Goal: Task Accomplishment & Management: Manage account settings

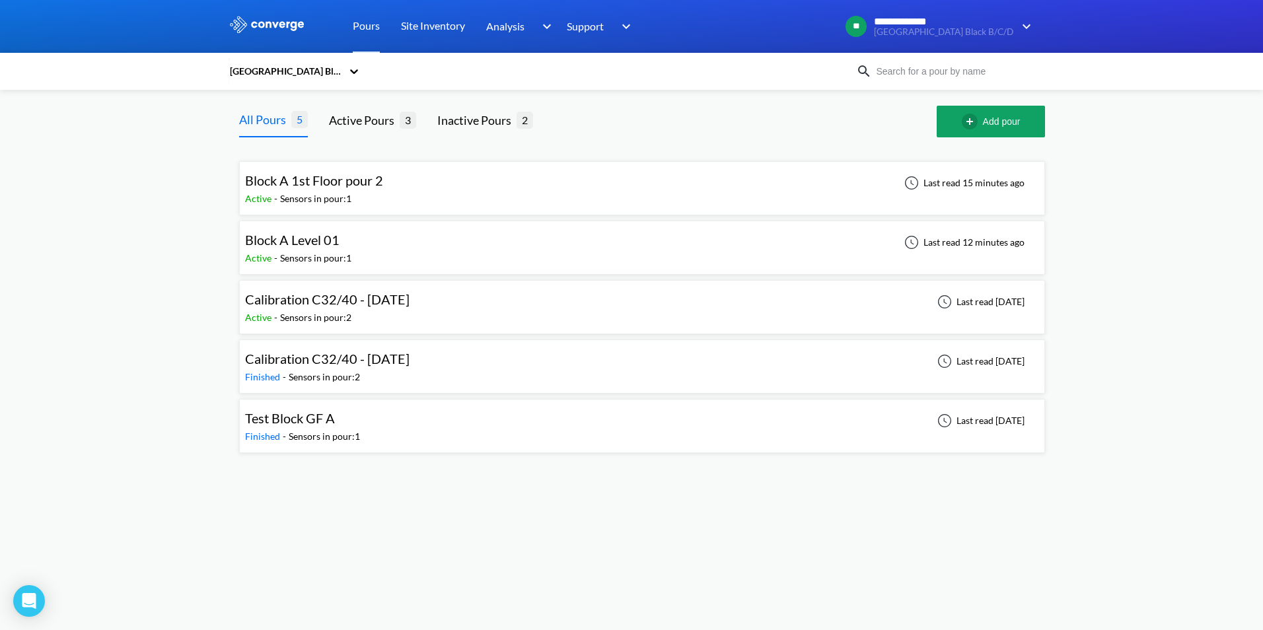
click at [328, 242] on span "Block A Level 01" at bounding box center [292, 240] width 94 height 16
click at [342, 189] on div "Block A 1st Floor pour 2" at bounding box center [314, 180] width 138 height 20
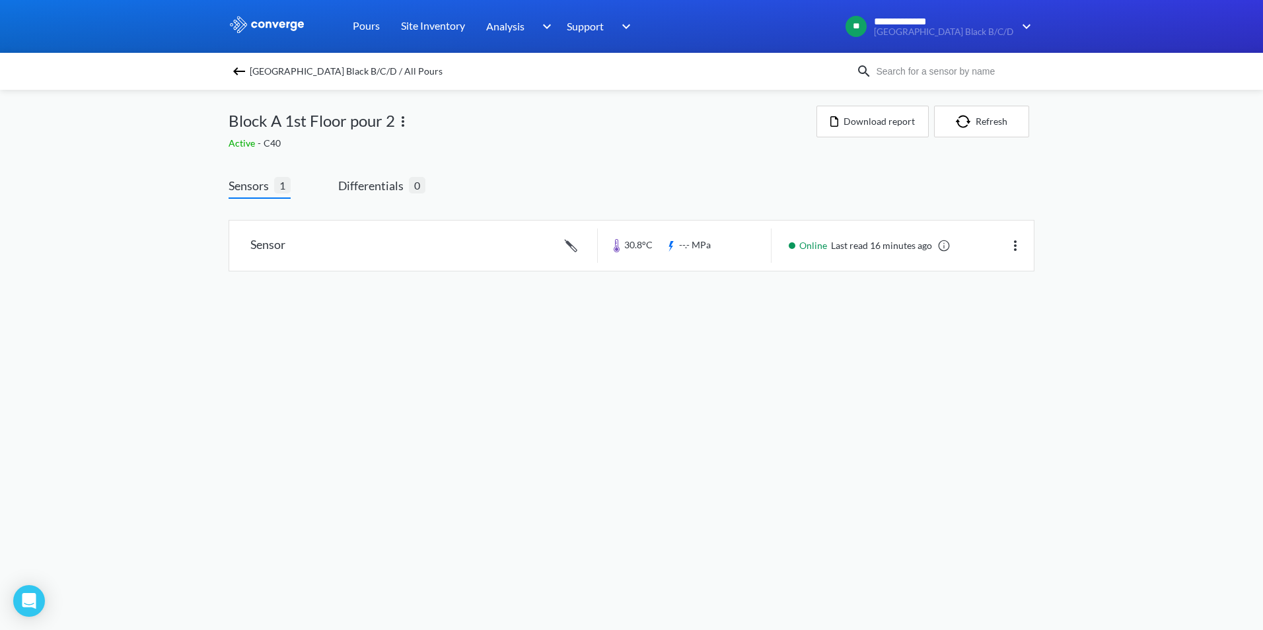
click at [259, 184] on span "Sensors" at bounding box center [252, 185] width 46 height 18
click at [378, 183] on span "Differentials" at bounding box center [373, 185] width 71 height 18
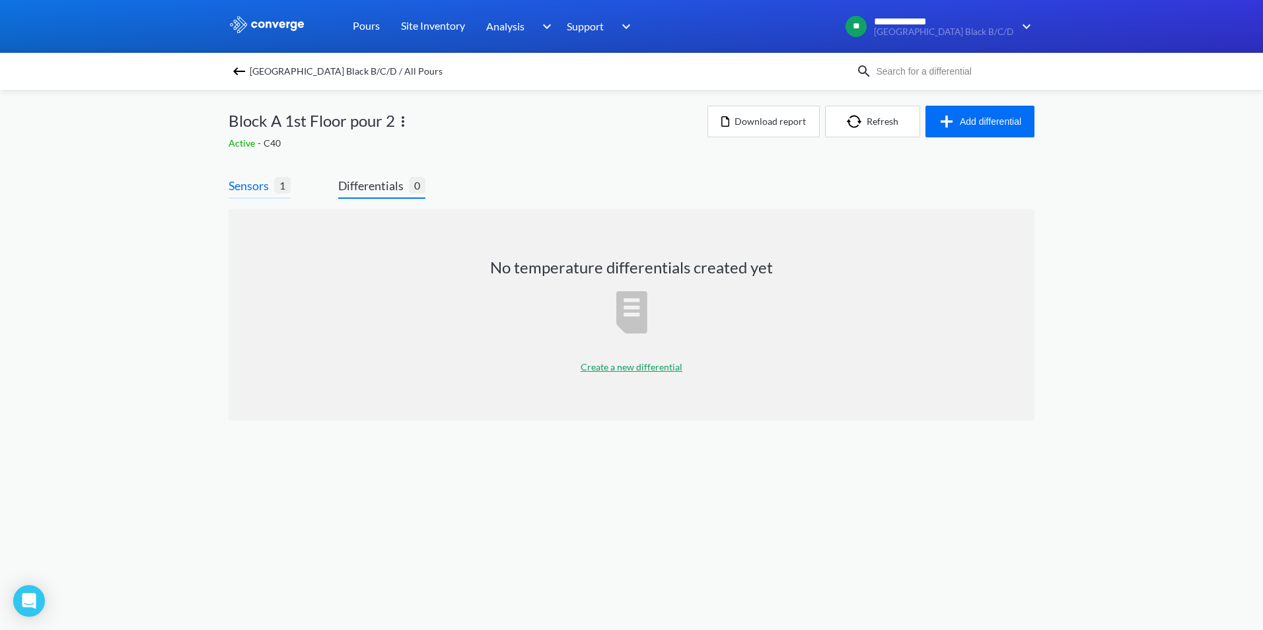
click at [256, 186] on span "Sensors" at bounding box center [252, 185] width 46 height 18
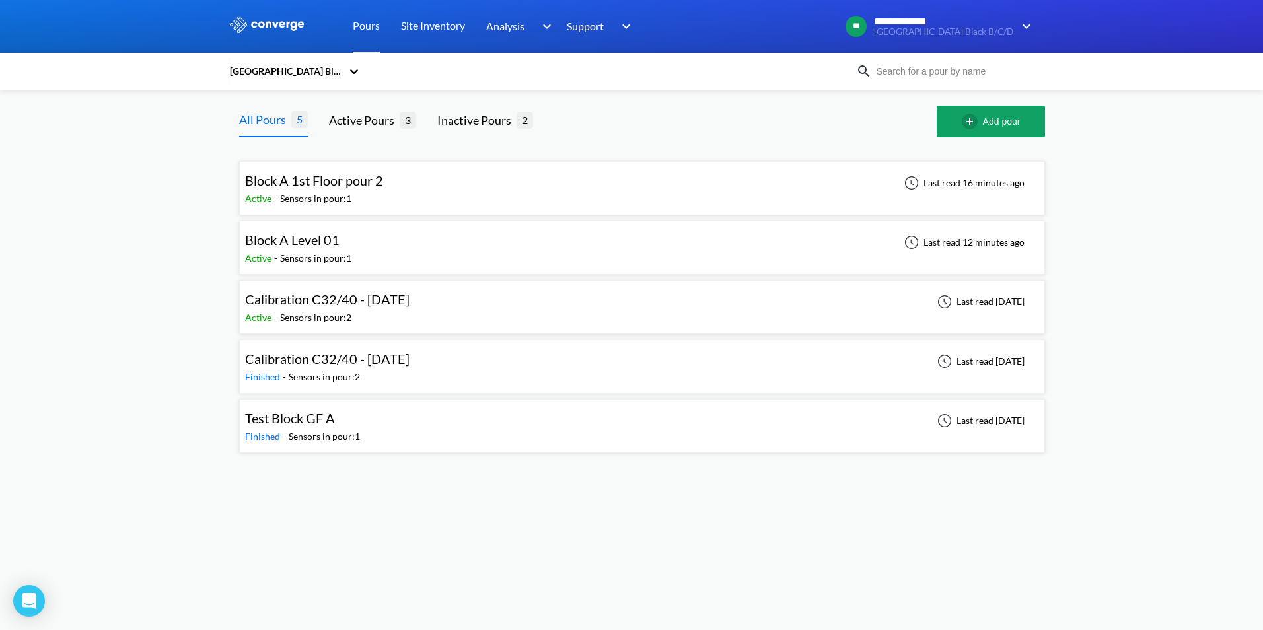
click at [316, 179] on span "Block A 1st Floor pour 2" at bounding box center [314, 180] width 138 height 16
click at [318, 307] on span "Calibration C32/40 - [DATE]" at bounding box center [327, 299] width 164 height 16
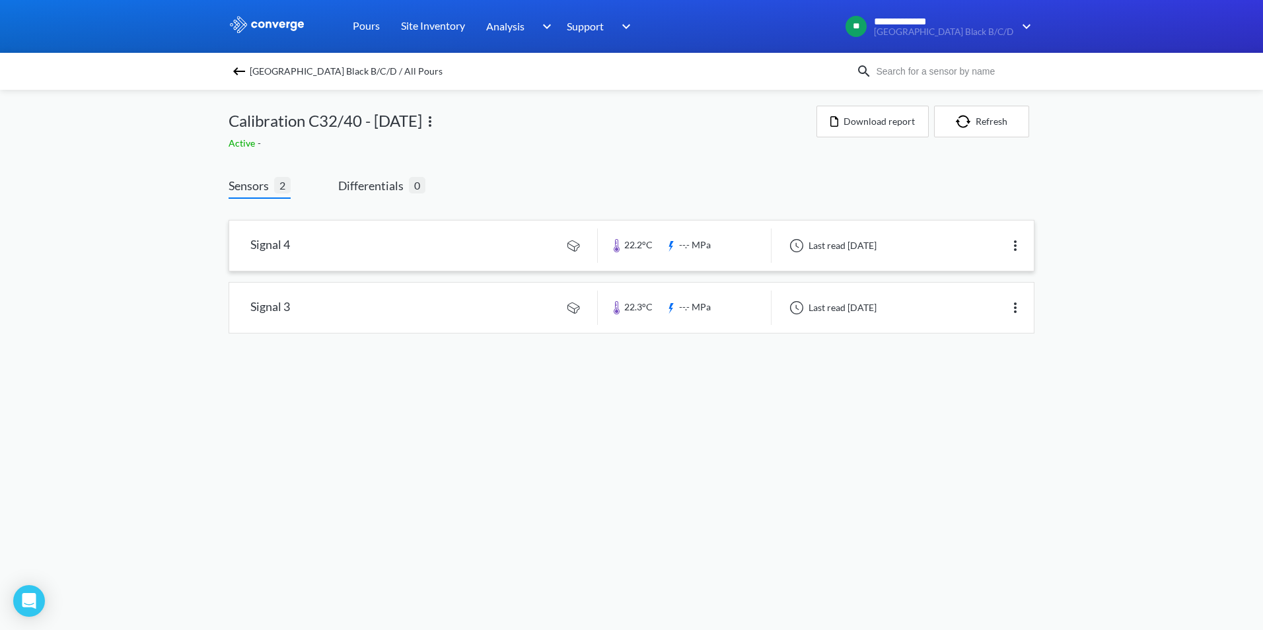
click at [326, 247] on link at bounding box center [631, 246] width 805 height 50
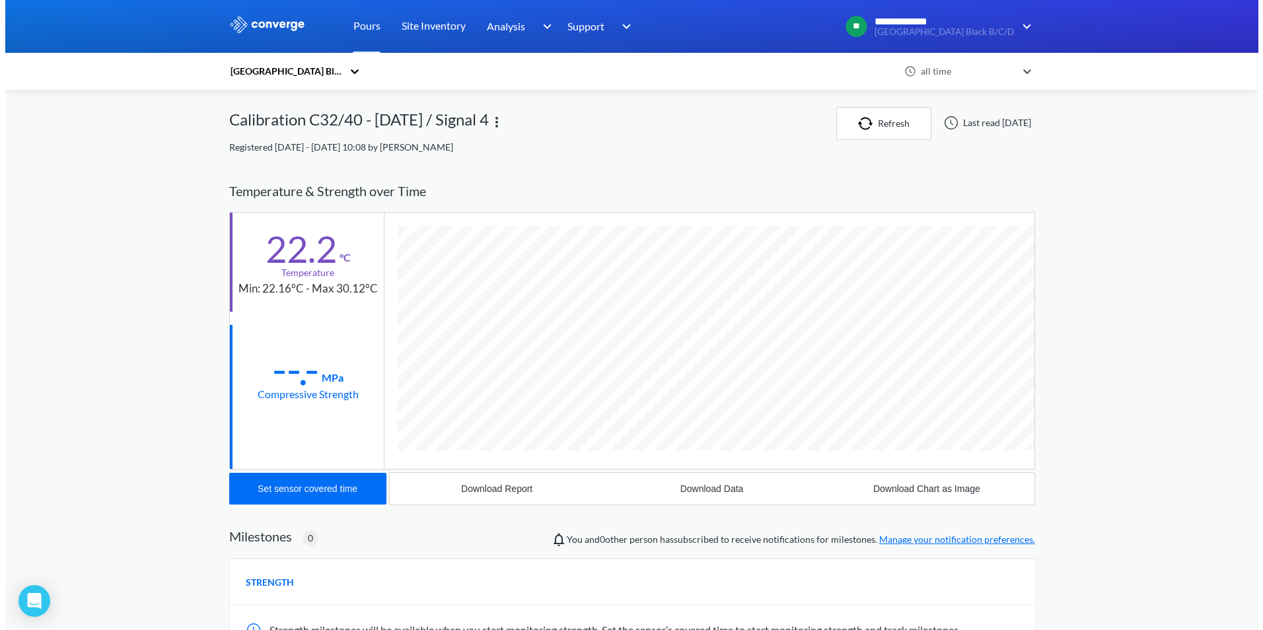
scroll to position [698, 806]
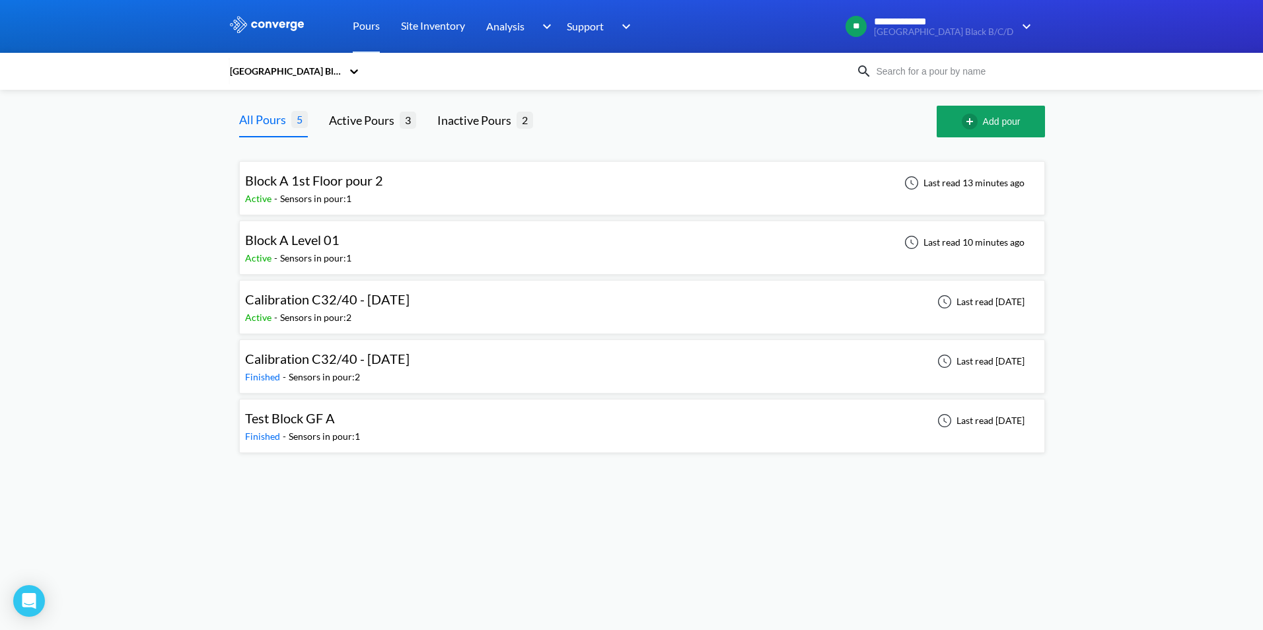
click at [71, 327] on div "**********" at bounding box center [631, 232] width 1263 height 464
click at [75, 258] on div "**********" at bounding box center [631, 232] width 1263 height 464
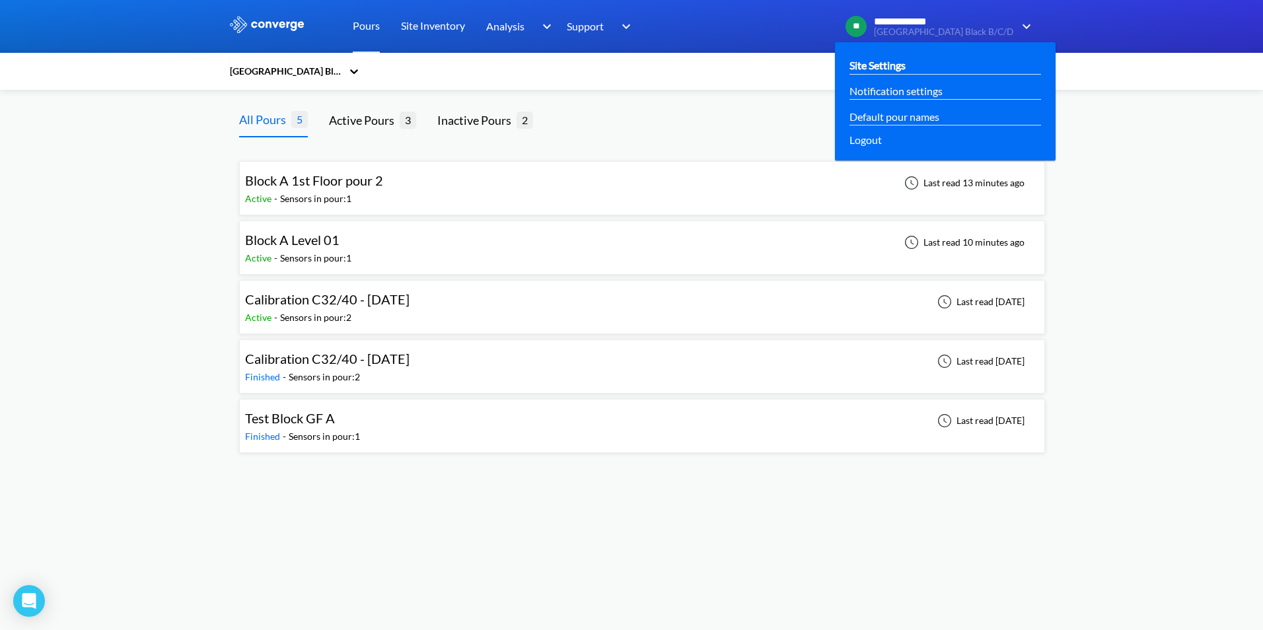
click at [893, 63] on link "Site Settings" at bounding box center [877, 65] width 56 height 17
click at [891, 24] on span "**********" at bounding box center [939, 22] width 131 height 12
click at [903, 113] on link "Default pour names" at bounding box center [894, 116] width 90 height 17
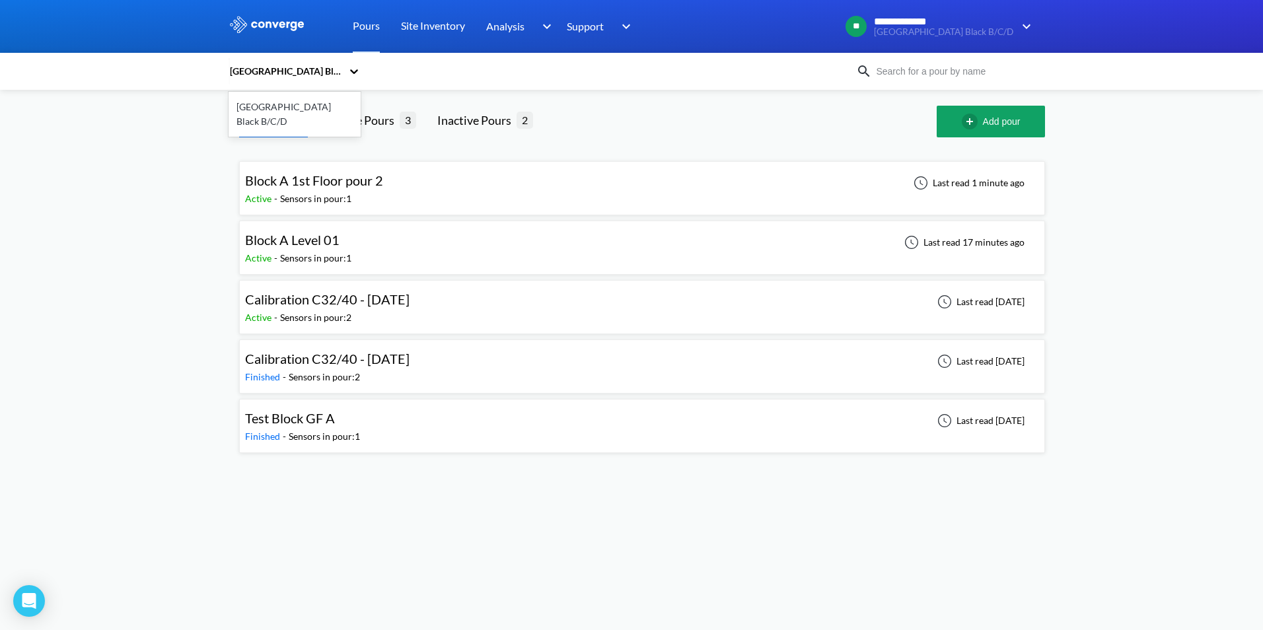
click at [350, 73] on icon at bounding box center [353, 71] width 13 height 13
click at [412, 36] on link "Site Inventory" at bounding box center [433, 26] width 64 height 53
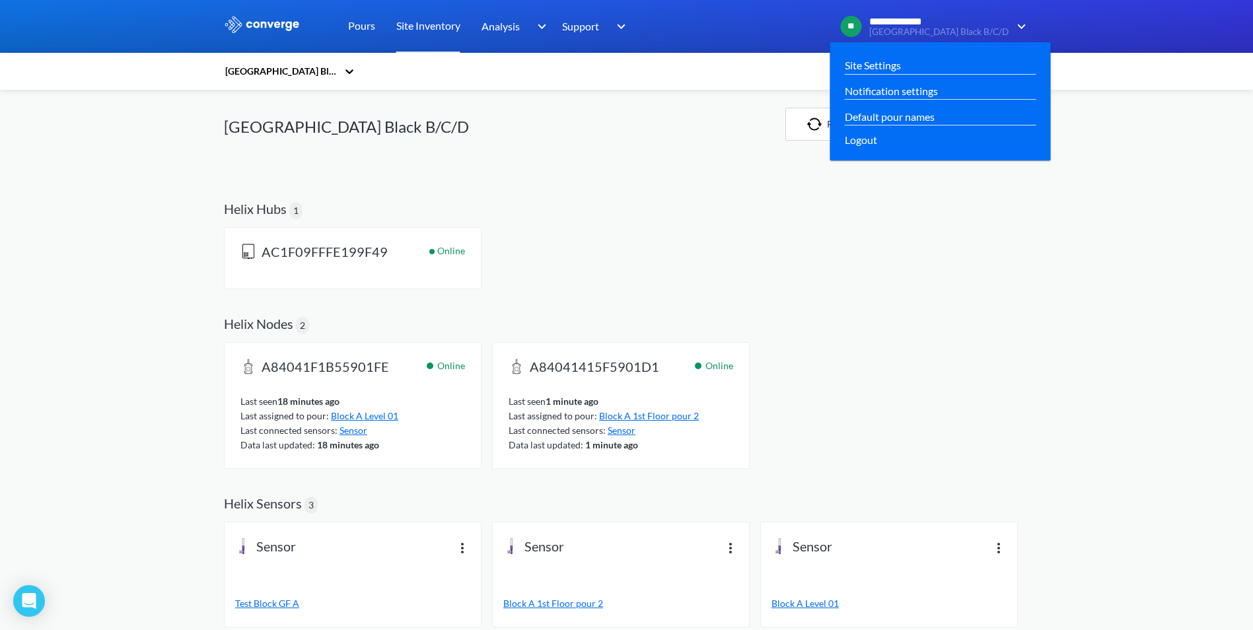
click at [869, 20] on div "**********" at bounding box center [925, 27] width 168 height 22
click at [909, 22] on span "**********" at bounding box center [934, 22] width 131 height 12
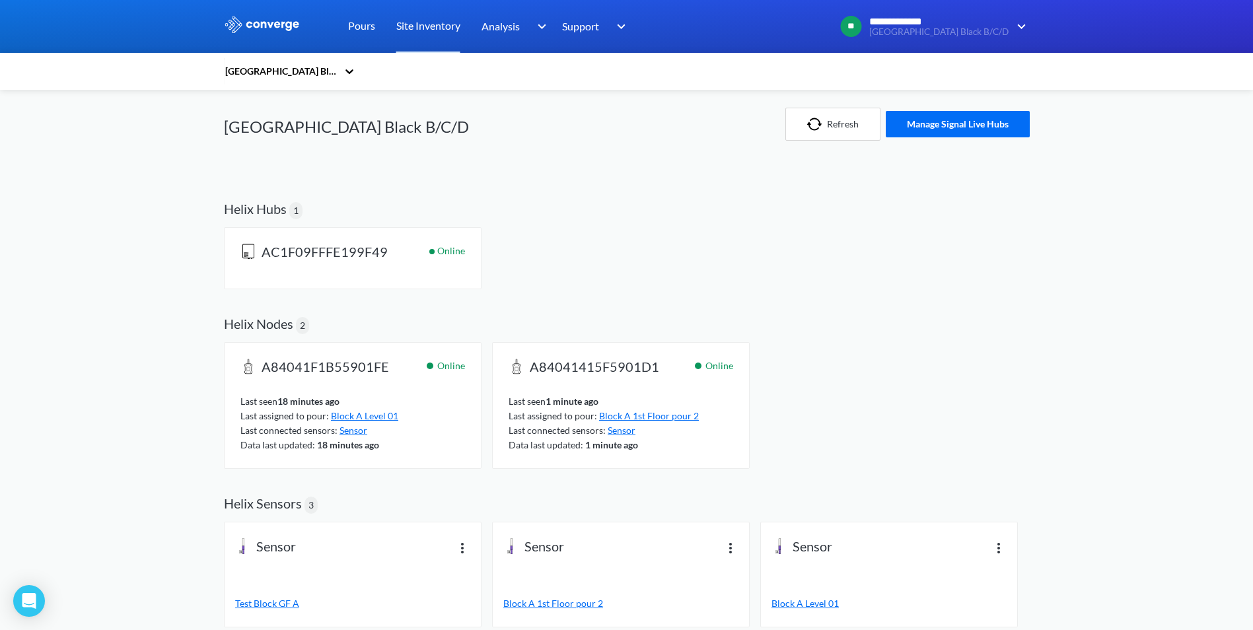
drag, startPoint x: 180, startPoint y: 118, endPoint x: 229, endPoint y: 98, distance: 52.5
click at [180, 118] on div "**********" at bounding box center [626, 451] width 1253 height 902
click at [319, 69] on div "[GEOGRAPHIC_DATA] Black B/C/D" at bounding box center [281, 71] width 114 height 15
click at [353, 67] on icon at bounding box center [349, 71] width 13 height 13
click at [353, 73] on icon at bounding box center [349, 71] width 13 height 13
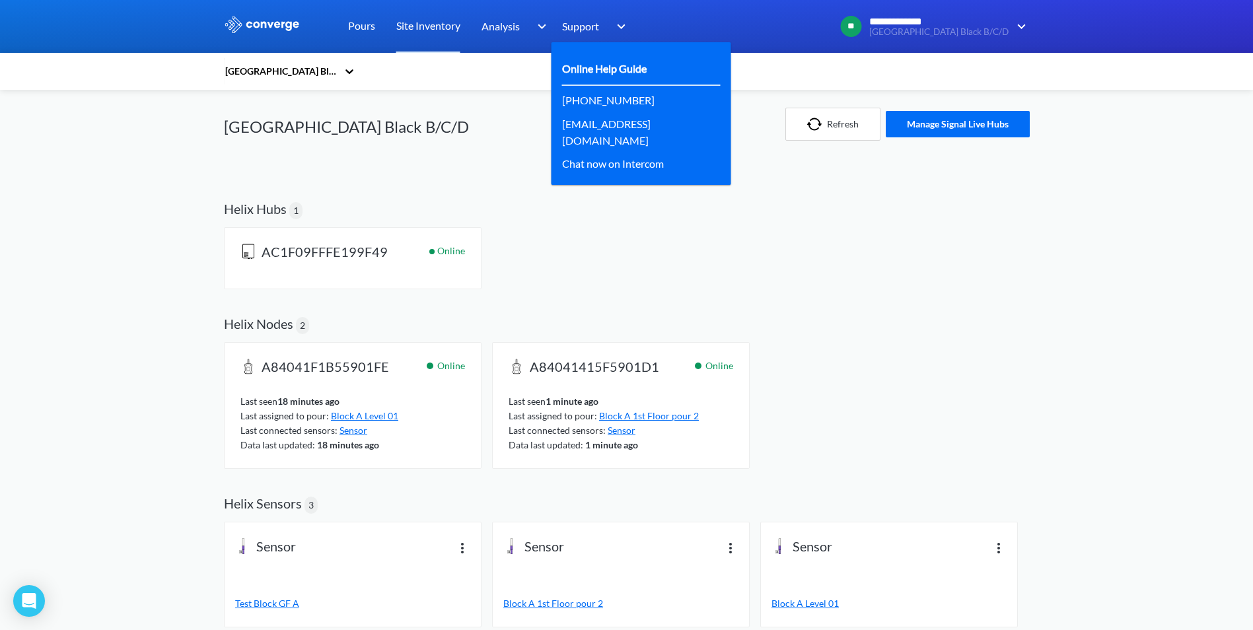
click at [615, 66] on link "Online Help Guide" at bounding box center [604, 68] width 85 height 17
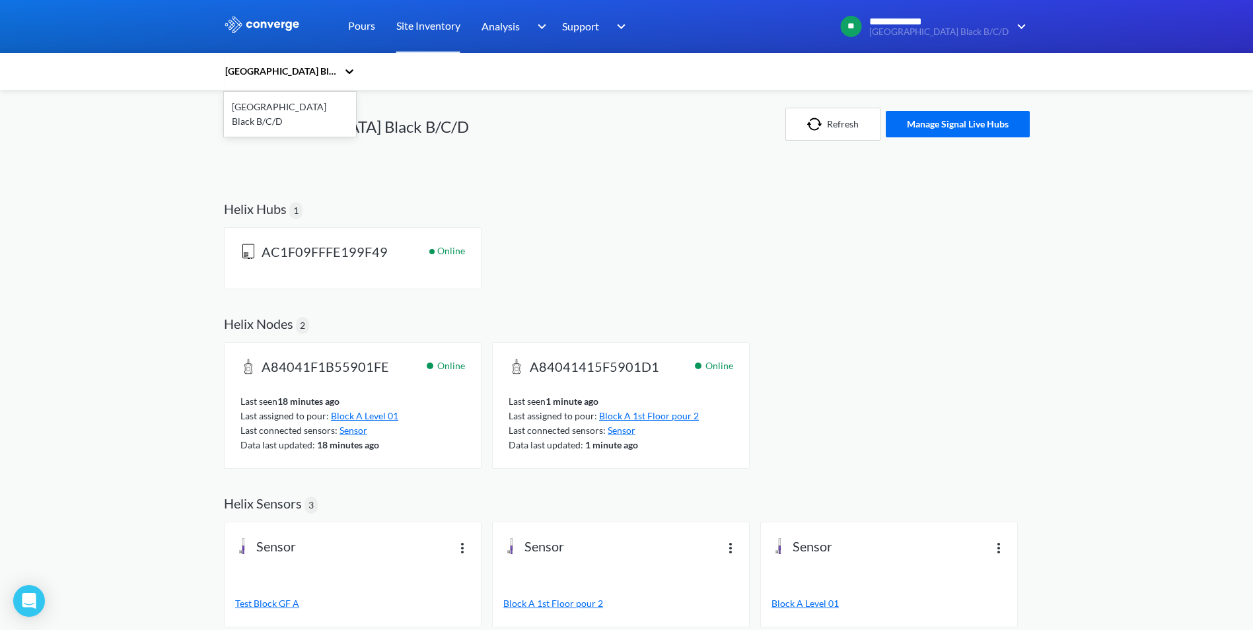
click at [353, 73] on icon at bounding box center [349, 71] width 8 height 5
click at [948, 120] on button "Manage Signal Live Hubs" at bounding box center [958, 124] width 144 height 26
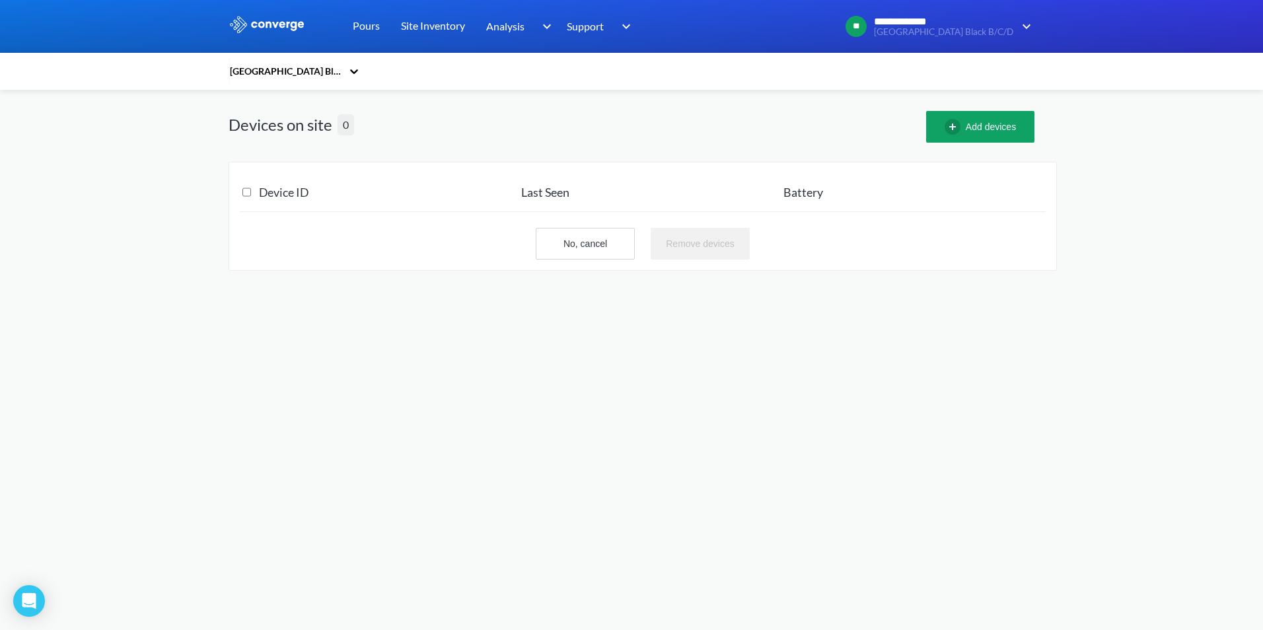
click at [544, 194] on h3 "Last Seen" at bounding box center [652, 192] width 262 height 15
click at [345, 75] on div "[GEOGRAPHIC_DATA] Black B/C/D" at bounding box center [288, 71] width 119 height 30
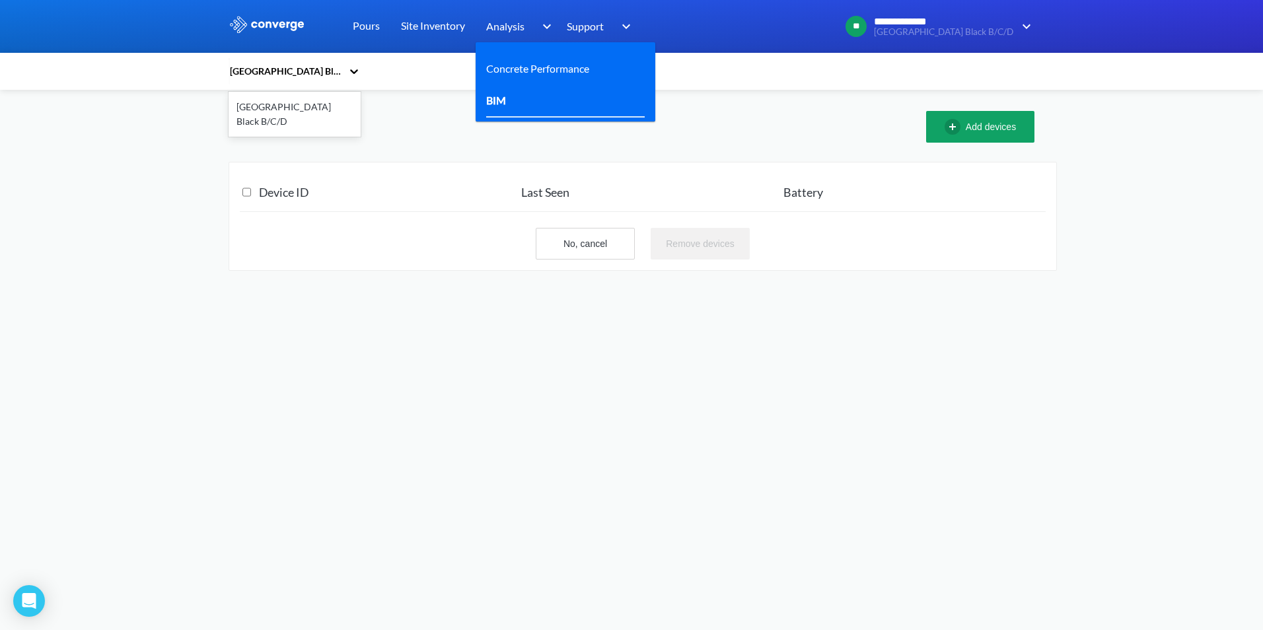
click at [495, 98] on link "BIM" at bounding box center [496, 100] width 20 height 17
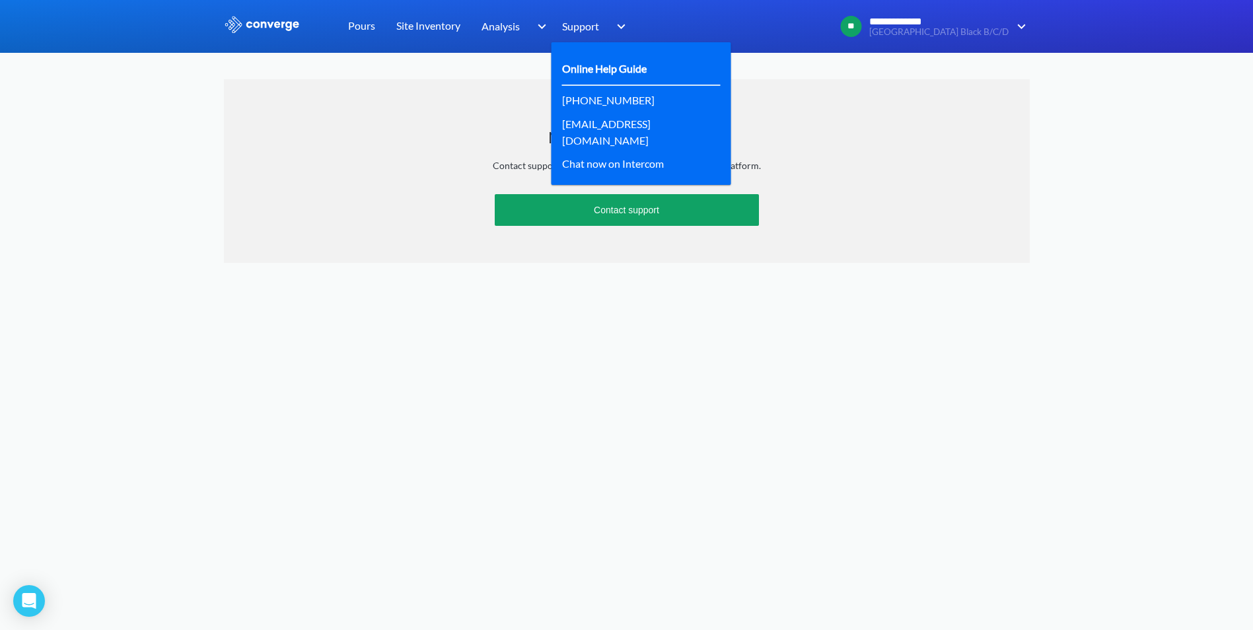
click at [610, 77] on link "Online Help Guide" at bounding box center [604, 68] width 85 height 17
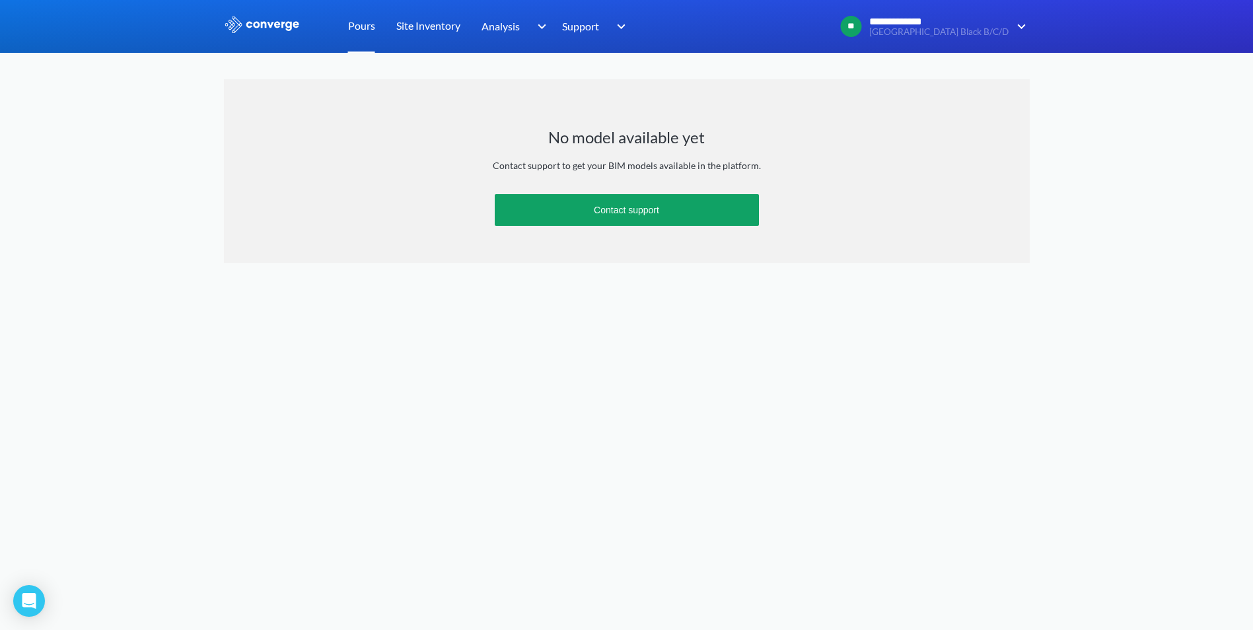
click at [363, 26] on link "Pours" at bounding box center [361, 26] width 27 height 53
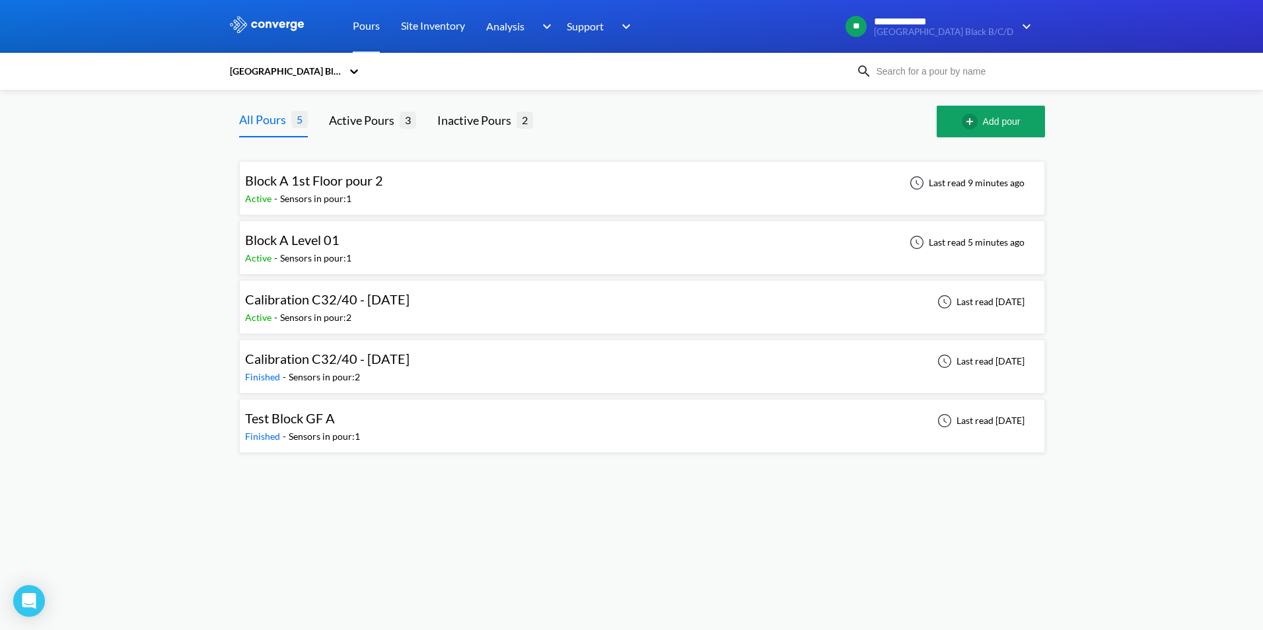
click at [307, 251] on div "Sensors in pour: 1" at bounding box center [315, 258] width 71 height 15
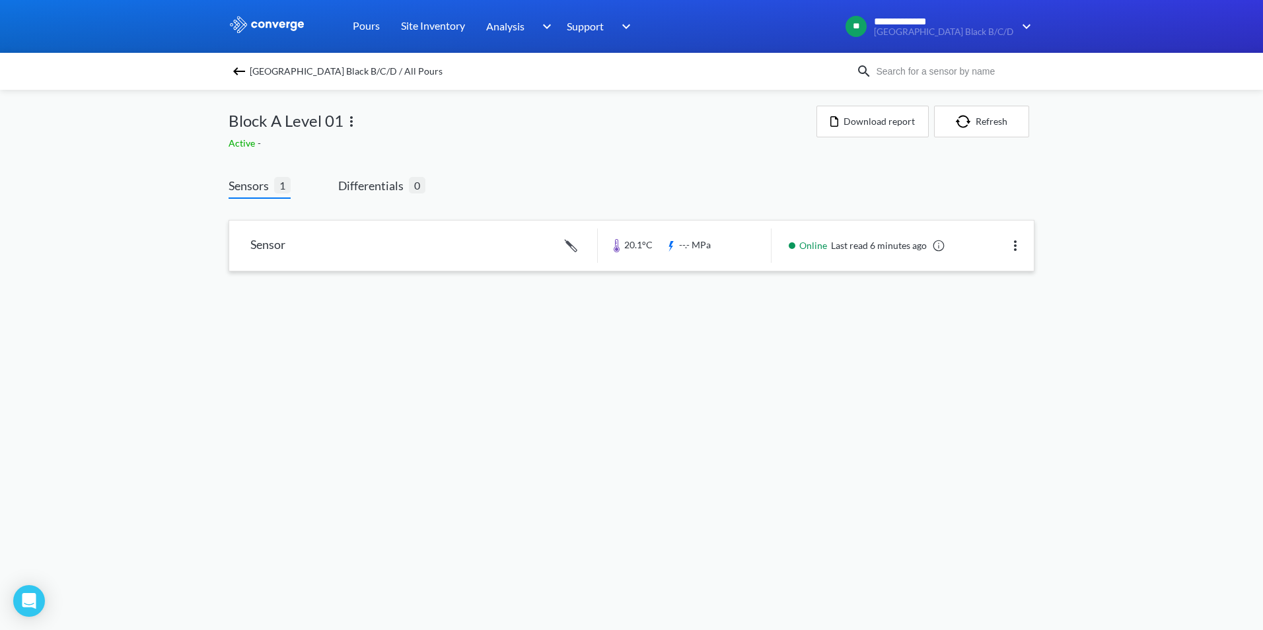
click at [398, 252] on link at bounding box center [631, 246] width 805 height 50
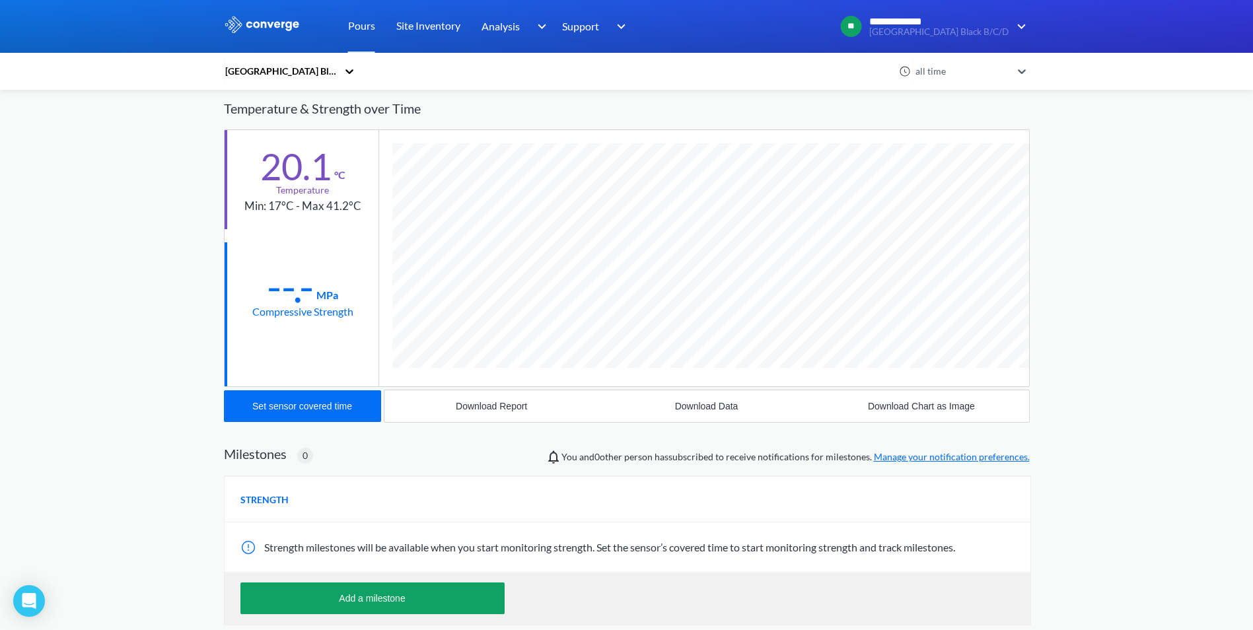
scroll to position [58, 0]
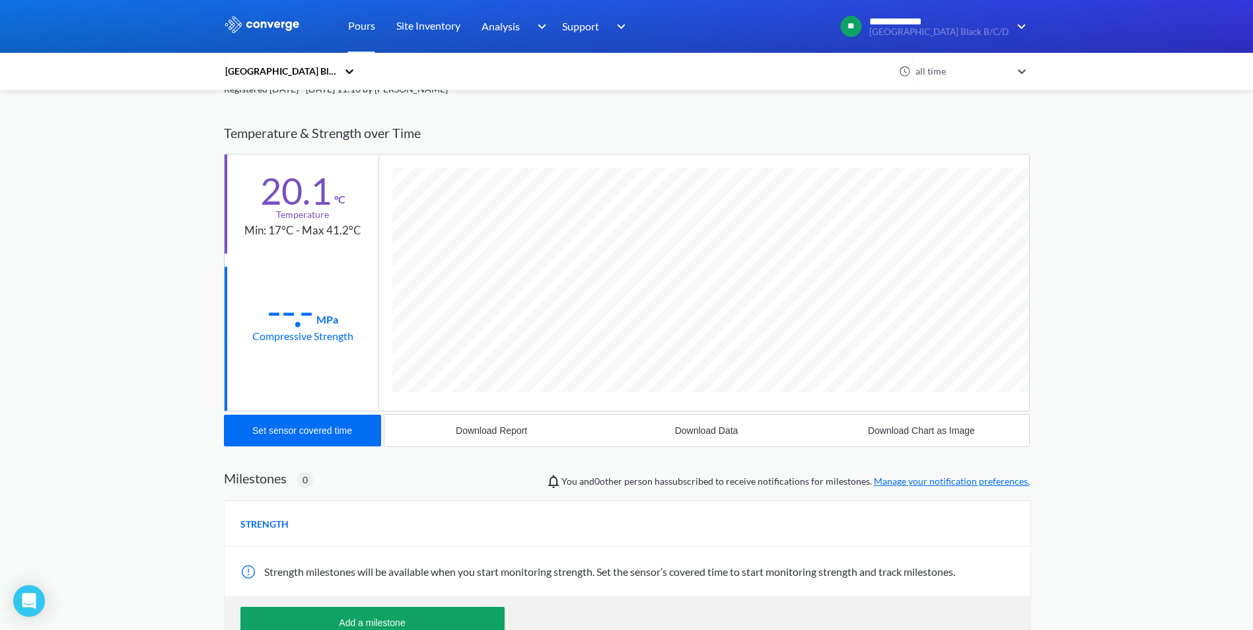
click at [299, 340] on div "Compressive Strength" at bounding box center [302, 336] width 101 height 17
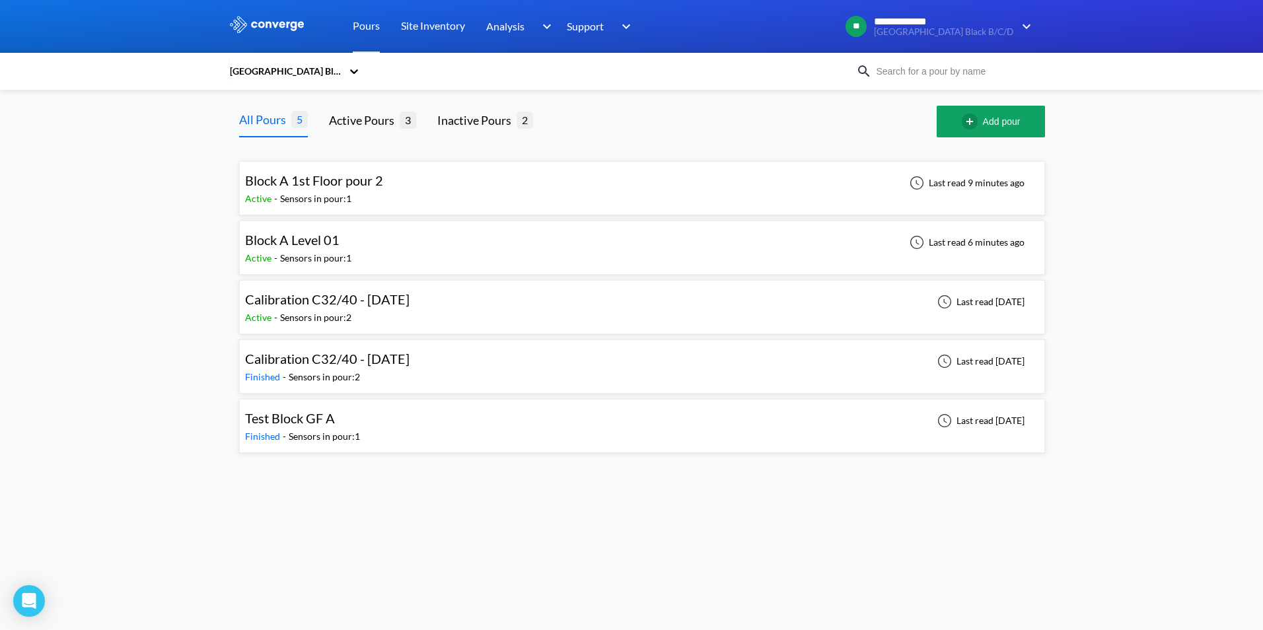
click at [371, 250] on div "Block A Level 01 Active - Sensors in pour: 1 Last read 6 minutes ago" at bounding box center [642, 248] width 794 height 42
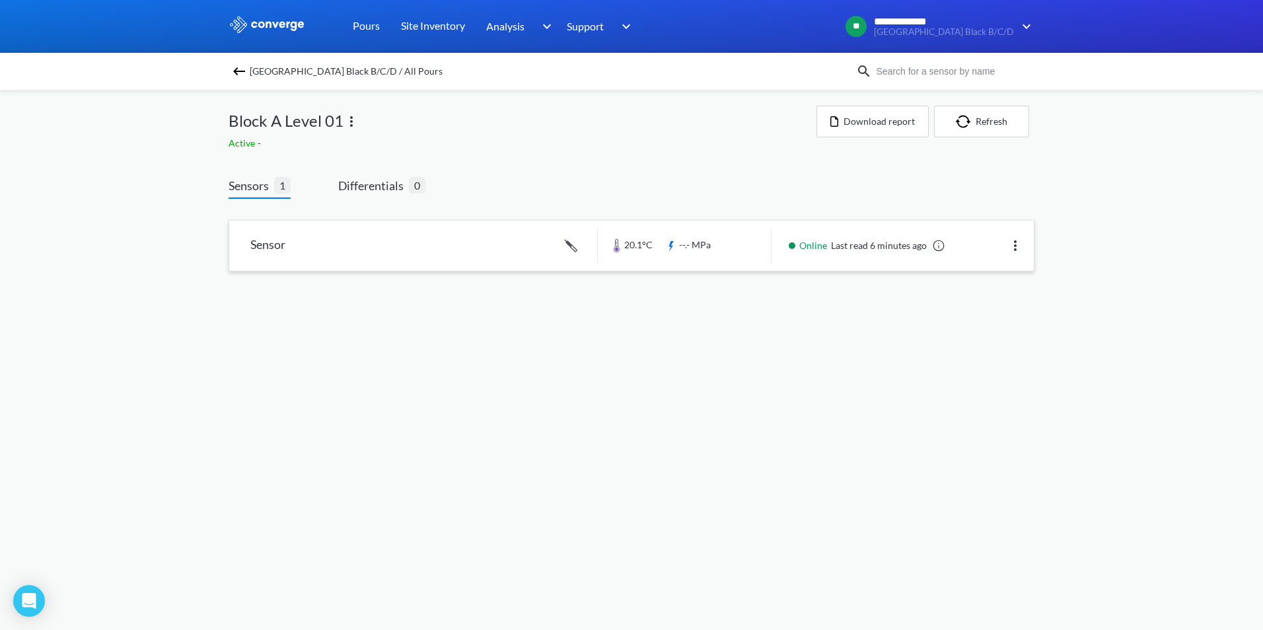
click at [501, 243] on link at bounding box center [631, 246] width 805 height 50
click at [354, 27] on link "Pours" at bounding box center [366, 26] width 27 height 53
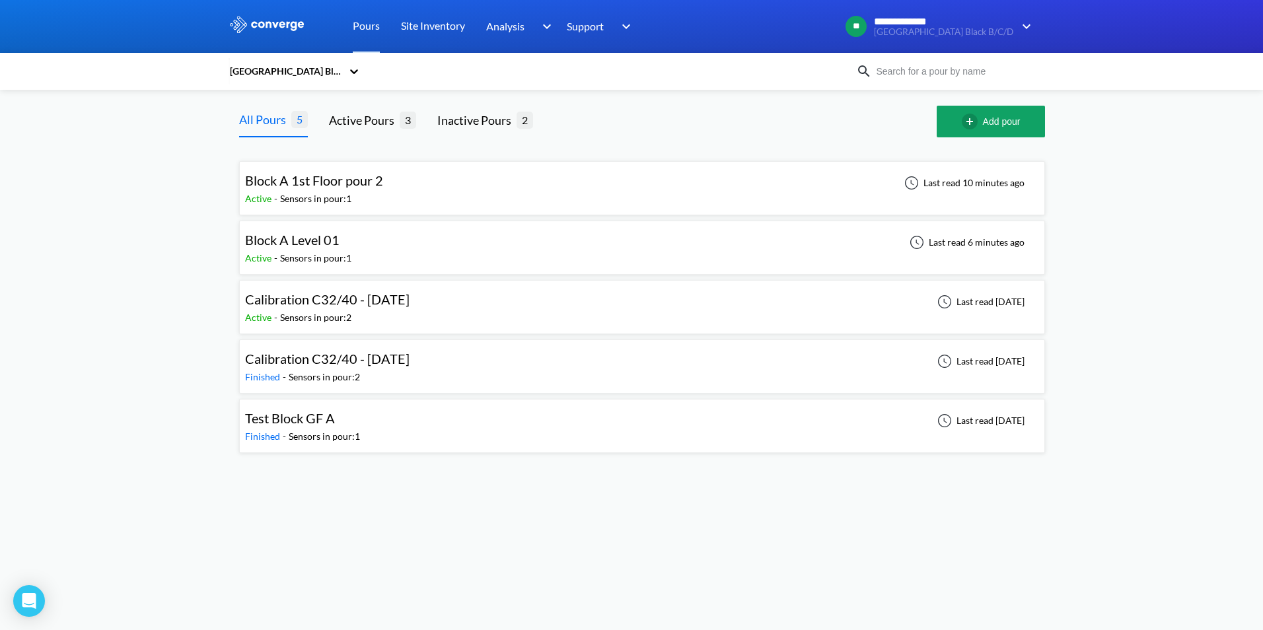
click at [387, 186] on div "Block A 1st Floor pour 2" at bounding box center [317, 180] width 145 height 20
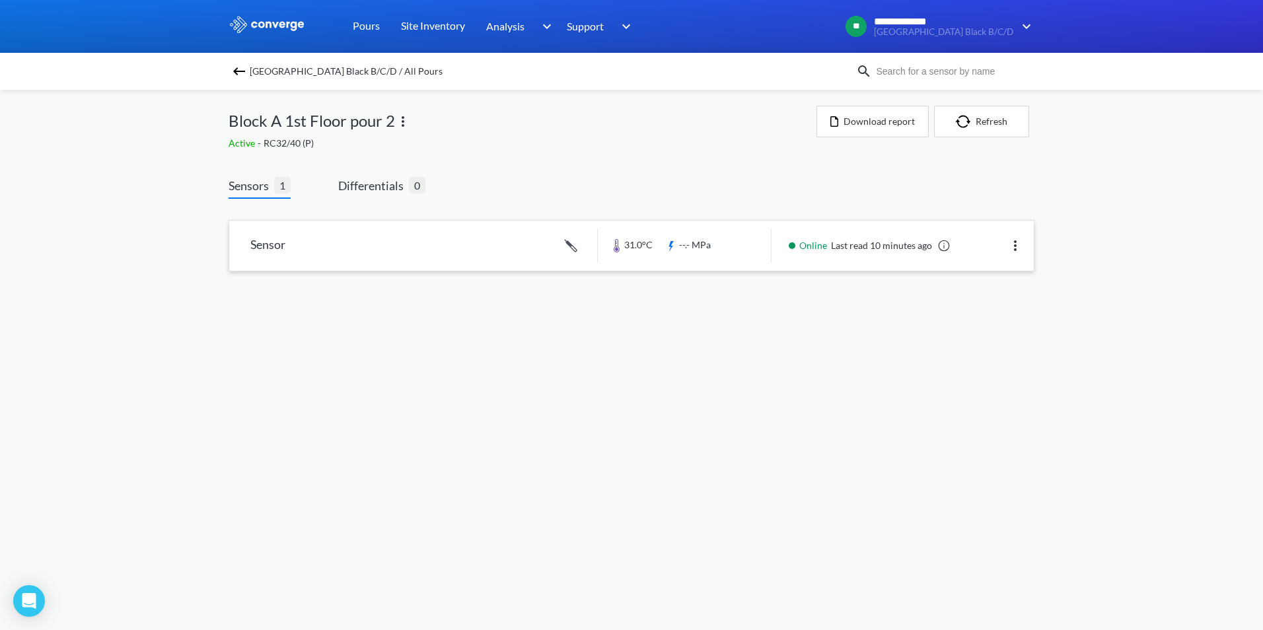
click at [343, 242] on link at bounding box center [631, 246] width 805 height 50
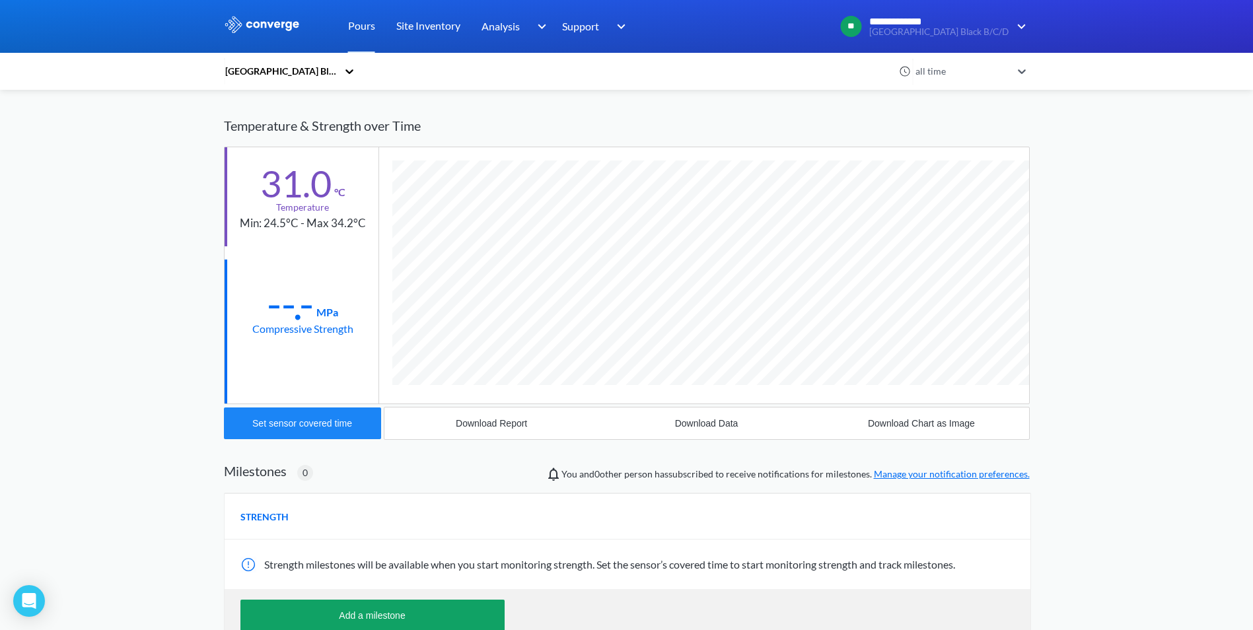
scroll to position [66, 0]
click at [462, 426] on div "Download Report" at bounding box center [491, 422] width 71 height 11
drag, startPoint x: 85, startPoint y: 199, endPoint x: 101, endPoint y: 200, distance: 16.5
click at [85, 199] on div "**********" at bounding box center [626, 344] width 1253 height 820
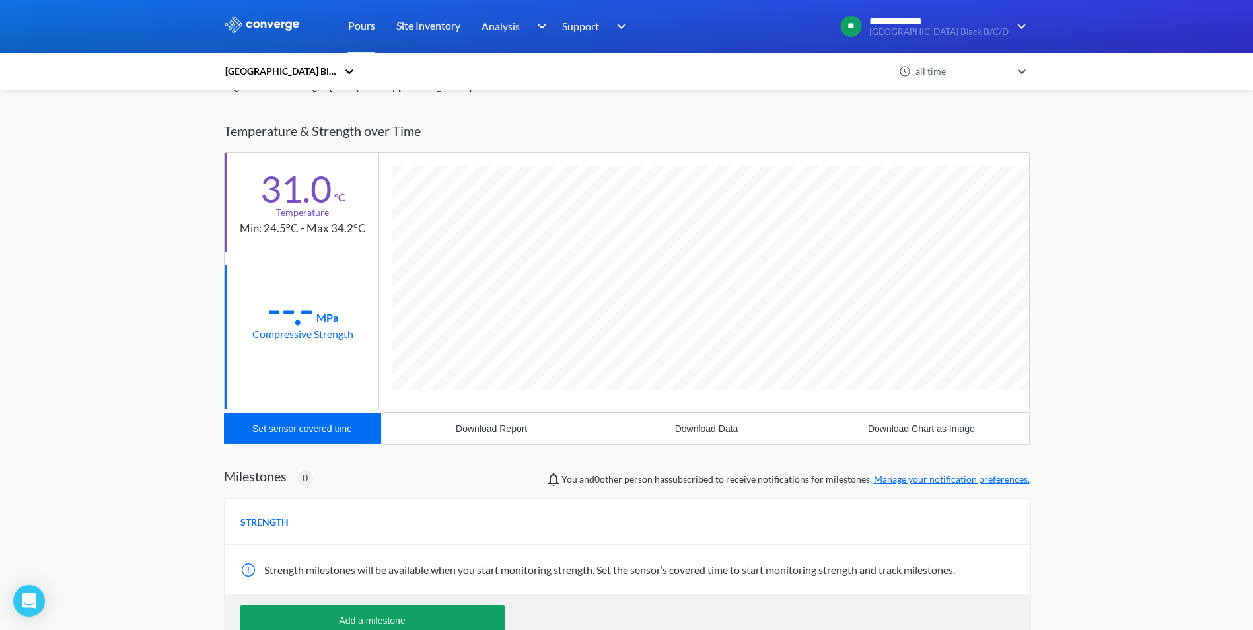
scroll to position [0, 0]
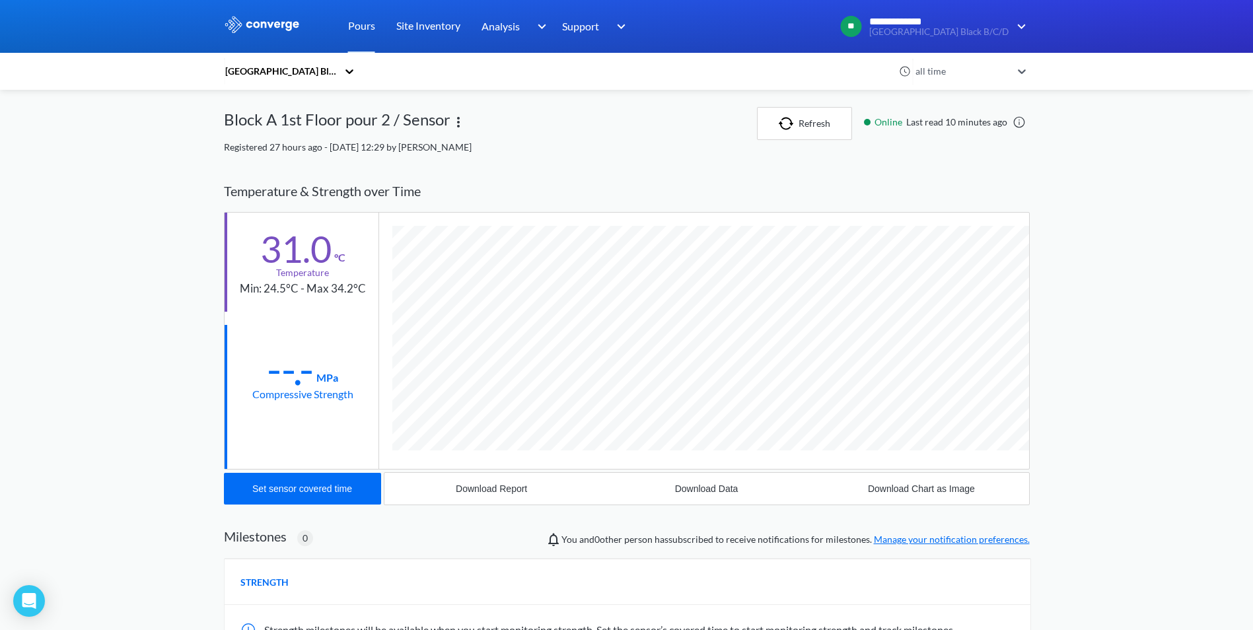
click at [745, 154] on div "Registered 27 hours ago - [DATE] 12:29 by [PERSON_NAME]" at bounding box center [627, 147] width 806 height 15
click at [633, 131] on div "Block A 1st Floor pour 2 / Sensor" at bounding box center [490, 123] width 533 height 33
drag, startPoint x: 786, startPoint y: 122, endPoint x: 776, endPoint y: 126, distance: 10.9
click at [786, 124] on img "button" at bounding box center [789, 123] width 20 height 13
click at [350, 22] on link "Pours" at bounding box center [361, 26] width 27 height 53
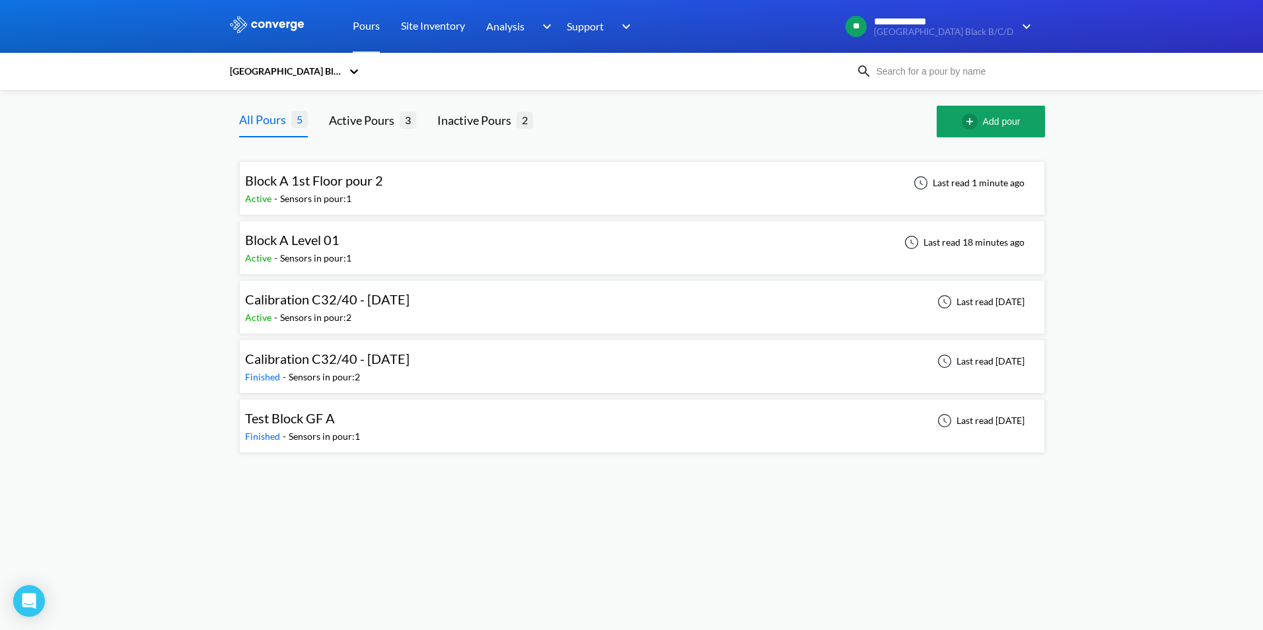
click at [283, 238] on span "Block A Level 01" at bounding box center [292, 240] width 94 height 16
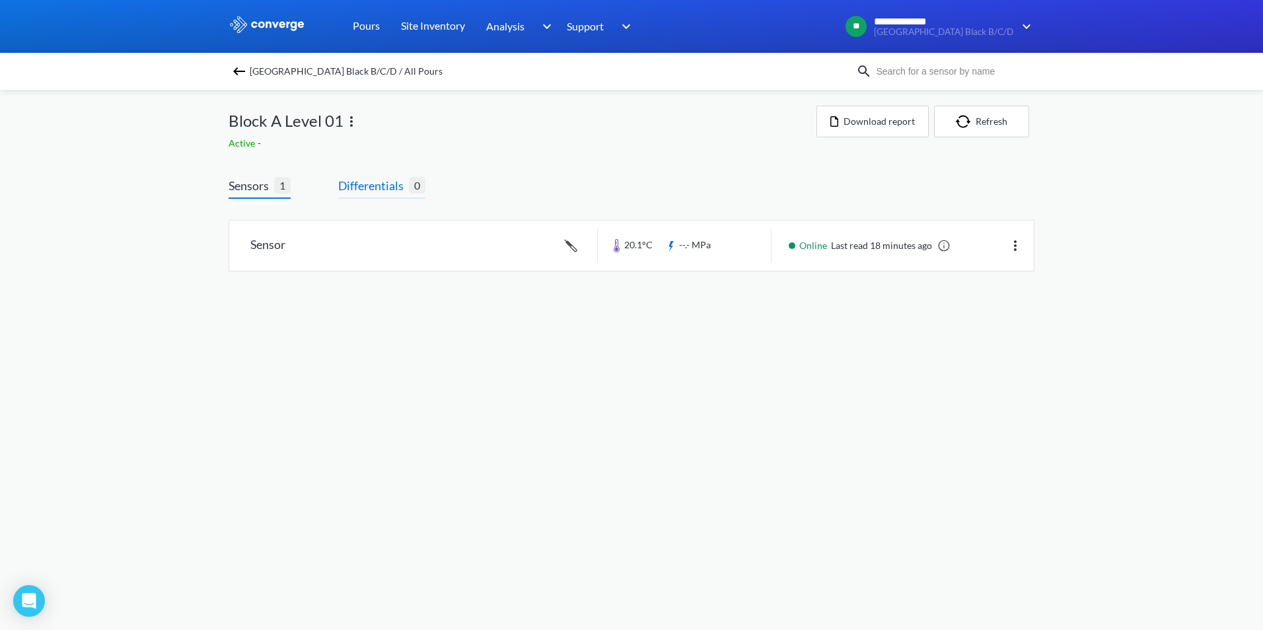
click at [371, 189] on span "Differentials" at bounding box center [373, 185] width 71 height 18
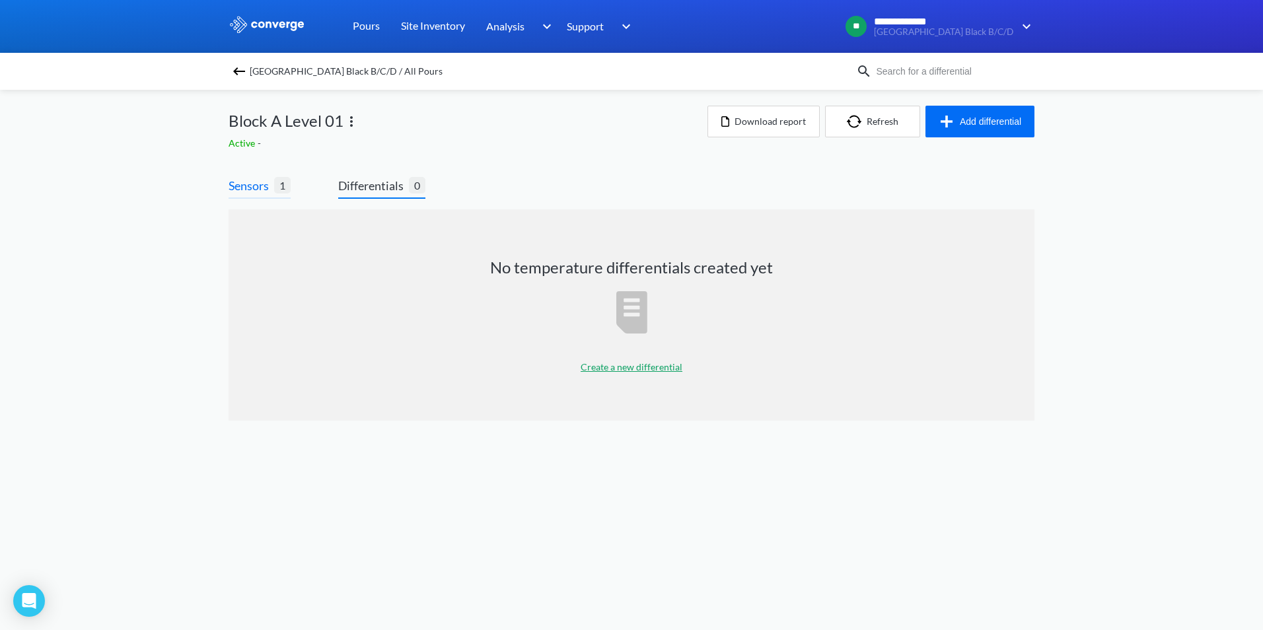
click at [257, 186] on span "Sensors" at bounding box center [252, 185] width 46 height 18
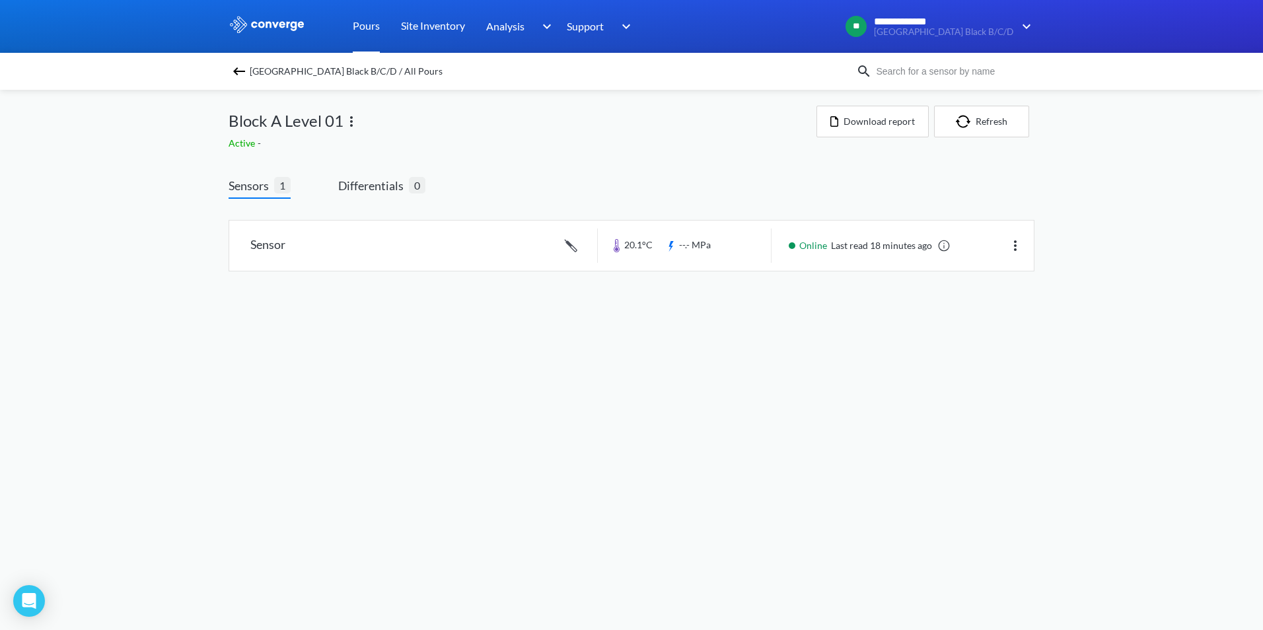
click at [353, 24] on link "Pours" at bounding box center [366, 26] width 27 height 53
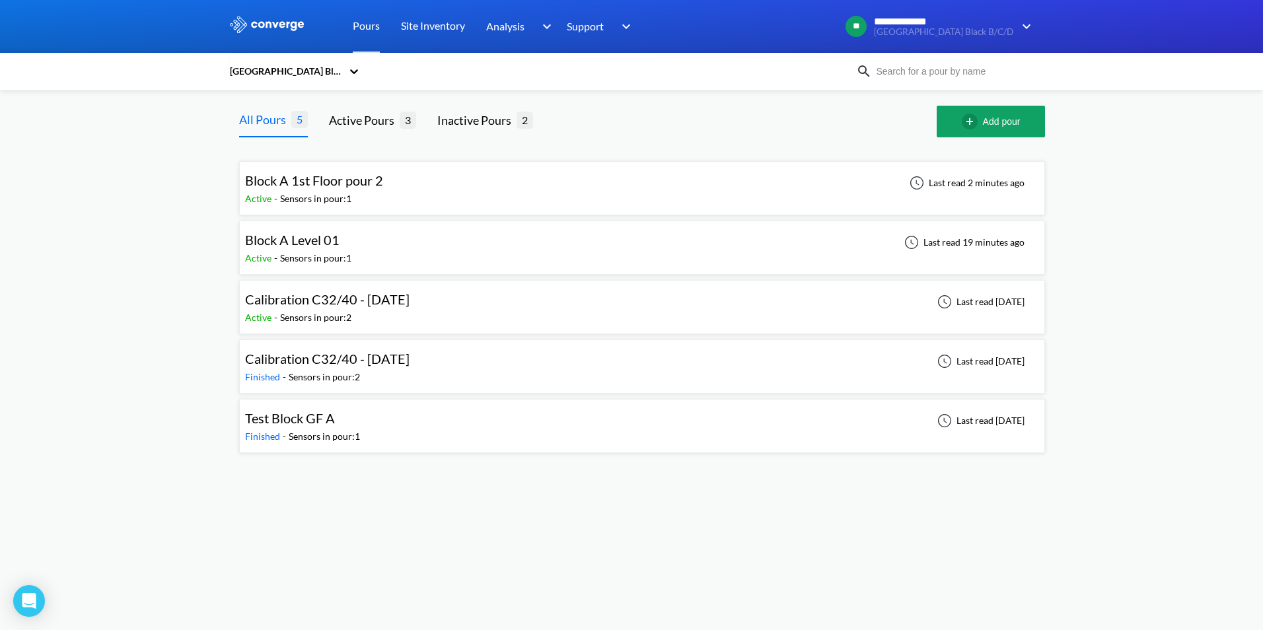
click at [357, 246] on div "Block A Level 01 Active - Sensors in pour: 1 Last read 19 minutes ago" at bounding box center [642, 248] width 794 height 42
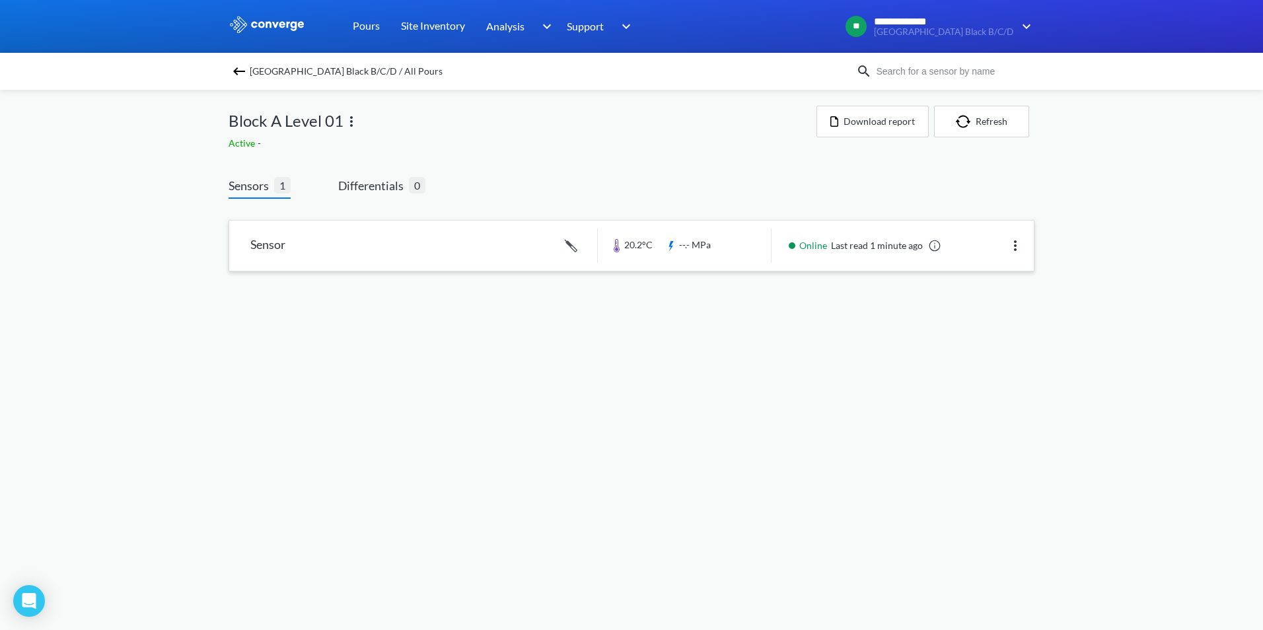
click at [1014, 245] on img at bounding box center [1015, 246] width 16 height 16
click at [286, 249] on link at bounding box center [631, 246] width 805 height 50
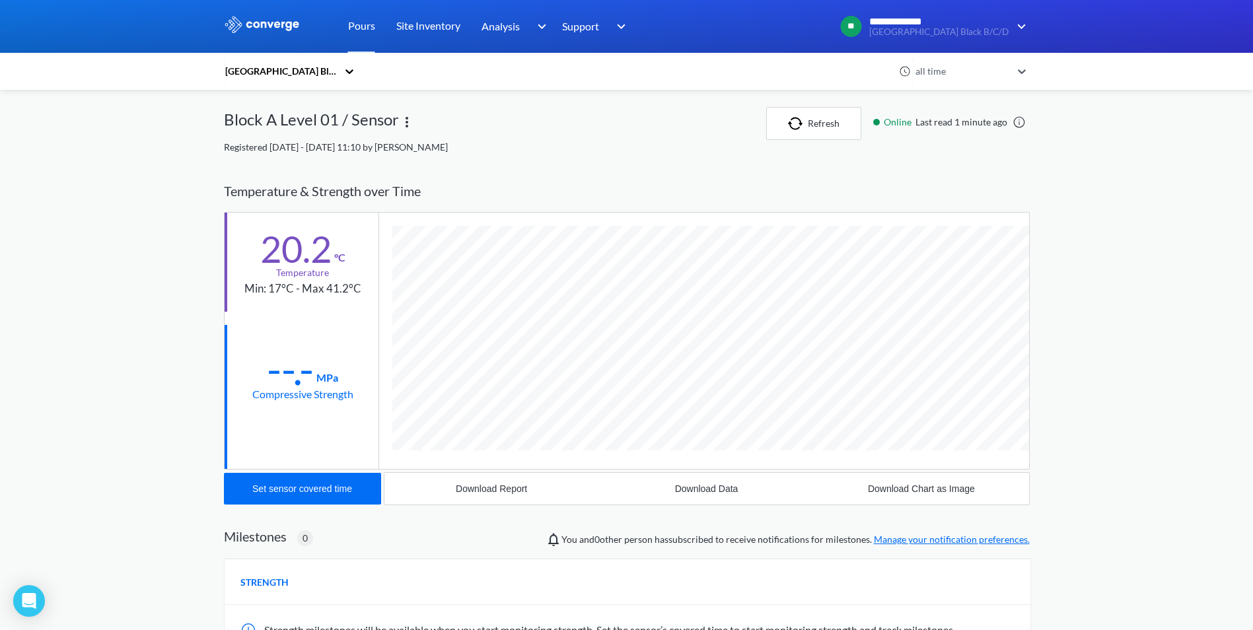
scroll to position [703, 806]
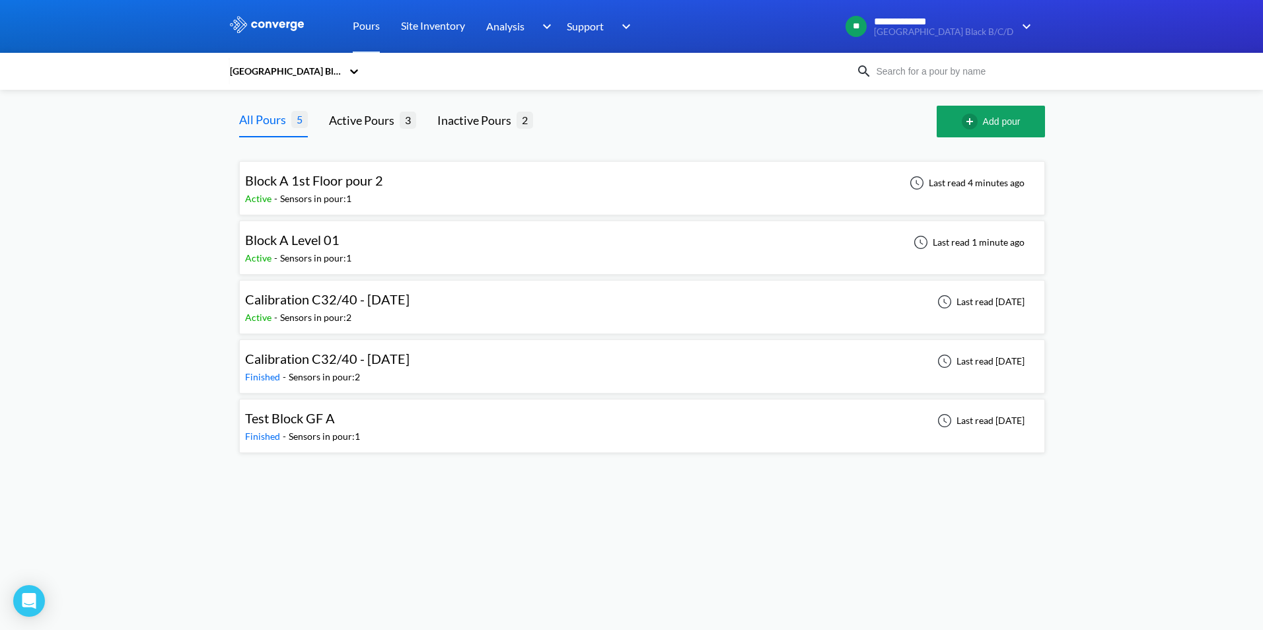
click at [343, 193] on div "Sensors in pour: 1" at bounding box center [315, 199] width 71 height 15
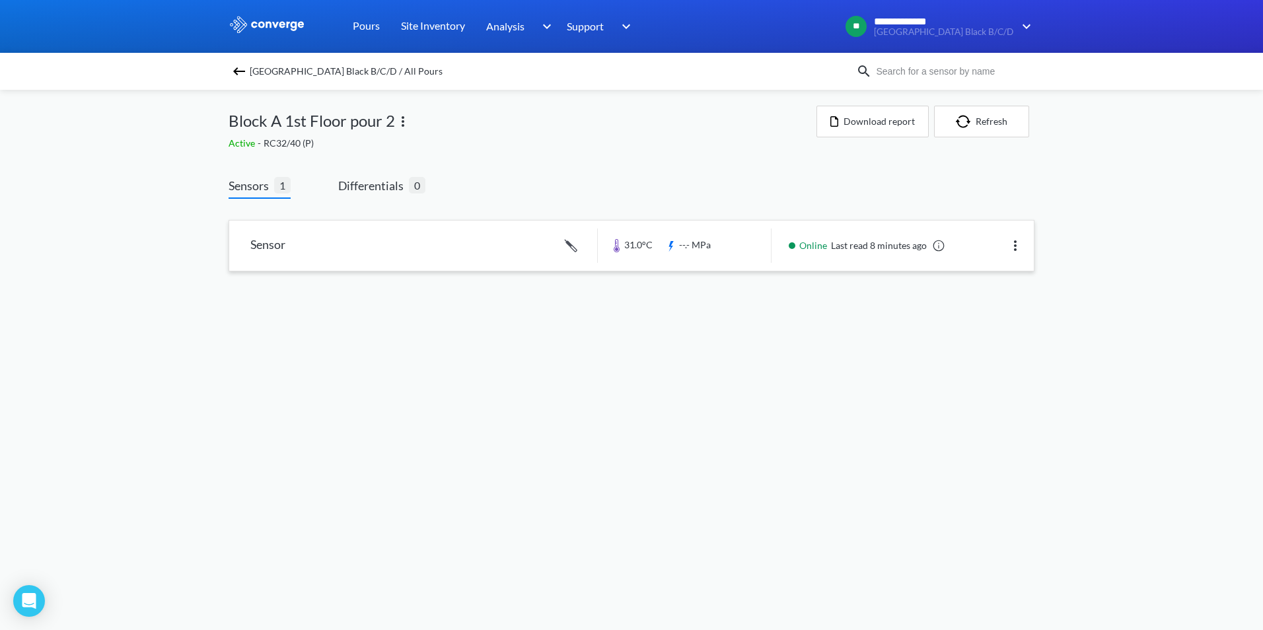
click at [281, 245] on link at bounding box center [631, 246] width 805 height 50
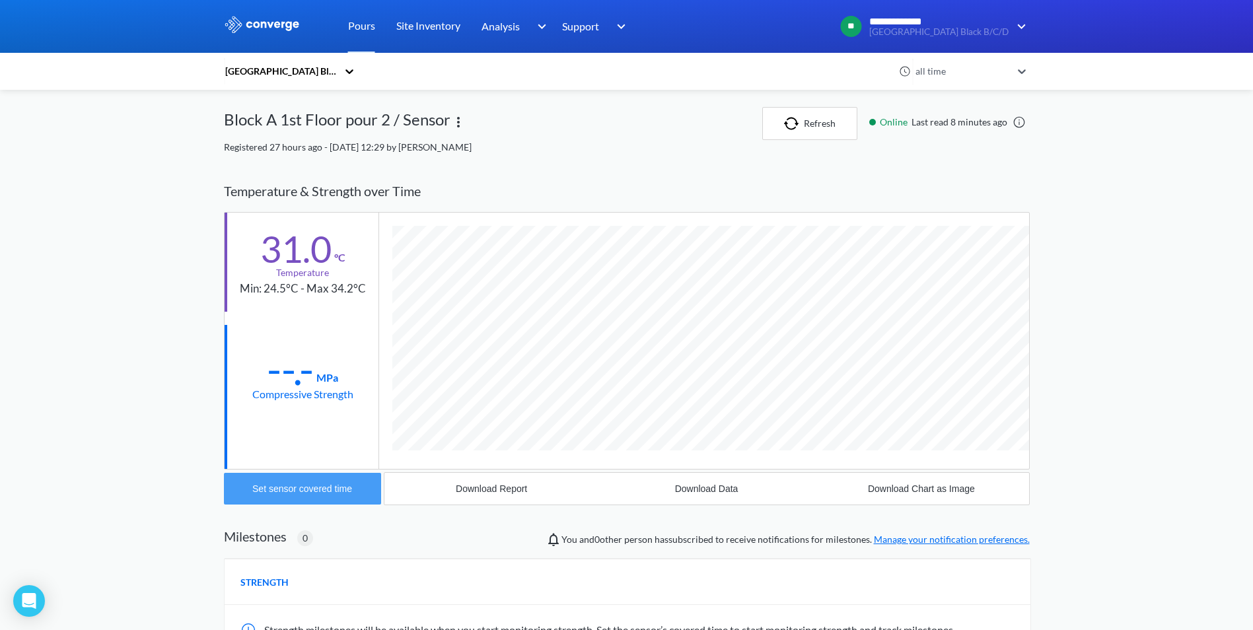
click at [332, 491] on div "Set sensor covered time" at bounding box center [302, 489] width 100 height 11
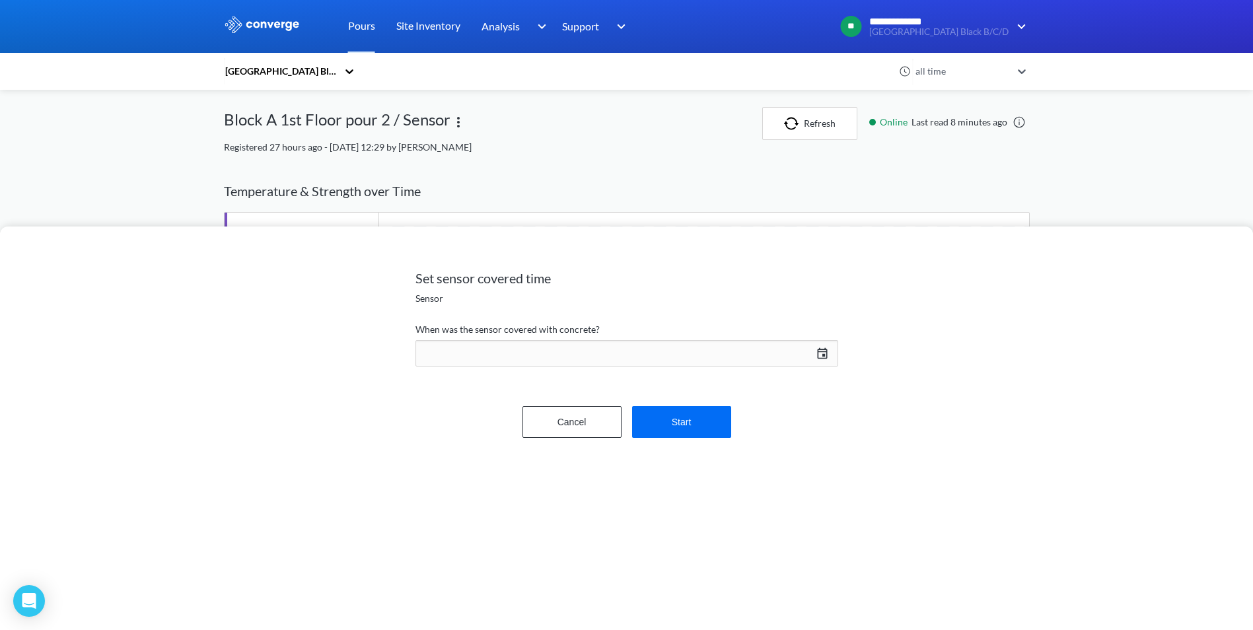
scroll to position [703, 806]
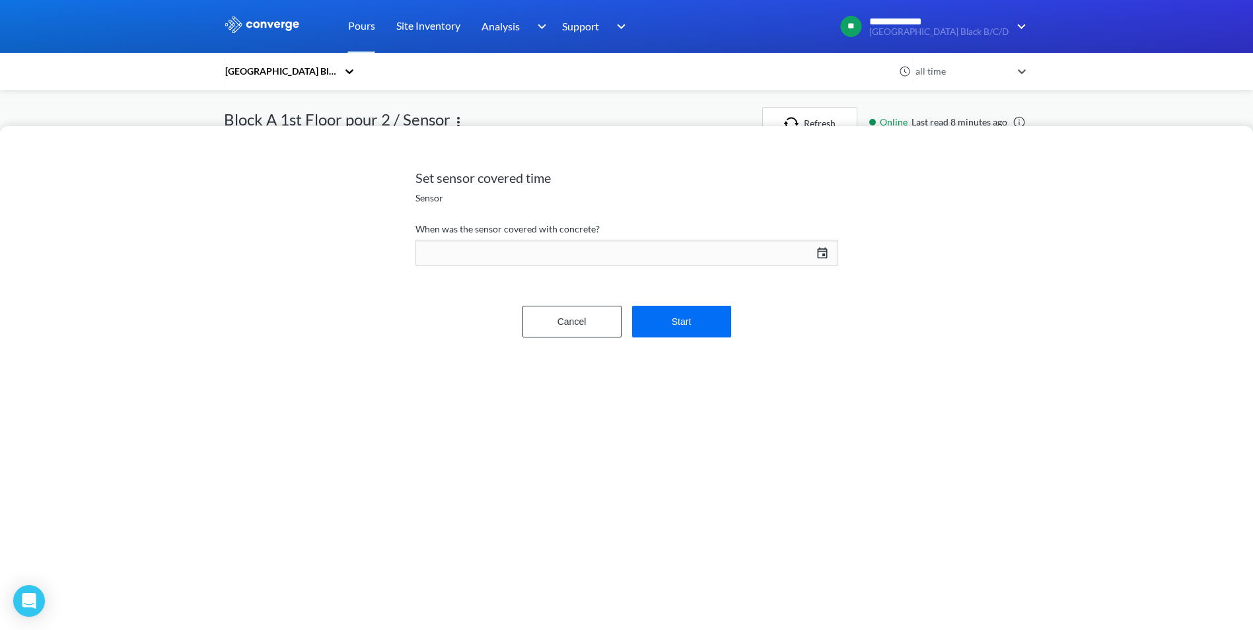
click at [819, 252] on div "[DATE] Press the down arrow key to interact with the calendar and select a date…" at bounding box center [626, 253] width 423 height 32
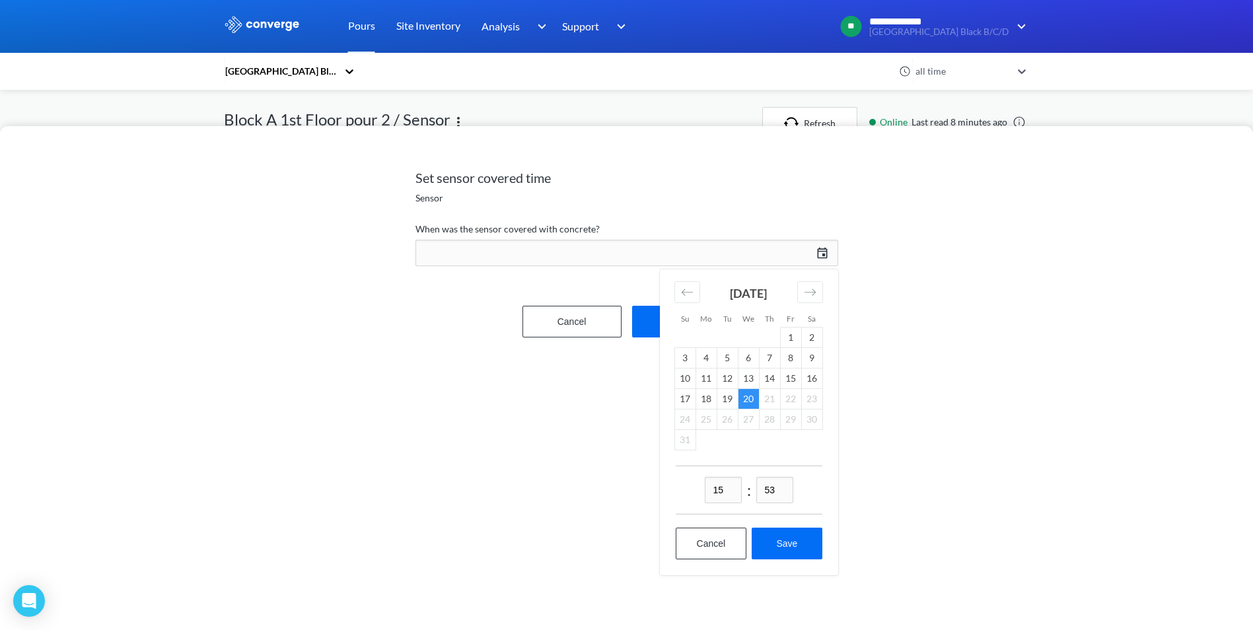
click at [727, 488] on input "15" at bounding box center [723, 490] width 37 height 26
type input "13"
click at [789, 546] on button "Save" at bounding box center [787, 544] width 70 height 32
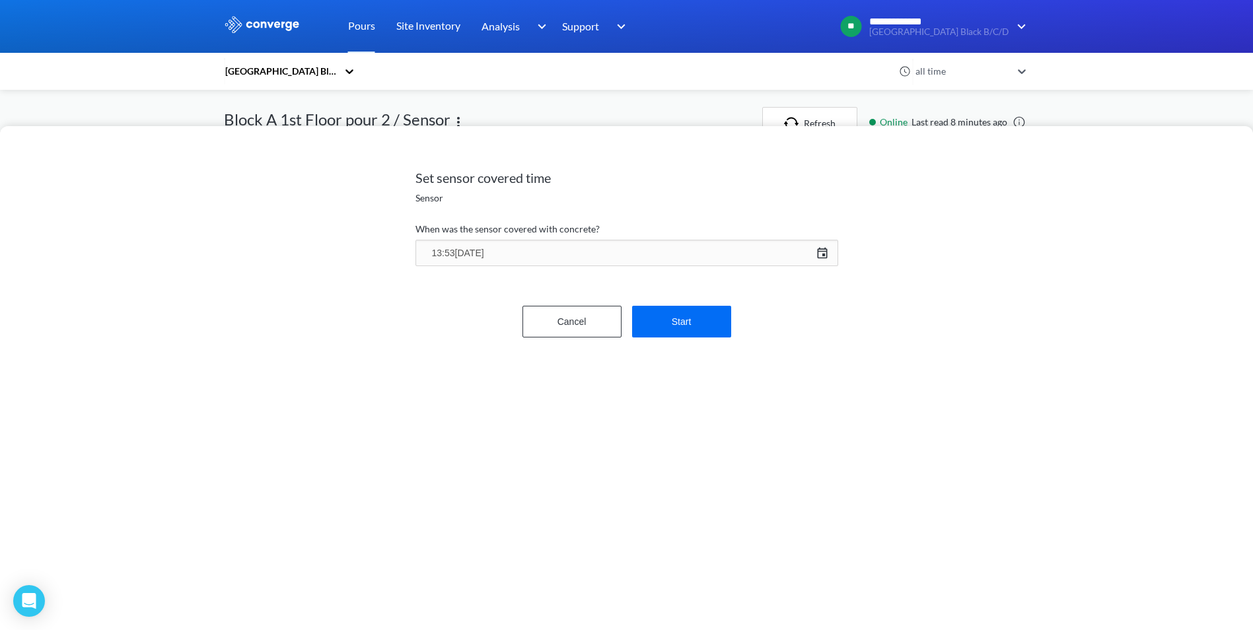
click at [501, 252] on div "13:53[DATE] [DATE] Press the down arrow key to interact with the calendar and s…" at bounding box center [626, 253] width 423 height 32
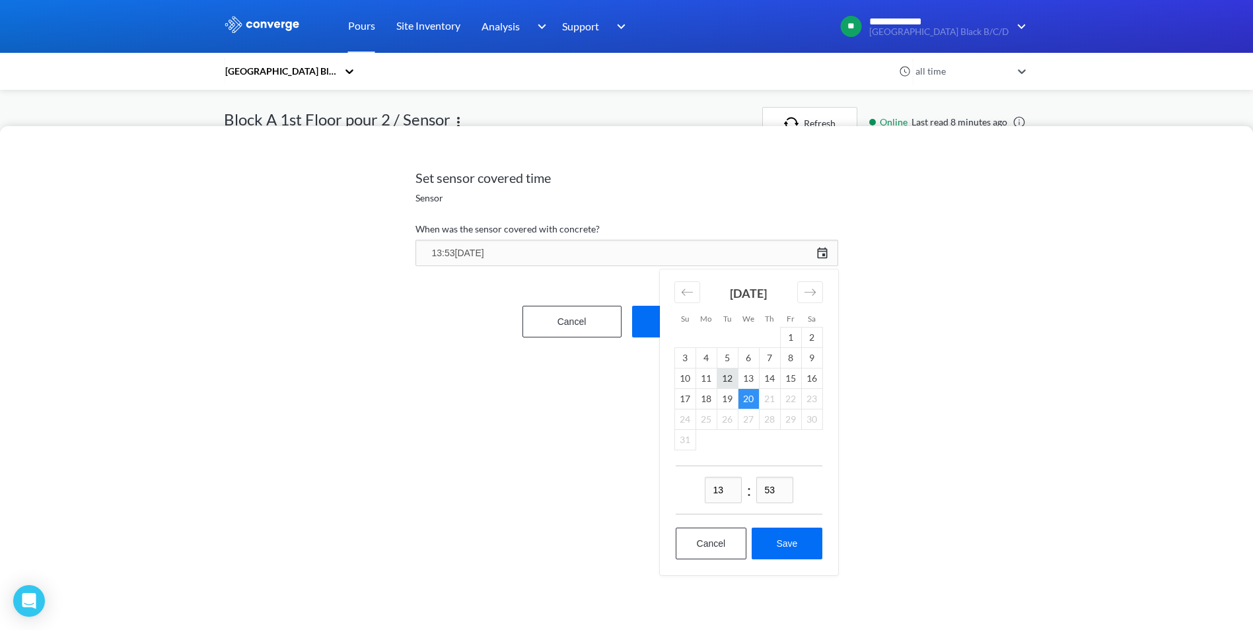
click at [733, 380] on td "12" at bounding box center [727, 378] width 21 height 20
click at [789, 543] on button "Save" at bounding box center [787, 544] width 70 height 32
type input "13:53[DATE]"
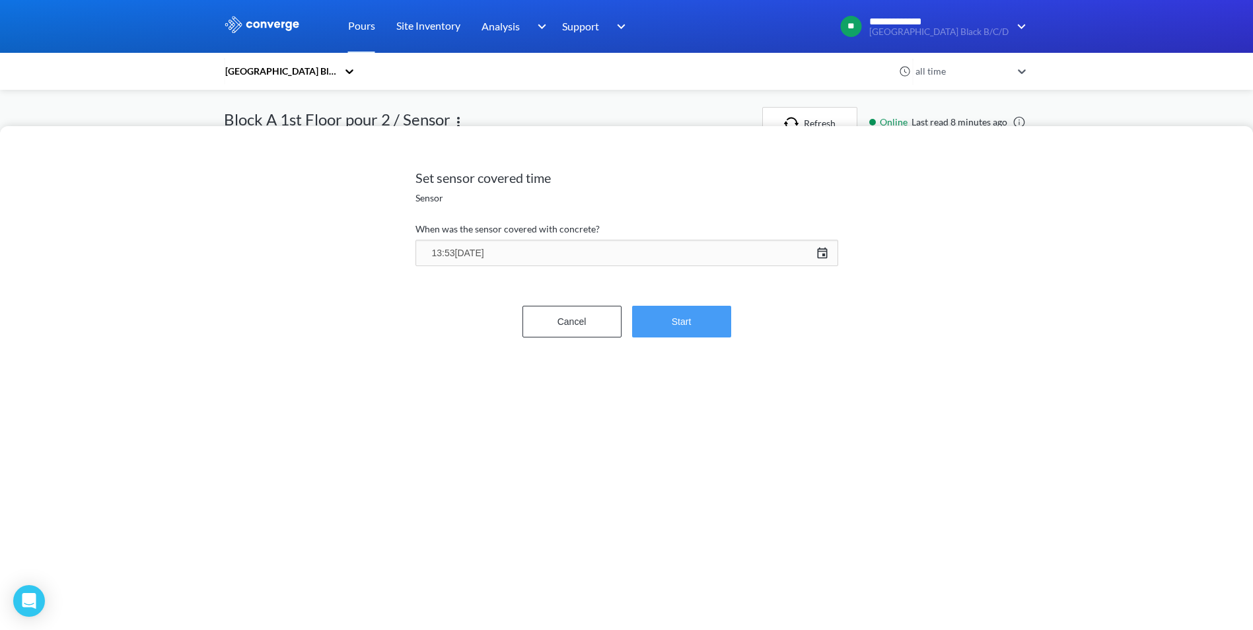
click at [669, 328] on button "Start" at bounding box center [681, 322] width 99 height 32
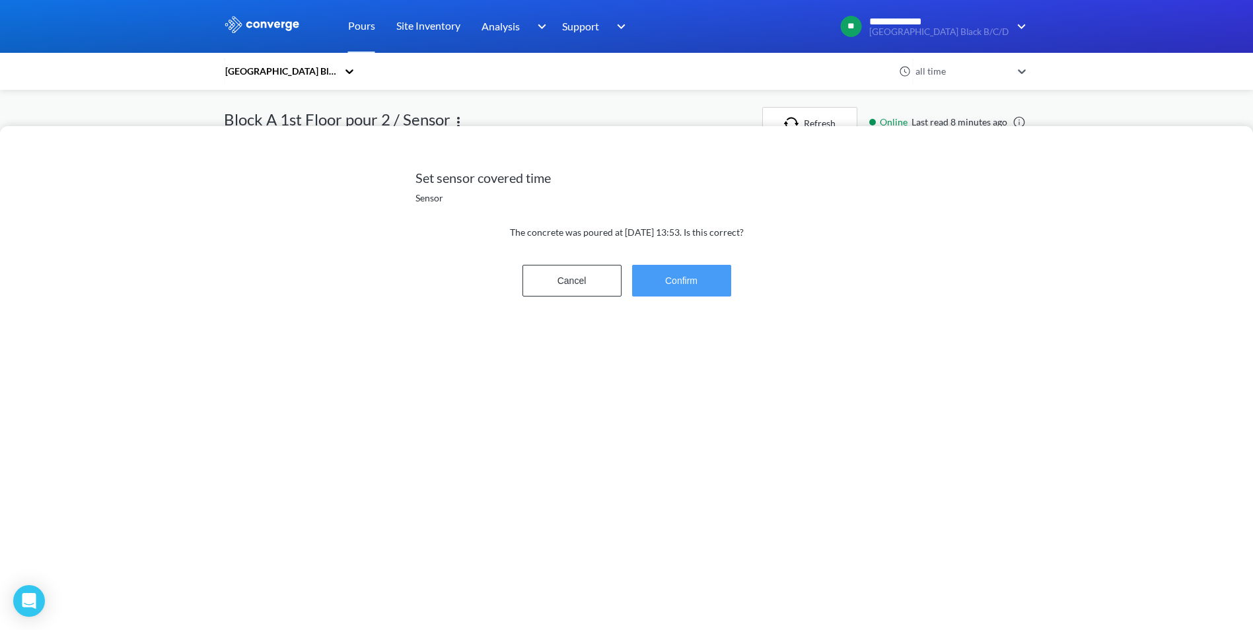
click at [679, 285] on button "Confirm" at bounding box center [681, 281] width 99 height 32
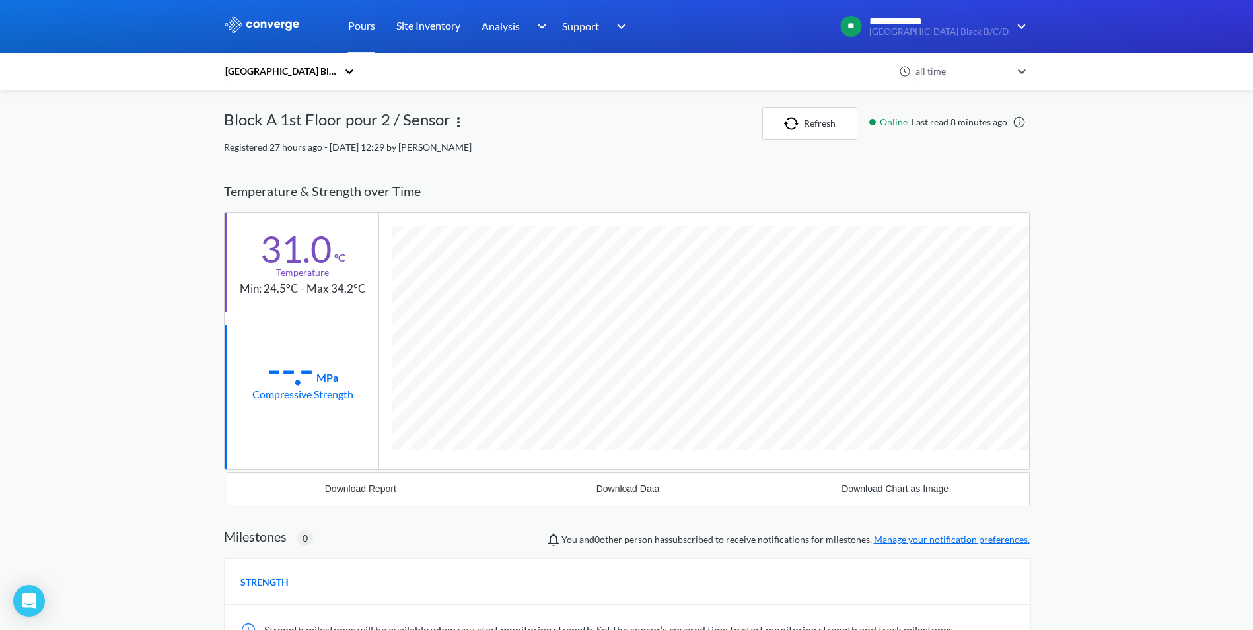
scroll to position [799, 806]
drag, startPoint x: 810, startPoint y: 125, endPoint x: 801, endPoint y: 124, distance: 9.3
click at [807, 125] on button "Refresh" at bounding box center [809, 123] width 95 height 33
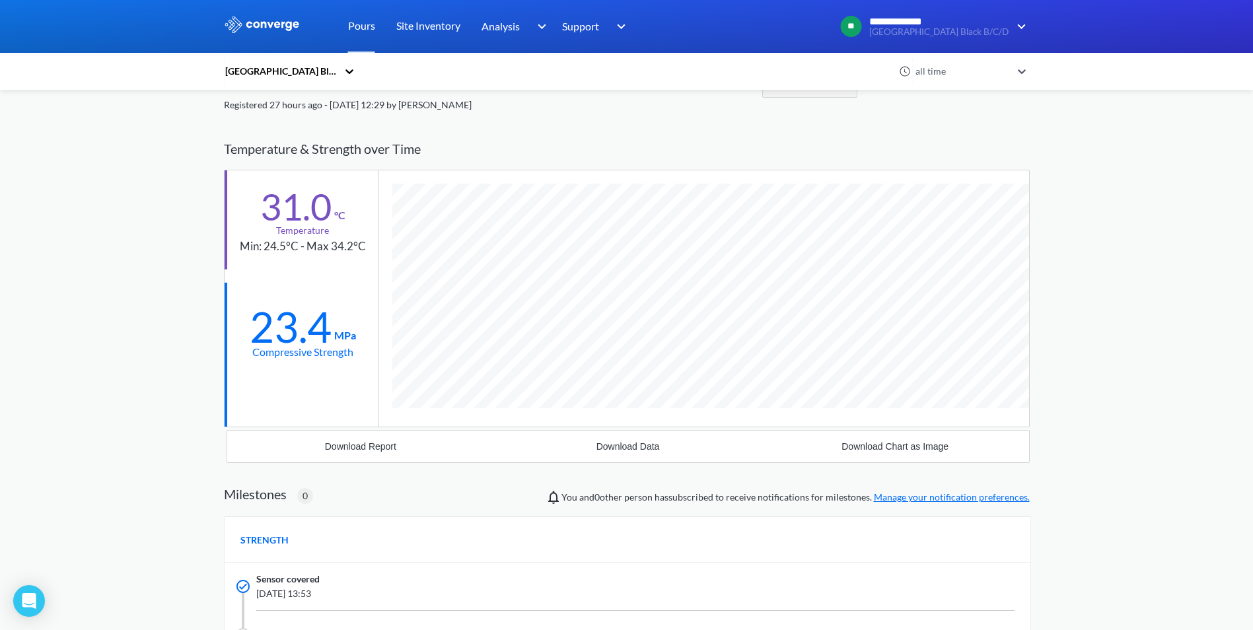
scroll to position [0, 0]
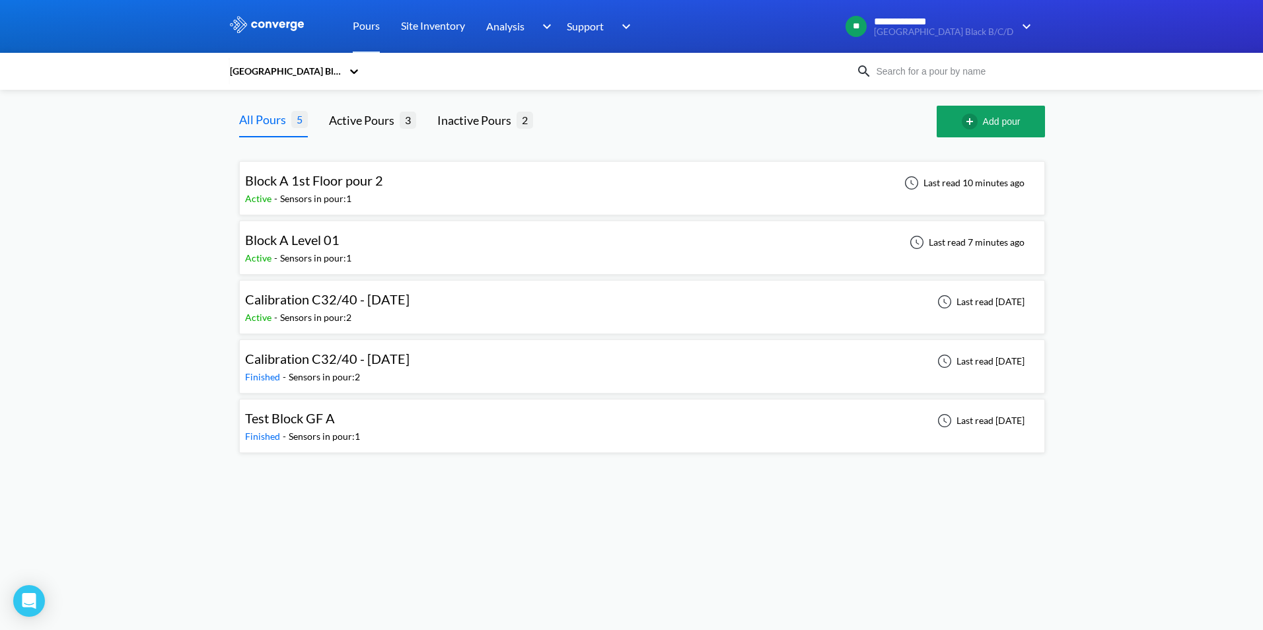
click at [321, 244] on span "Block A Level 01" at bounding box center [292, 240] width 94 height 16
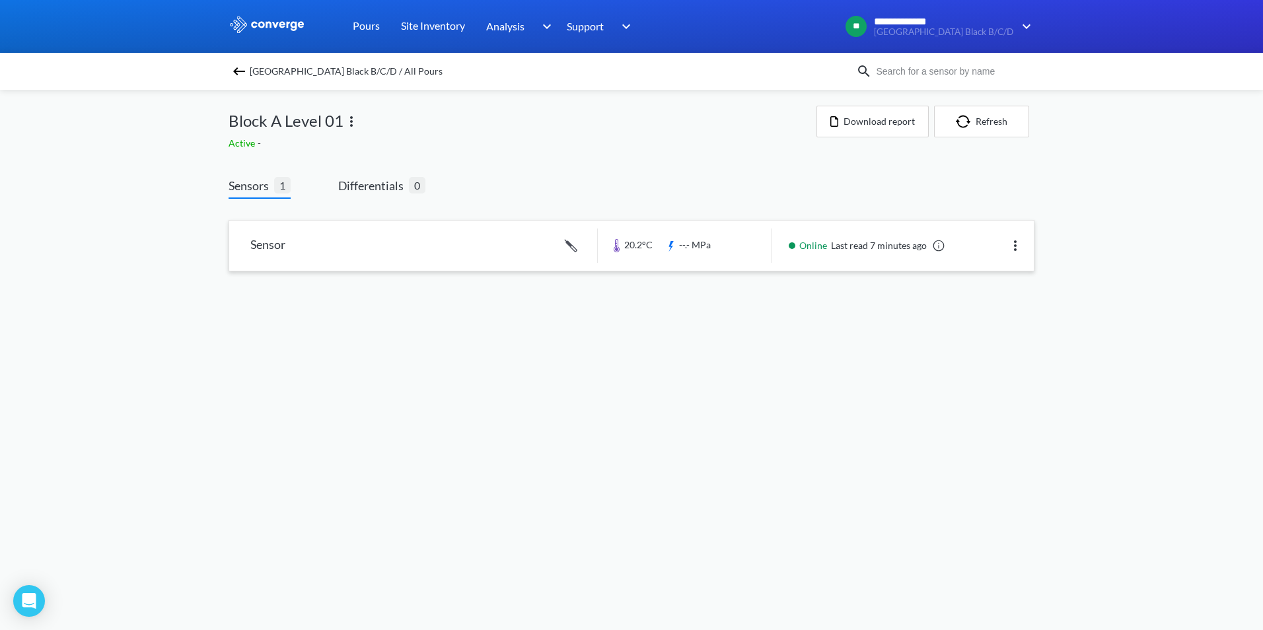
click at [277, 252] on link at bounding box center [631, 246] width 805 height 50
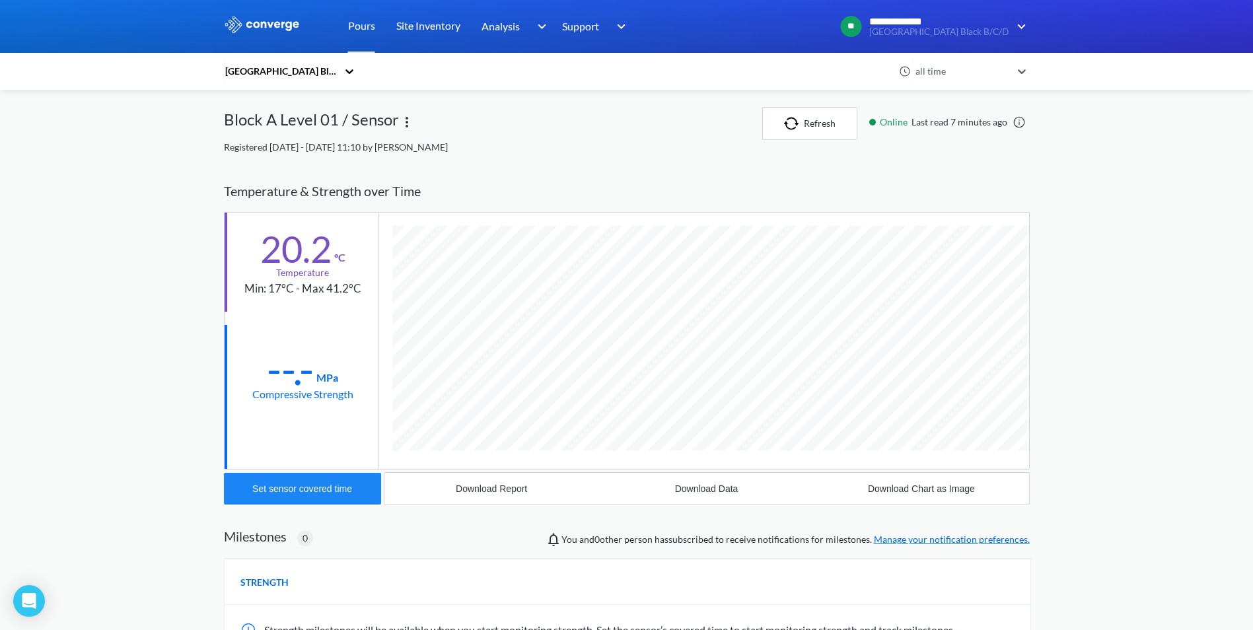
scroll to position [703, 806]
click at [312, 485] on div "Set sensor covered time" at bounding box center [302, 489] width 100 height 11
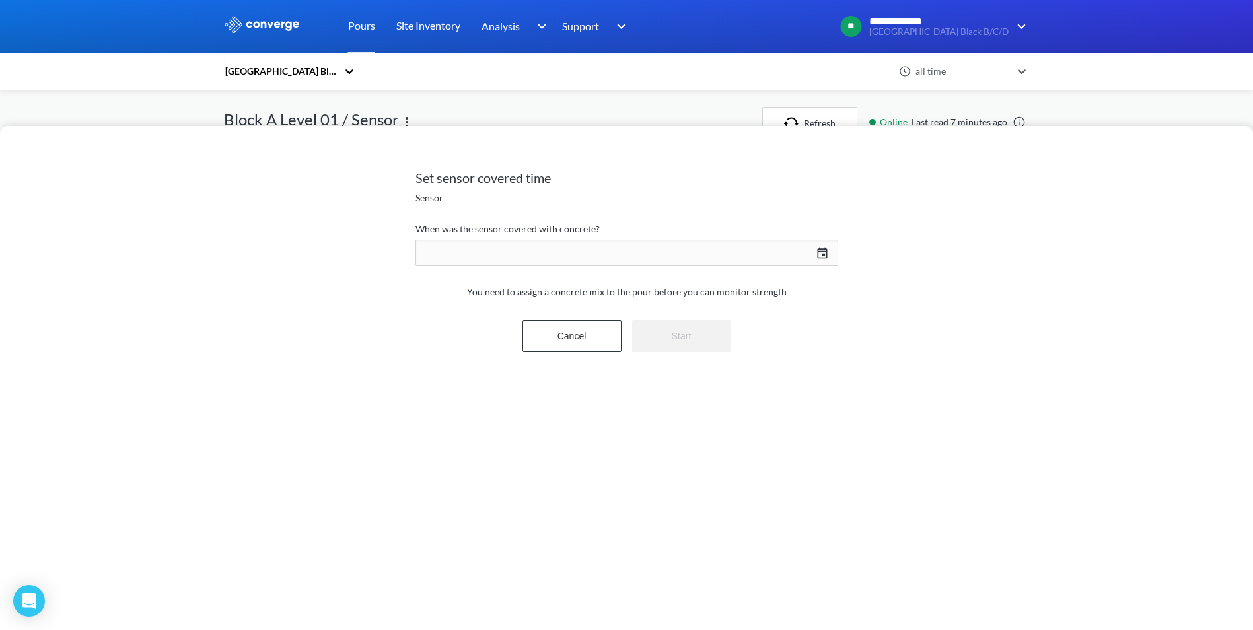
click at [819, 250] on div "[DATE] Press the down arrow key to interact with the calendar and select a date…" at bounding box center [626, 253] width 423 height 32
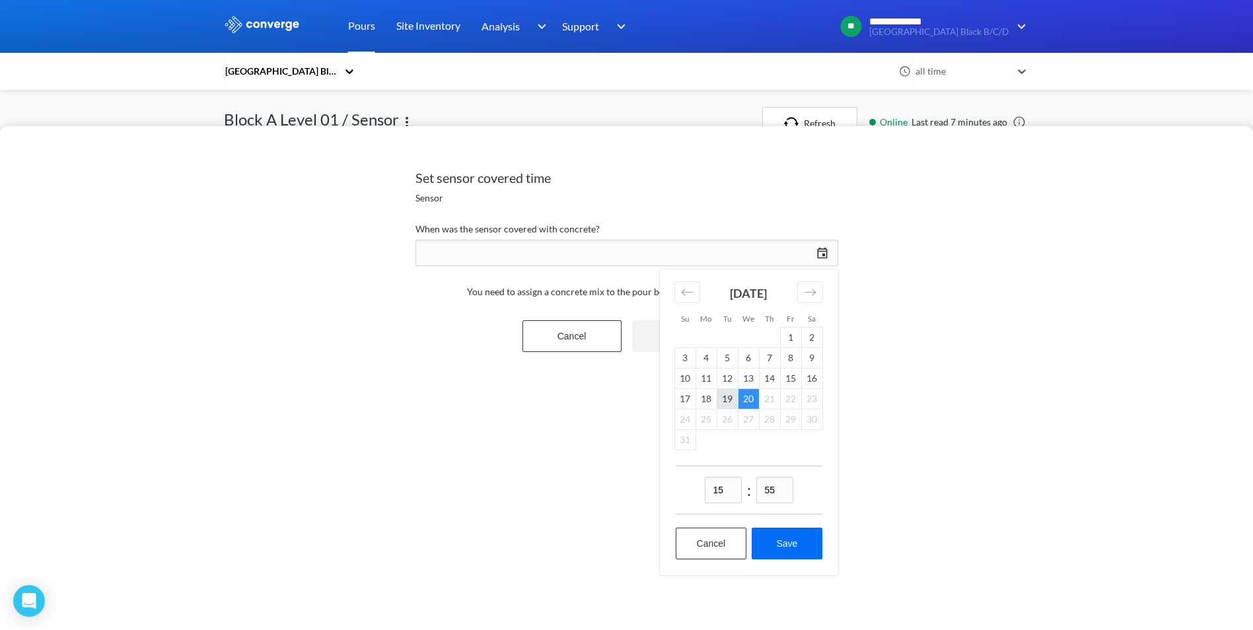
click at [730, 396] on td "19" at bounding box center [727, 398] width 21 height 20
click at [726, 375] on td "12" at bounding box center [727, 378] width 21 height 20
click at [724, 497] on input "15" at bounding box center [723, 490] width 37 height 26
type input "13"
click at [795, 541] on button "Save" at bounding box center [787, 544] width 70 height 32
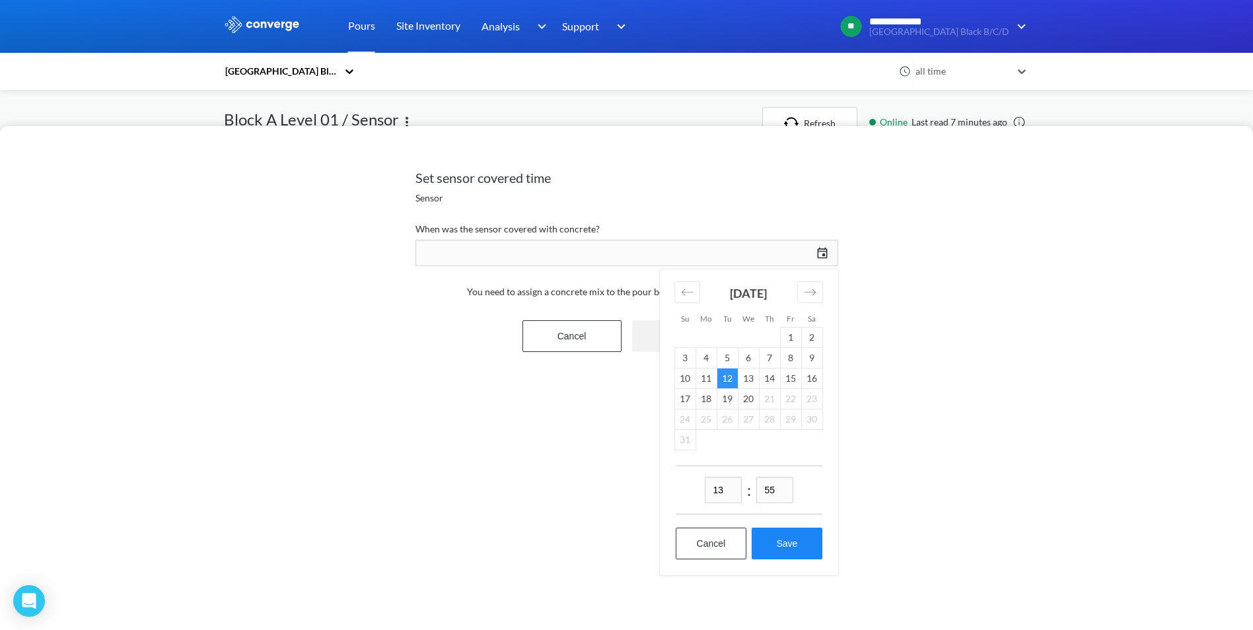
type input "13:55[DATE]"
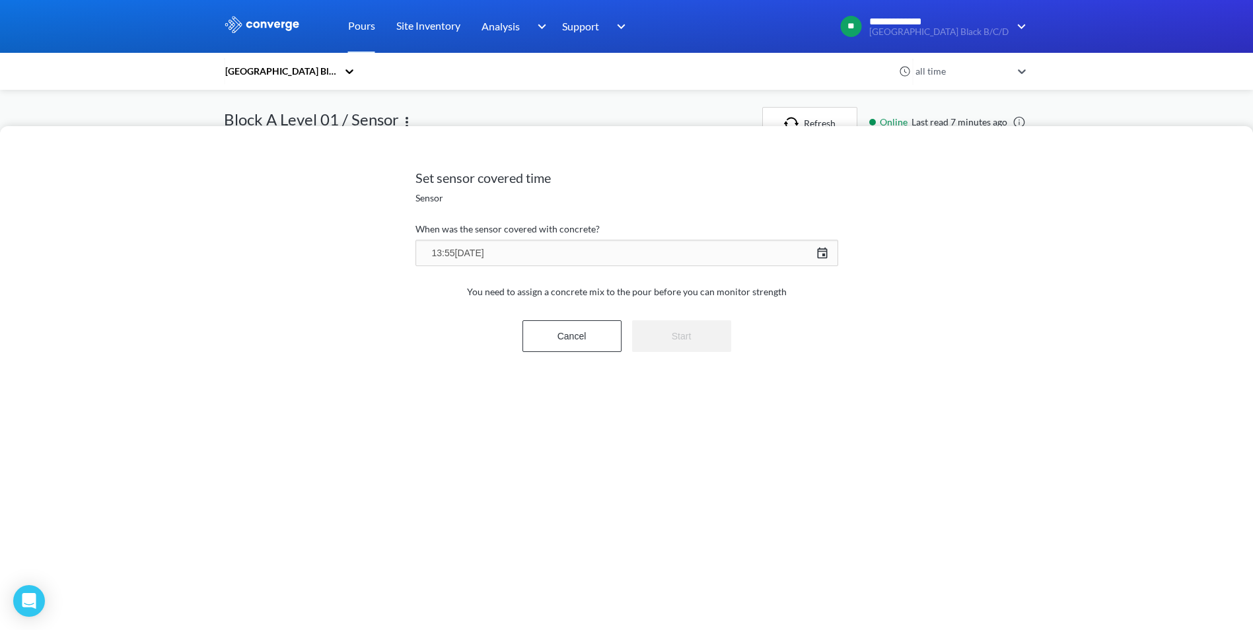
click at [784, 314] on form "When was the sensor covered with concrete? 13:55[DATE] [DATE] Press the down ar…" at bounding box center [626, 297] width 423 height 152
click at [824, 252] on div "13:55[DATE] [DATE] Press the down arrow key to interact with the calendar and s…" at bounding box center [626, 253] width 423 height 32
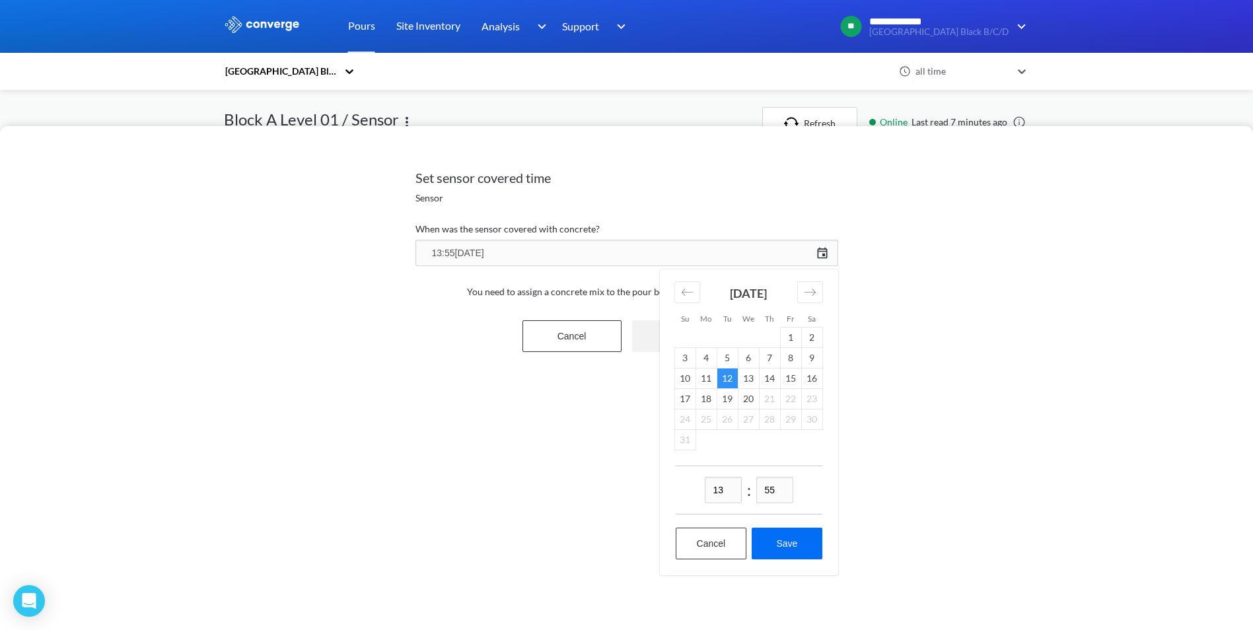
click at [731, 376] on td "12" at bounding box center [727, 378] width 21 height 20
click at [774, 543] on button "Save" at bounding box center [787, 544] width 70 height 32
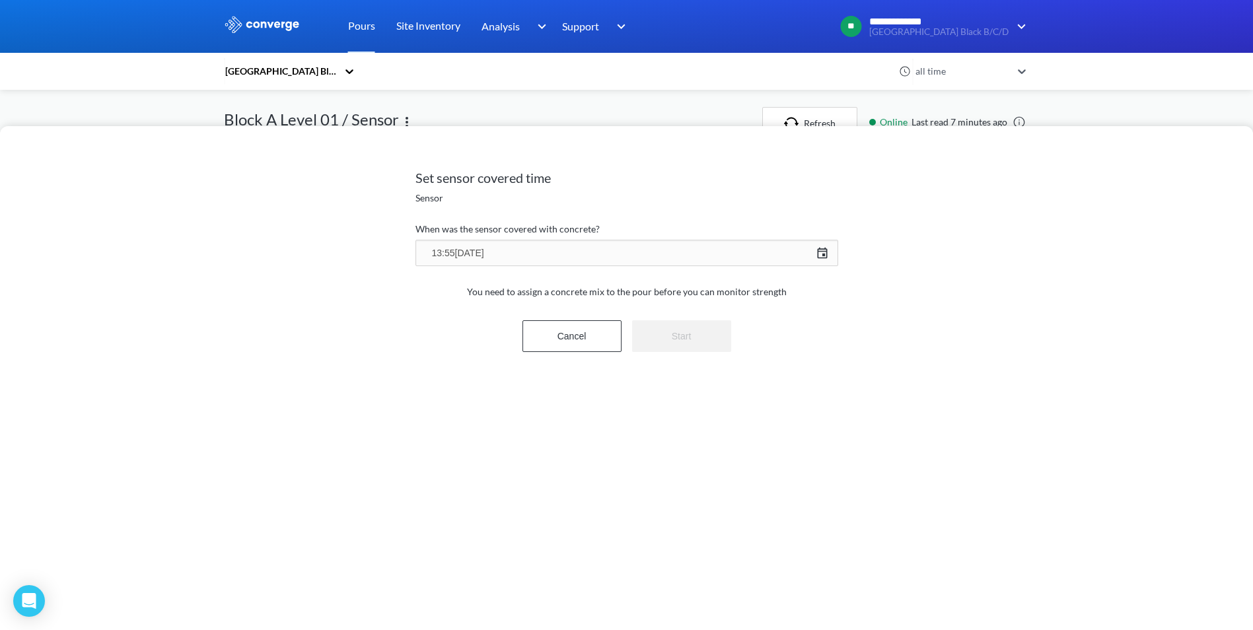
click at [830, 79] on div "Set sensor covered time Sensor When was the sensor covered with concrete? 13:55…" at bounding box center [626, 315] width 1253 height 630
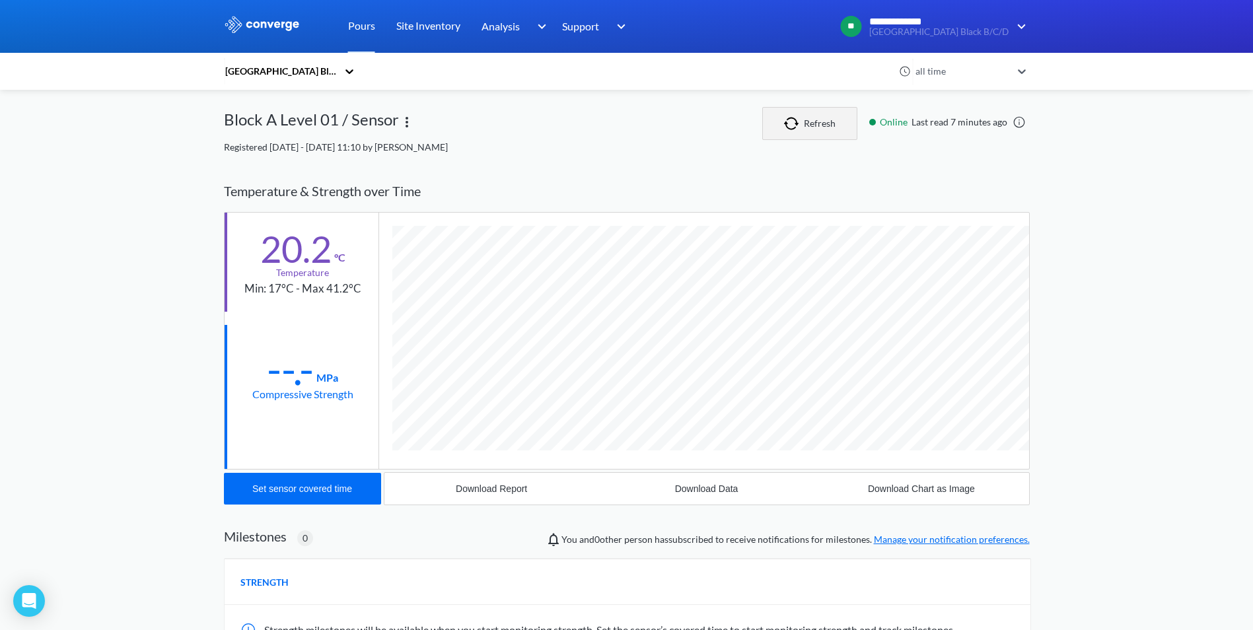
click at [814, 120] on button "Refresh" at bounding box center [809, 123] width 95 height 33
click at [363, 26] on link "Pours" at bounding box center [361, 26] width 27 height 53
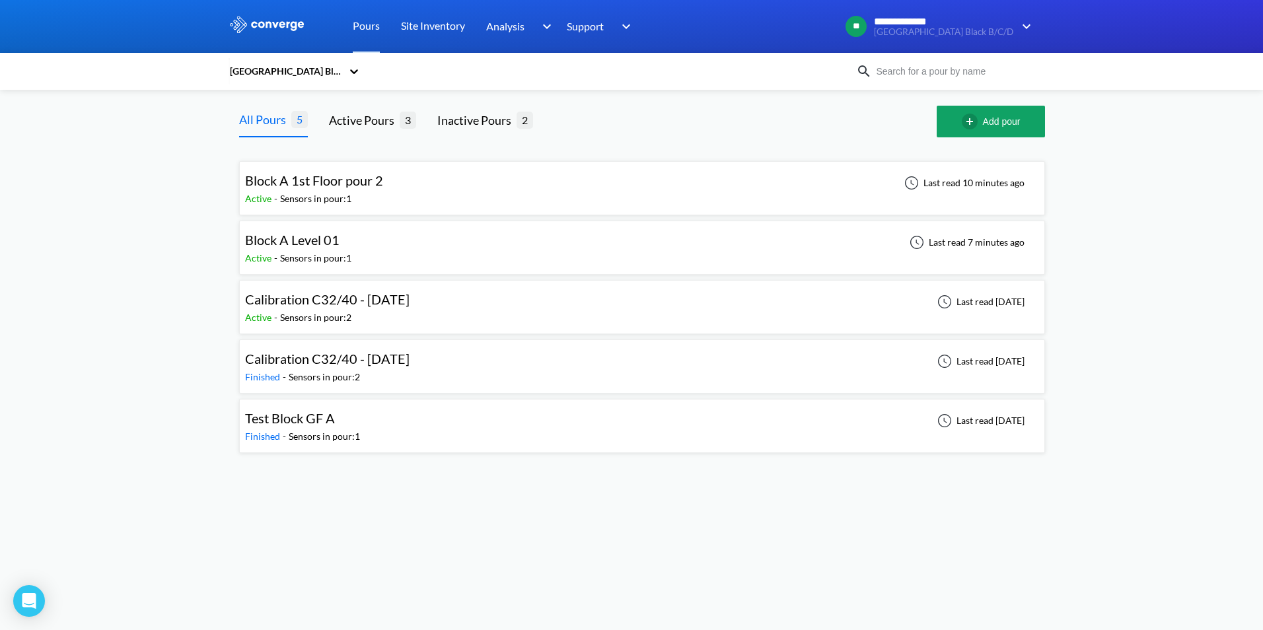
click at [294, 178] on span "Block A 1st Floor pour 2" at bounding box center [314, 180] width 138 height 16
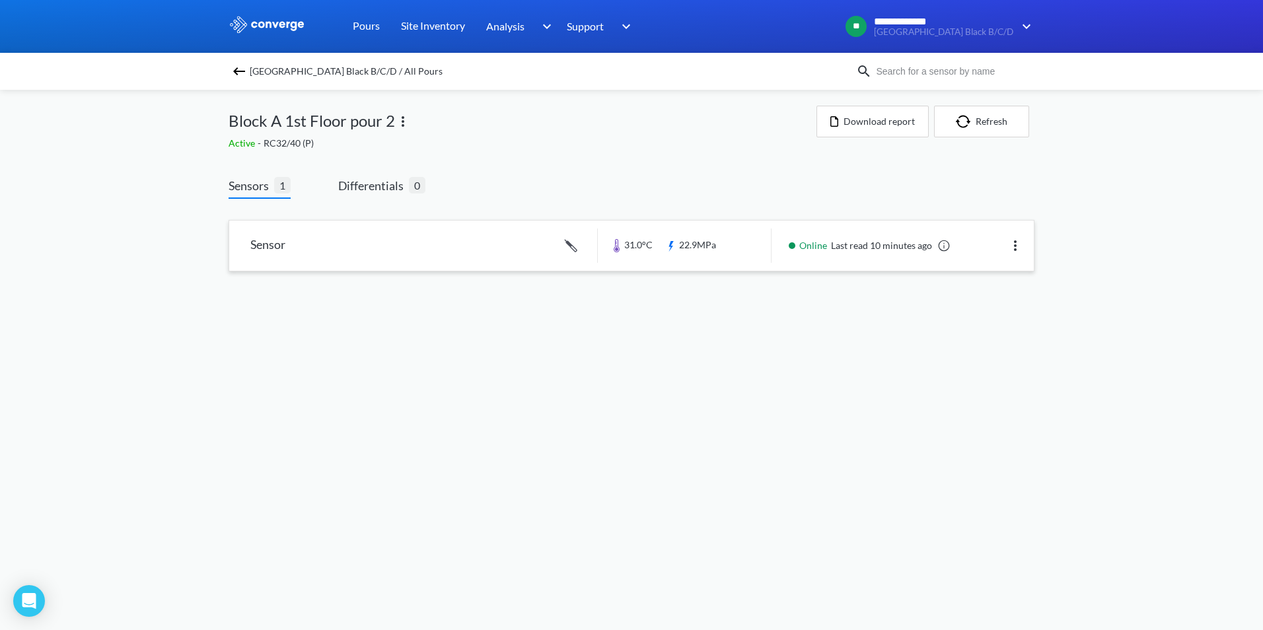
click at [286, 242] on link at bounding box center [631, 246] width 805 height 50
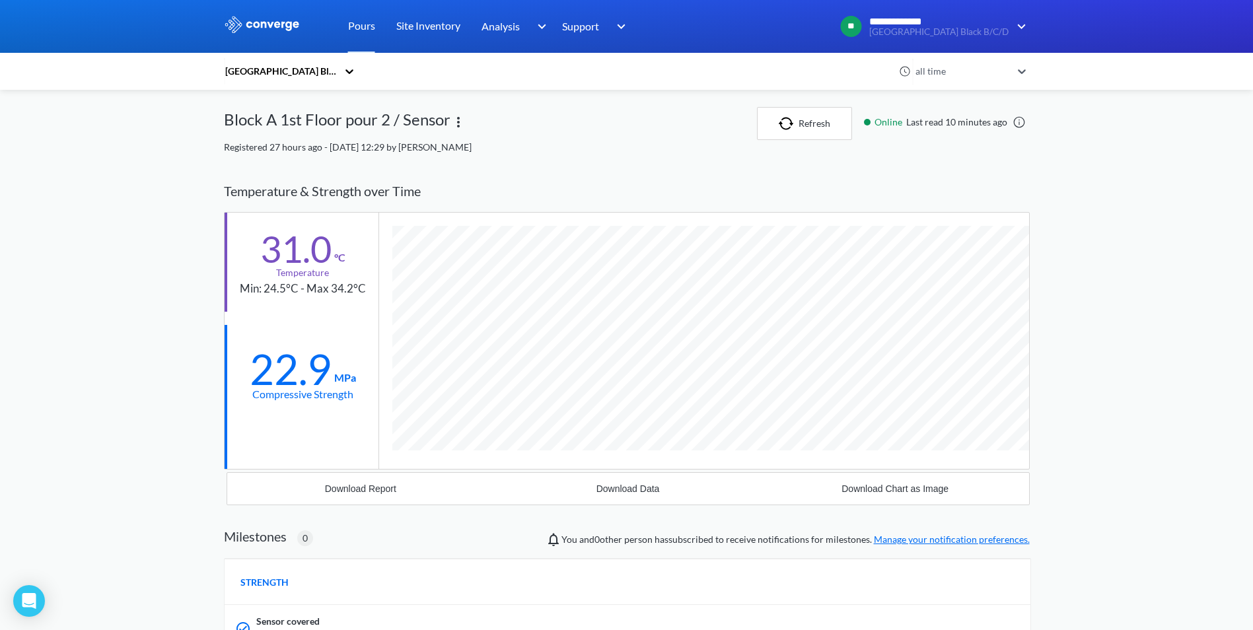
scroll to position [845, 806]
click at [780, 118] on img "button" at bounding box center [789, 123] width 20 height 13
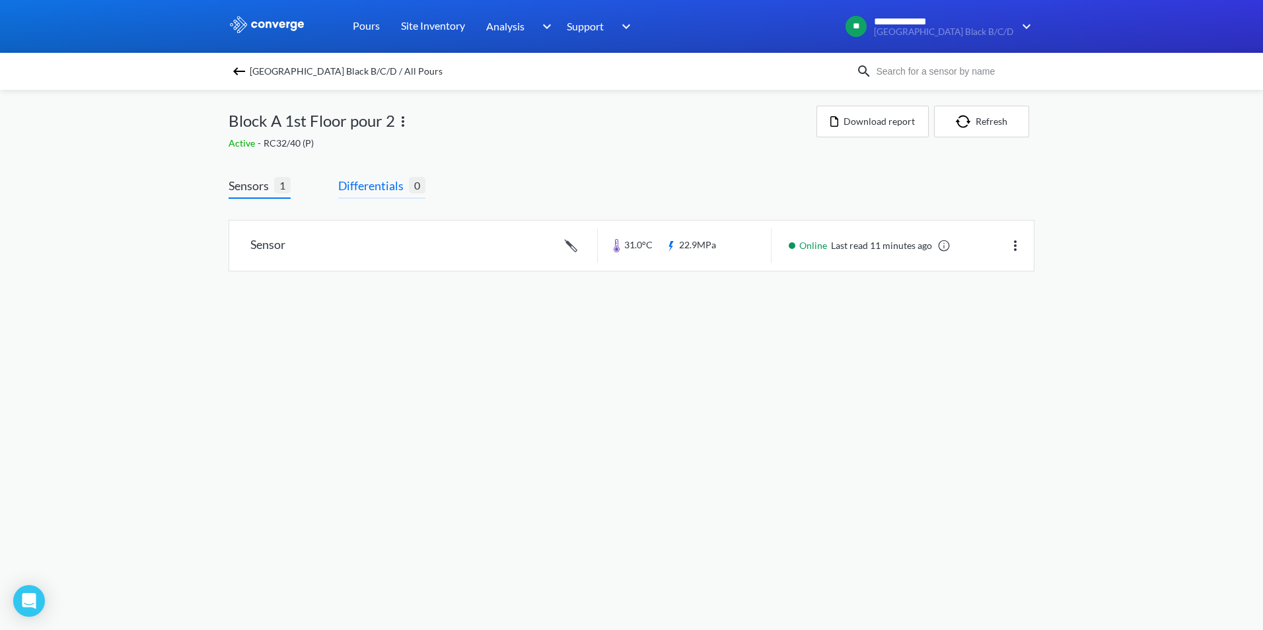
click at [376, 184] on span "Differentials" at bounding box center [373, 185] width 71 height 18
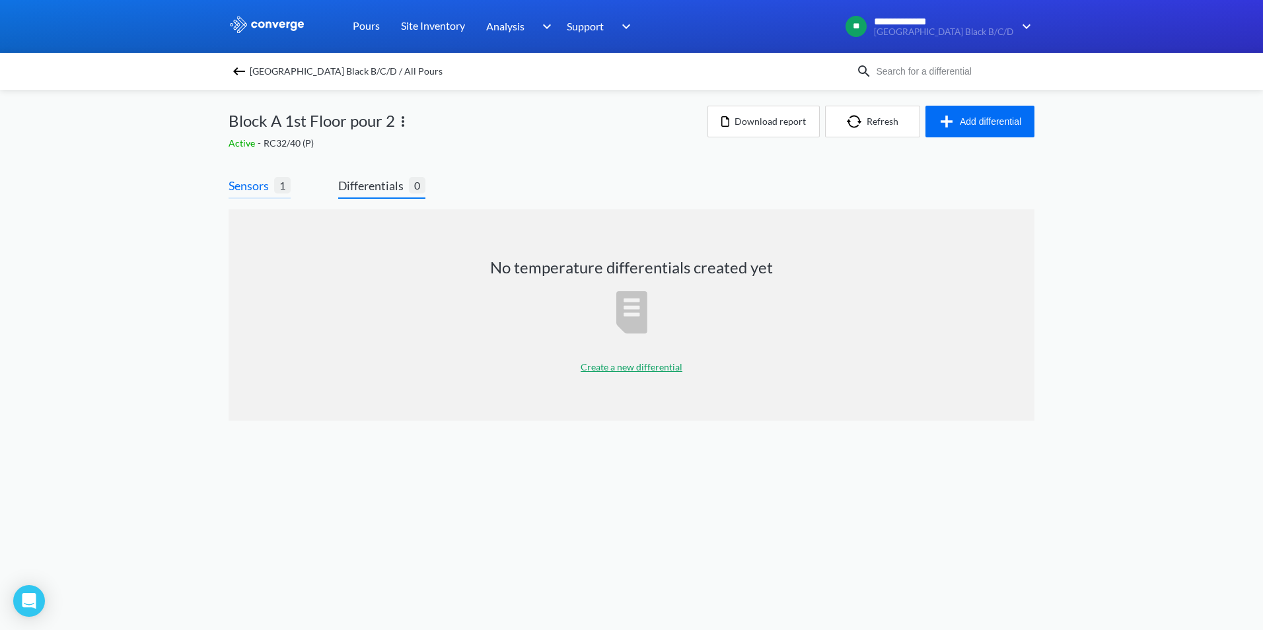
click at [253, 182] on span "Sensors" at bounding box center [252, 185] width 46 height 18
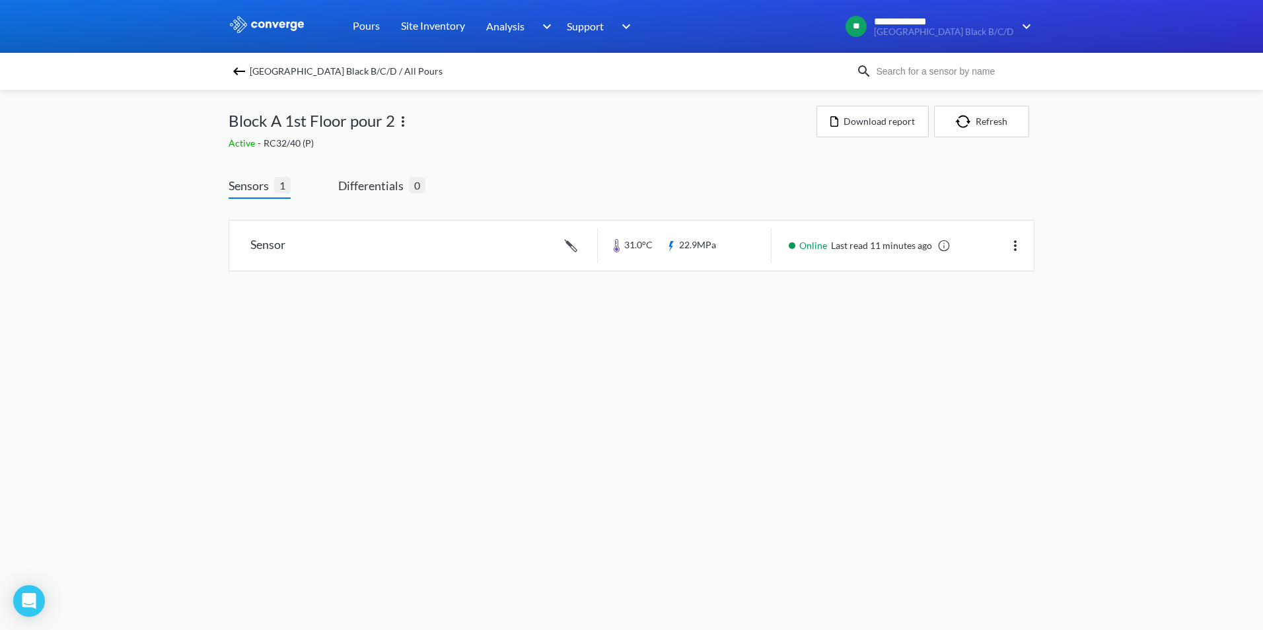
click at [351, 26] on div "Pours" at bounding box center [366, 26] width 48 height 53
click at [364, 27] on link "Pours" at bounding box center [366, 26] width 27 height 53
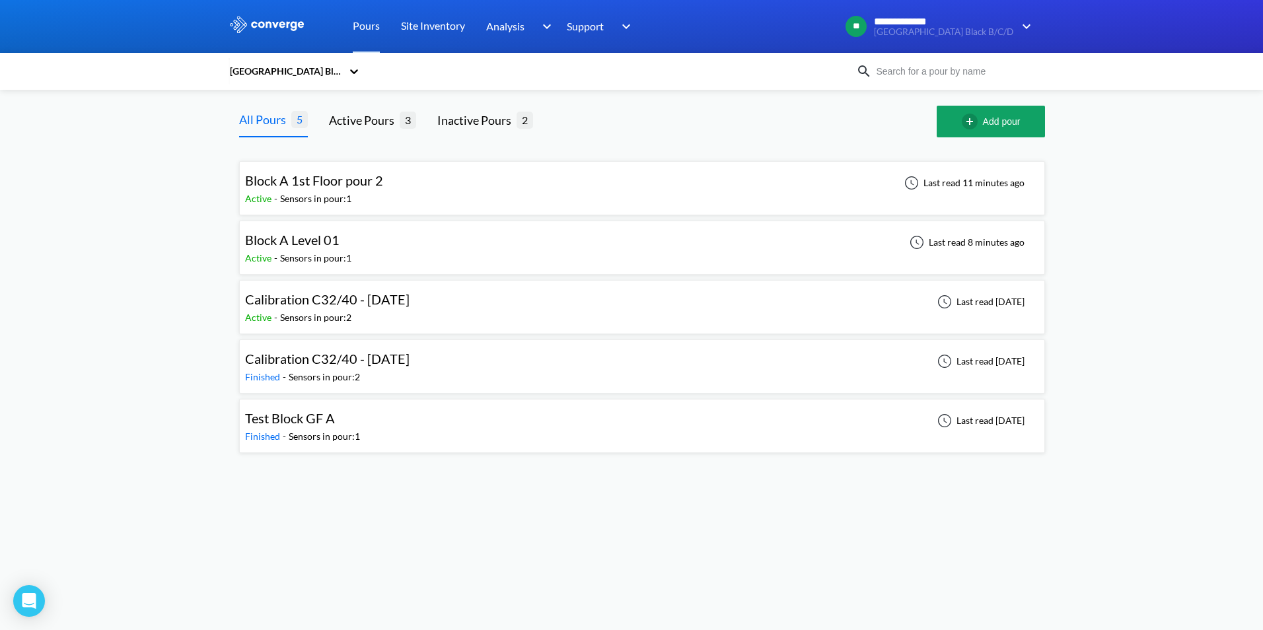
click at [324, 248] on div "Block A Level 01" at bounding box center [292, 240] width 94 height 20
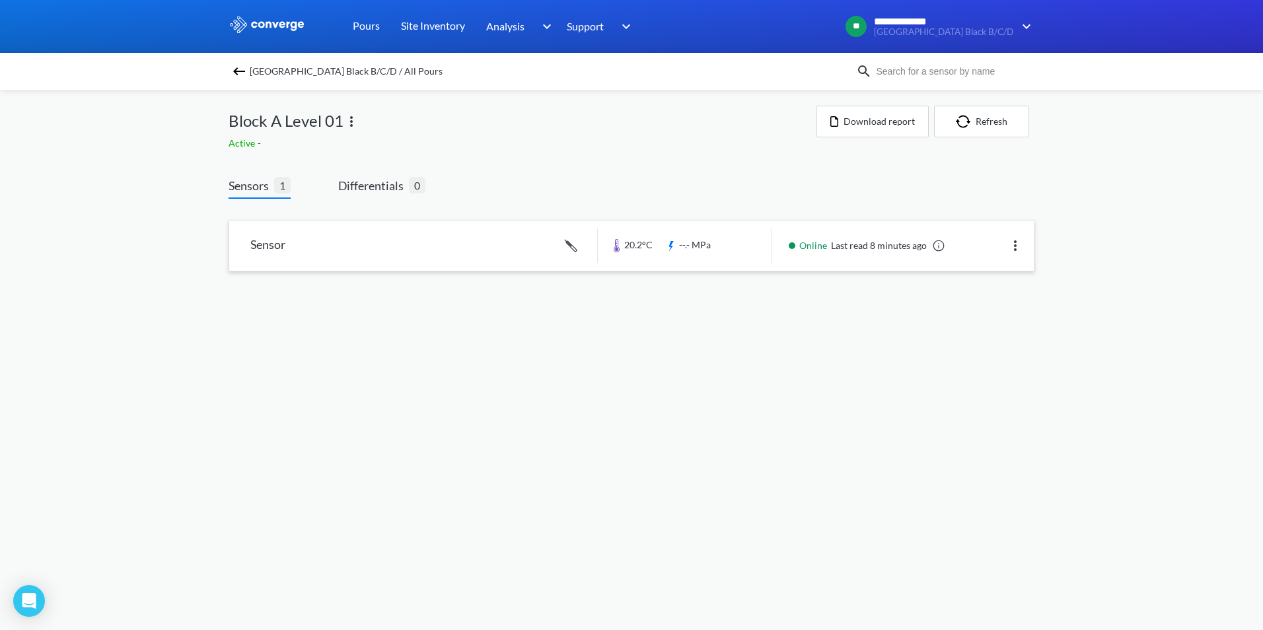
click at [309, 247] on link at bounding box center [631, 246] width 805 height 50
click at [347, 120] on img at bounding box center [351, 122] width 16 height 16
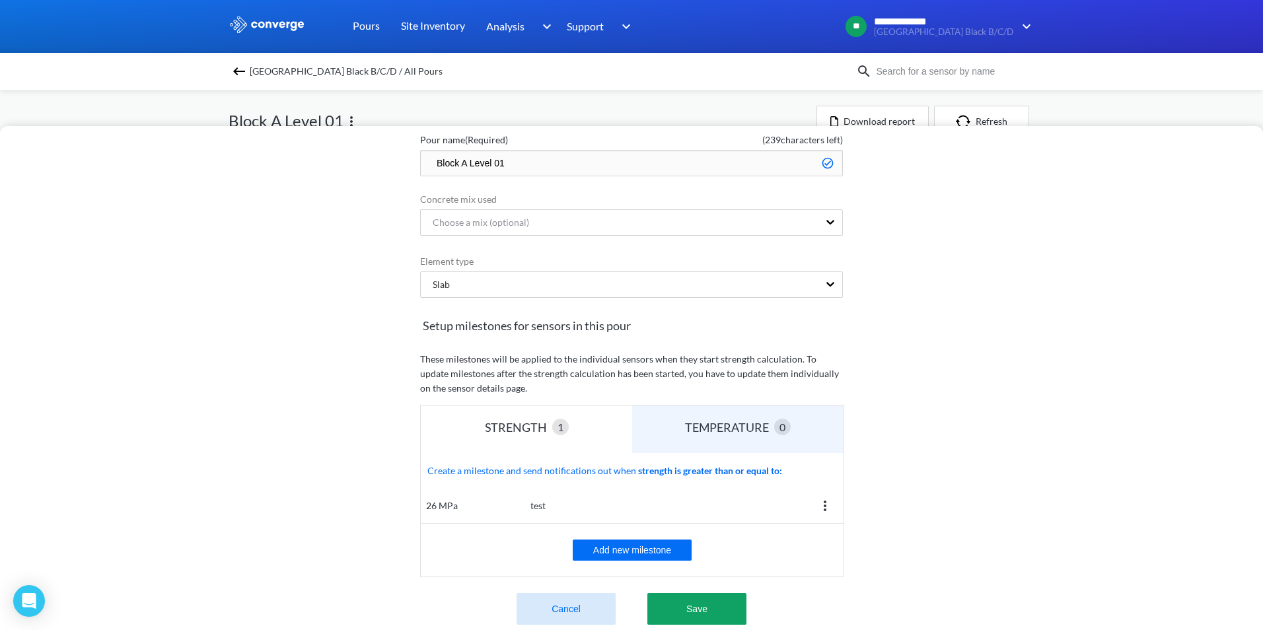
scroll to position [184, 0]
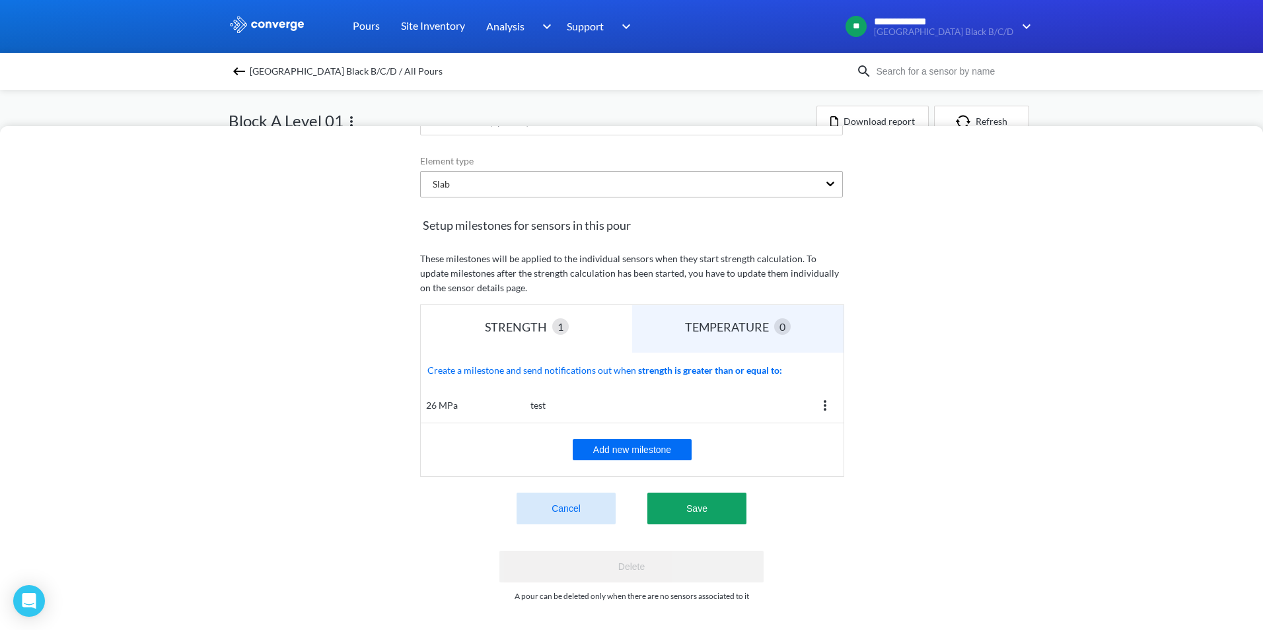
click at [498, 174] on div "Slab" at bounding box center [620, 184] width 398 height 25
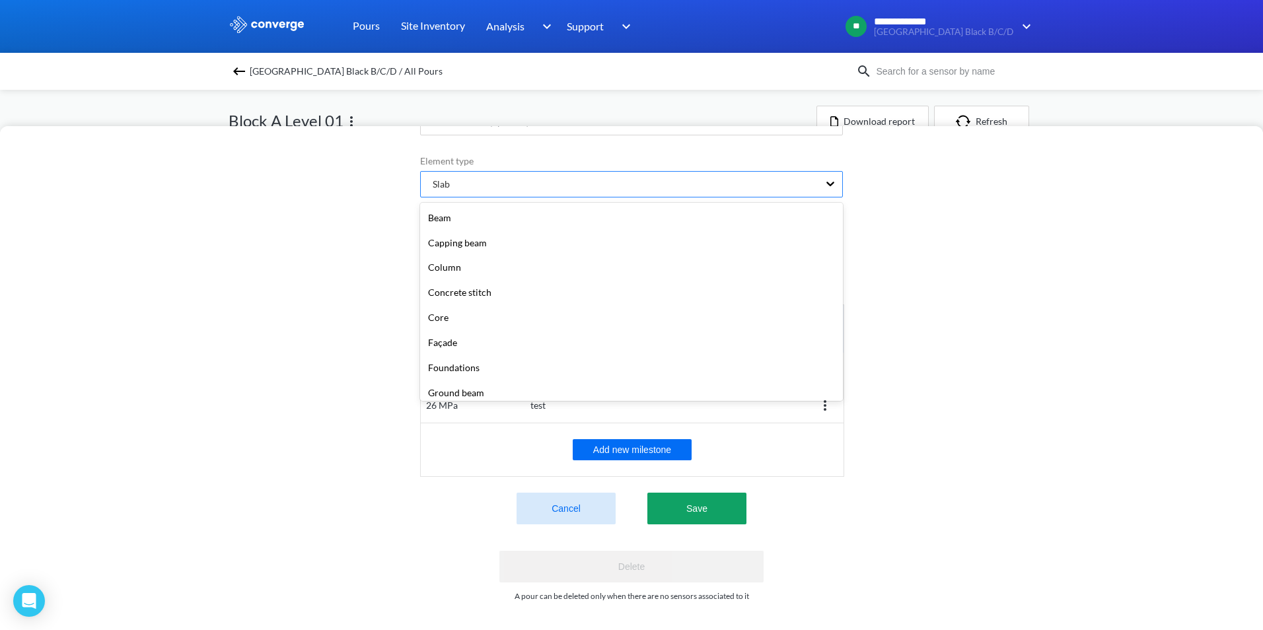
scroll to position [215, 0]
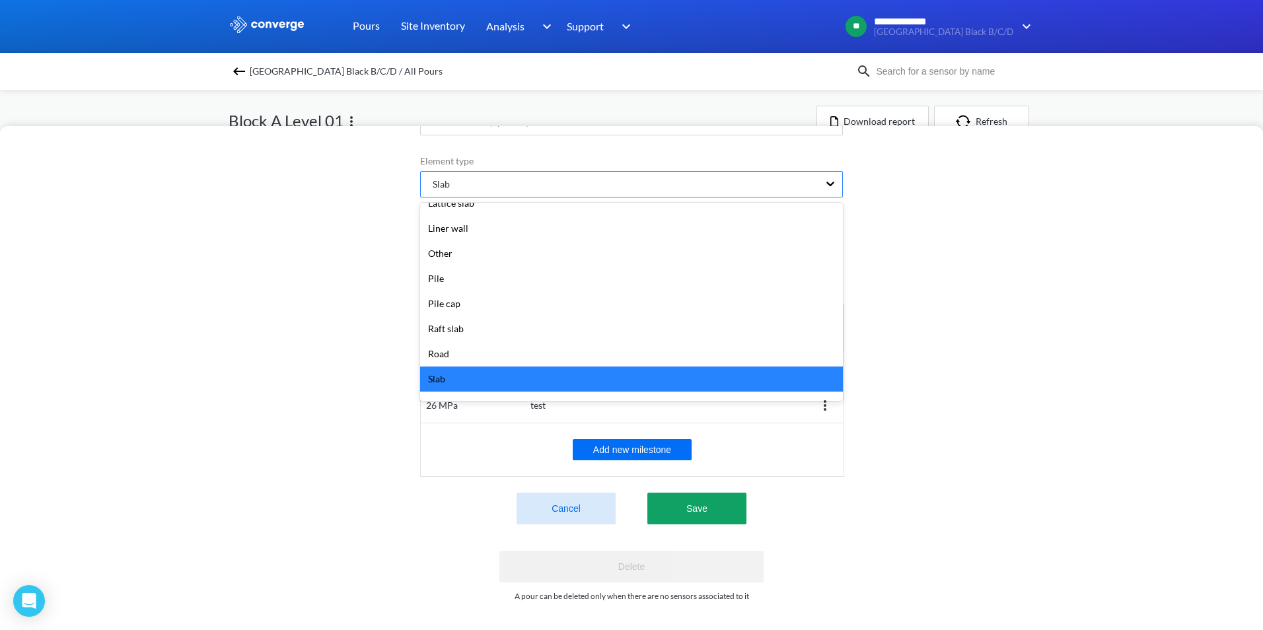
click at [498, 174] on div "Slab" at bounding box center [620, 184] width 398 height 25
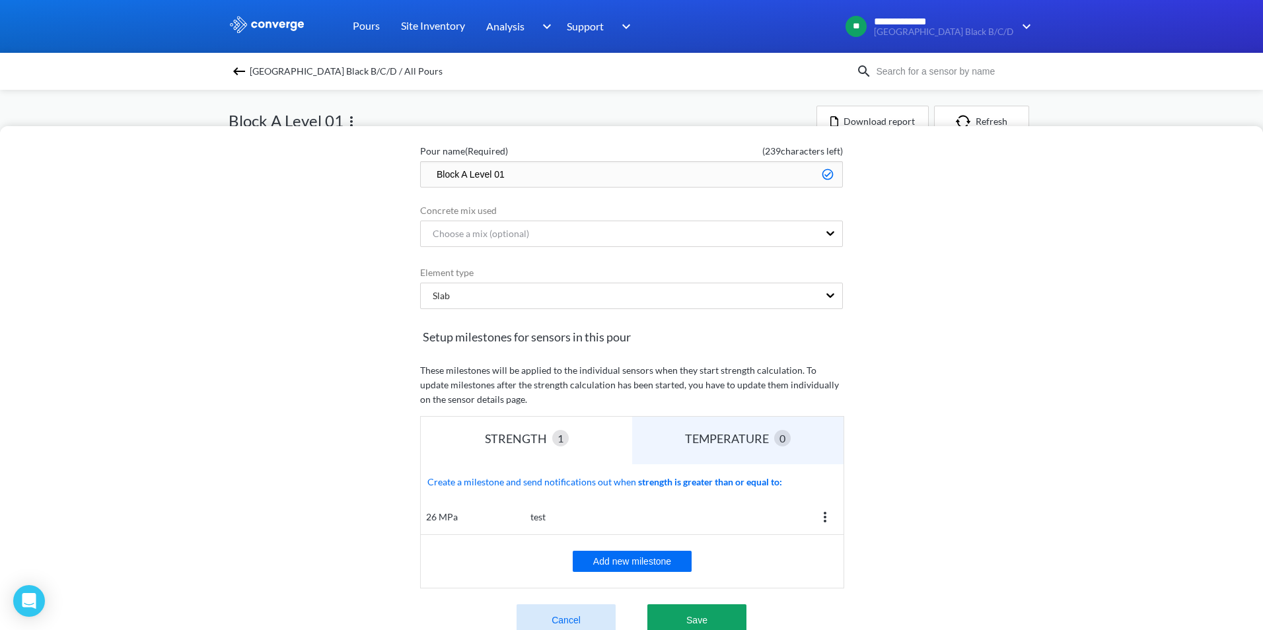
scroll to position [0, 0]
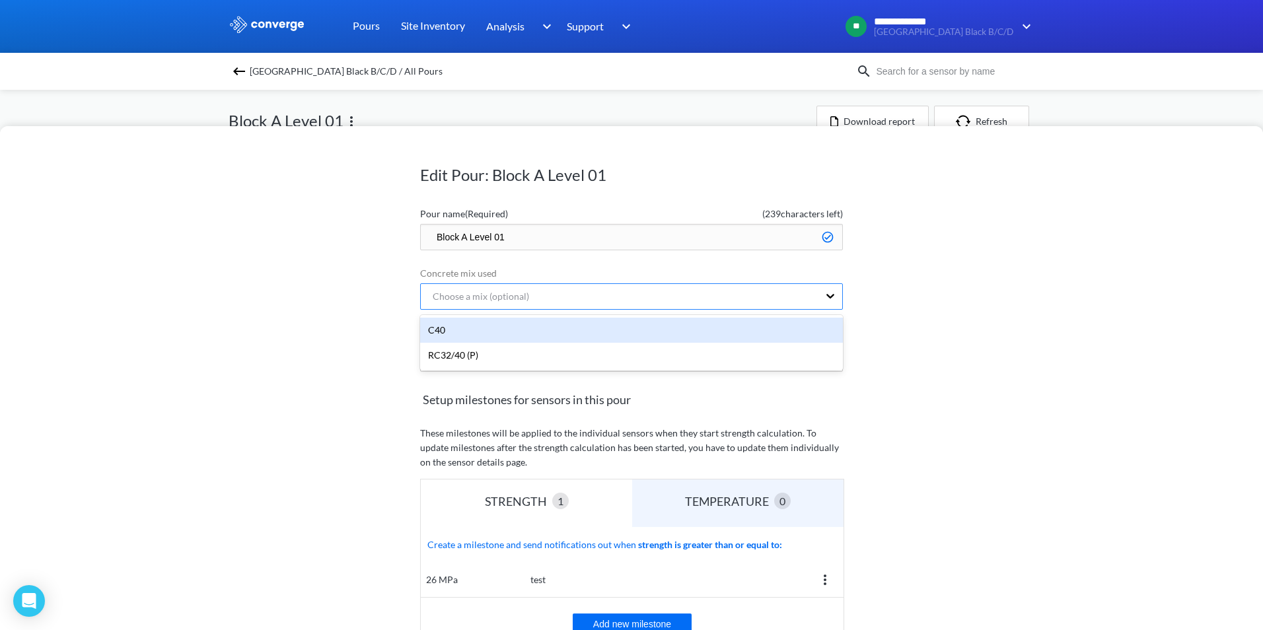
click at [480, 297] on div "Choose a mix (optional)" at bounding box center [475, 296] width 107 height 15
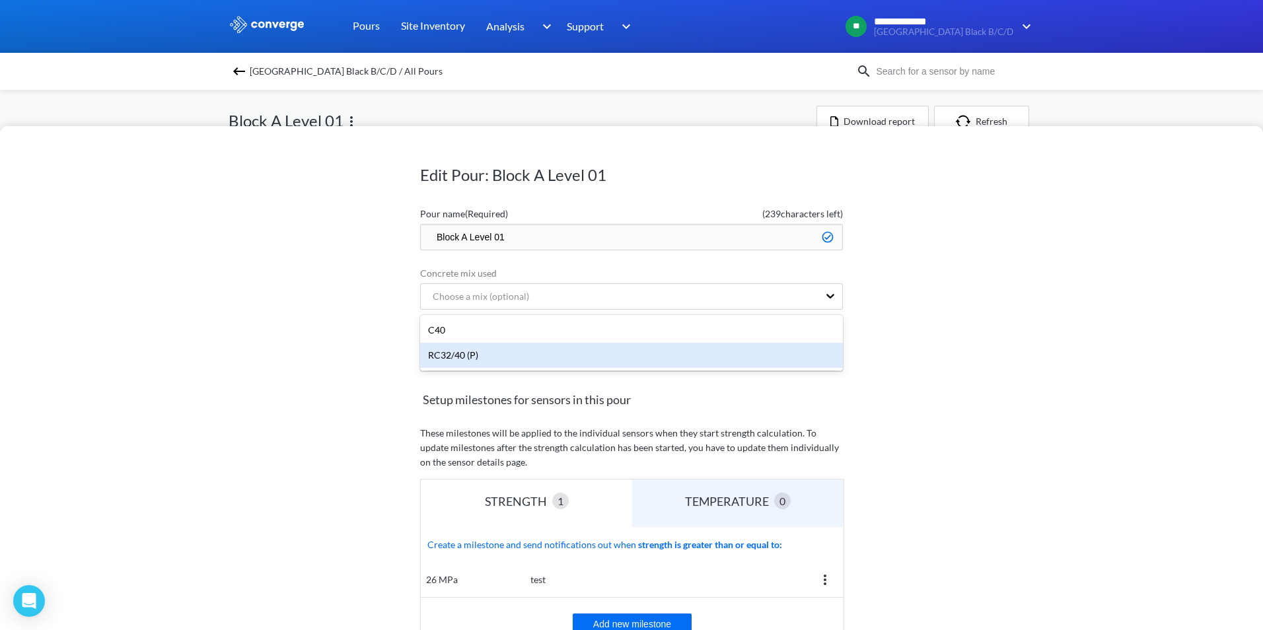
click at [475, 355] on div "RC32/40 (P)" at bounding box center [631, 355] width 423 height 25
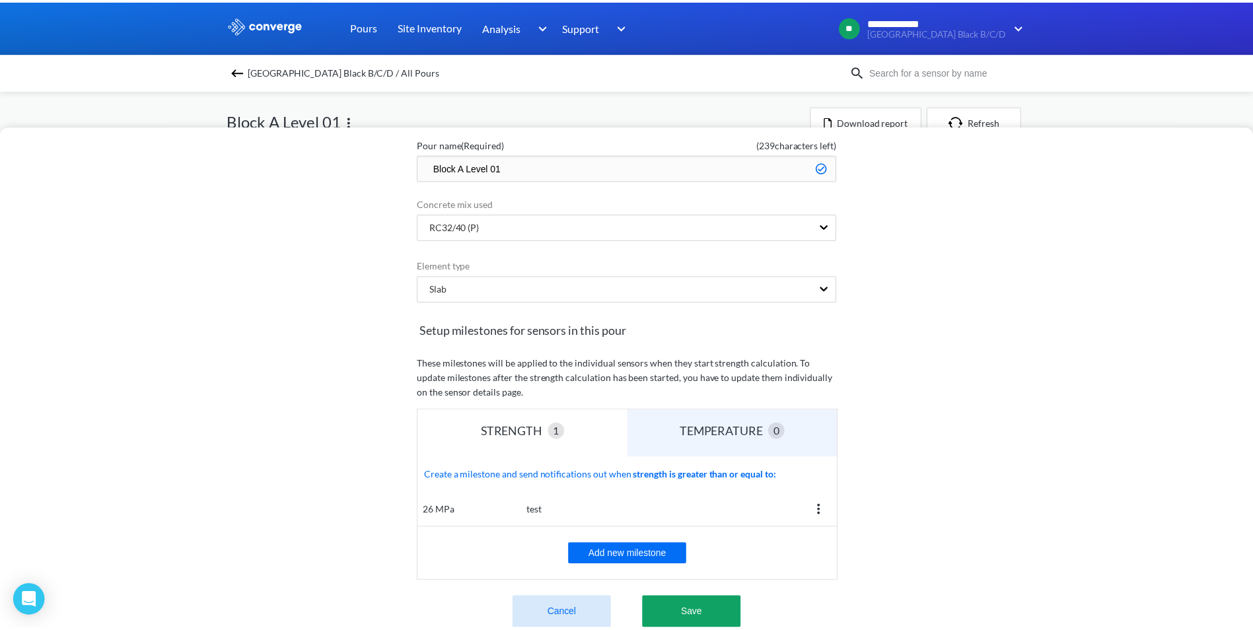
scroll to position [184, 0]
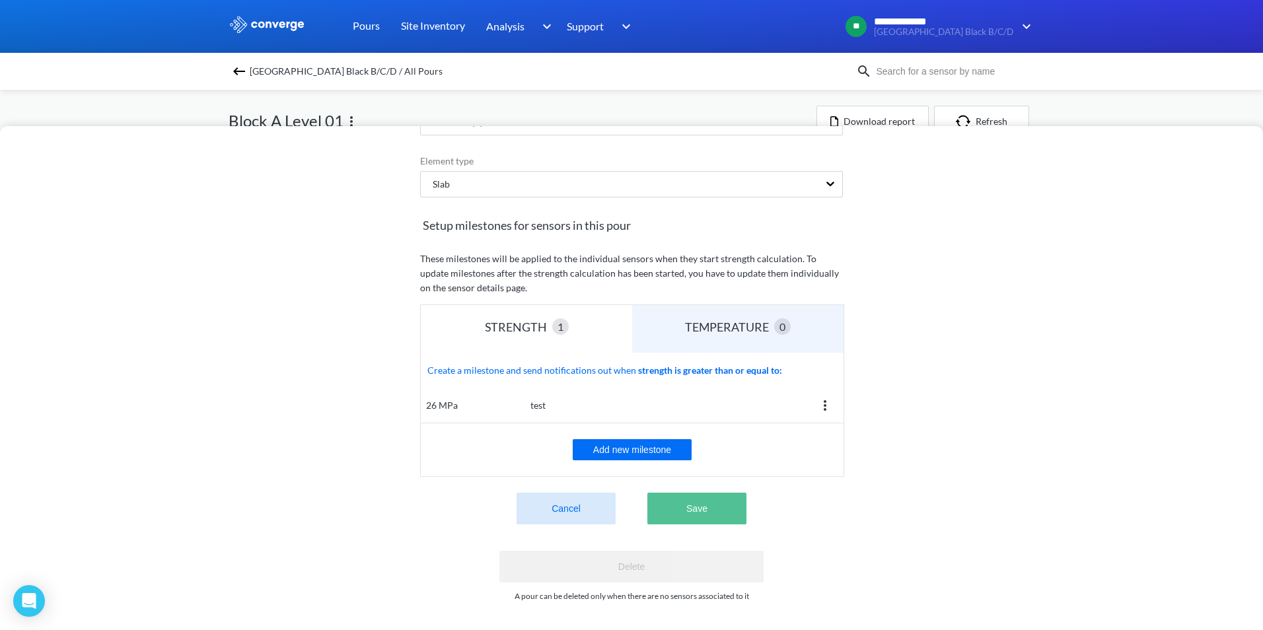
click at [696, 496] on button "Save" at bounding box center [696, 509] width 99 height 32
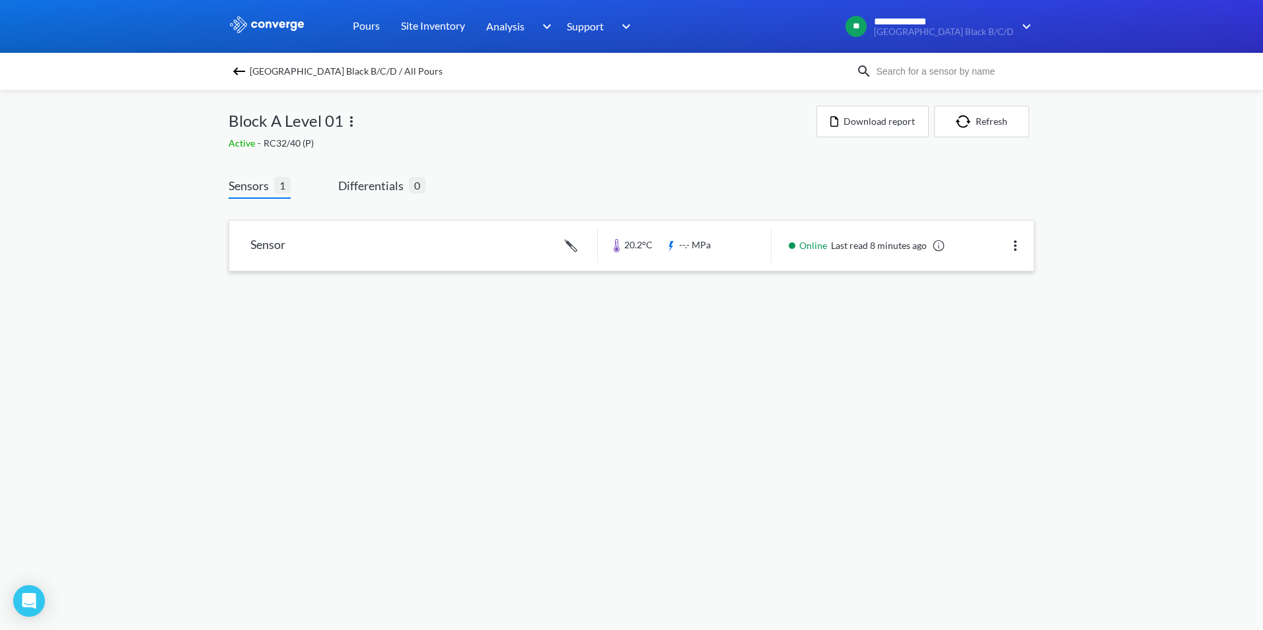
click at [279, 246] on link at bounding box center [631, 246] width 805 height 50
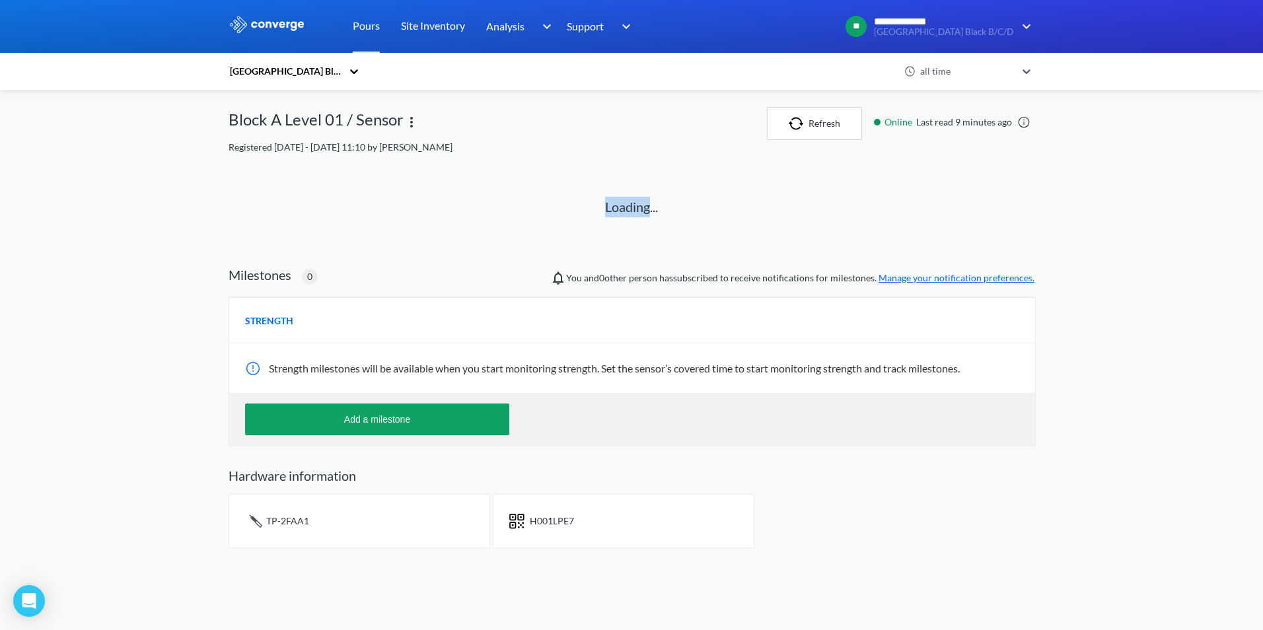
click at [279, 246] on div "Loading..." at bounding box center [631, 209] width 774 height 79
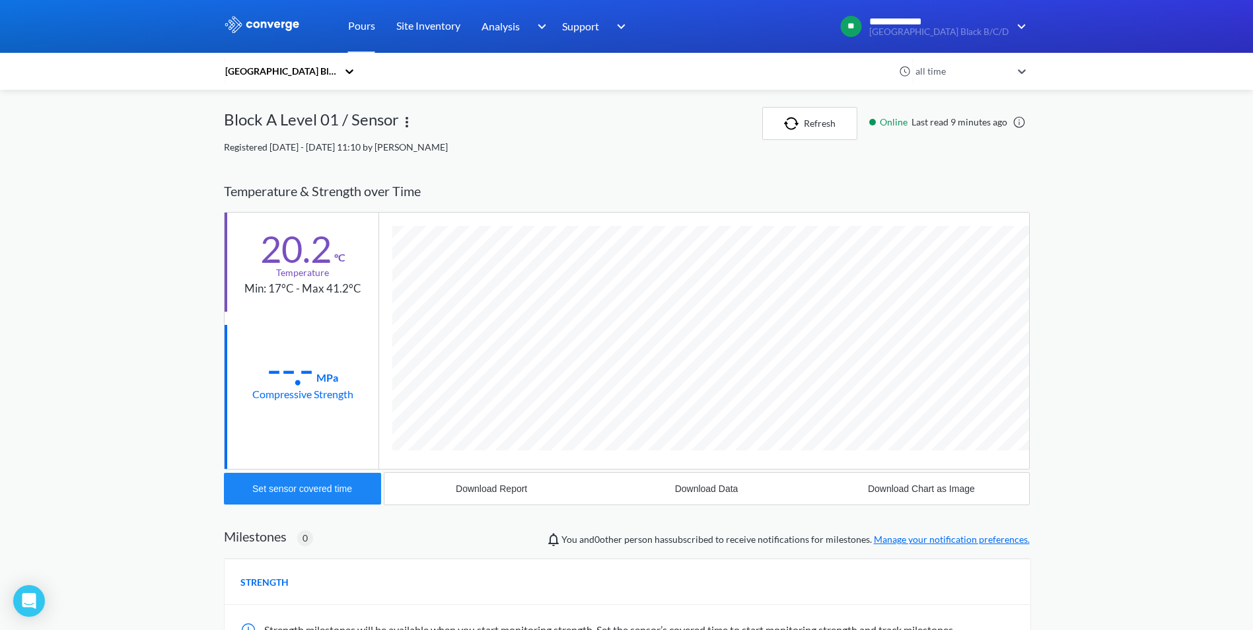
scroll to position [703, 806]
click at [307, 490] on div "Set sensor covered time" at bounding box center [302, 489] width 100 height 11
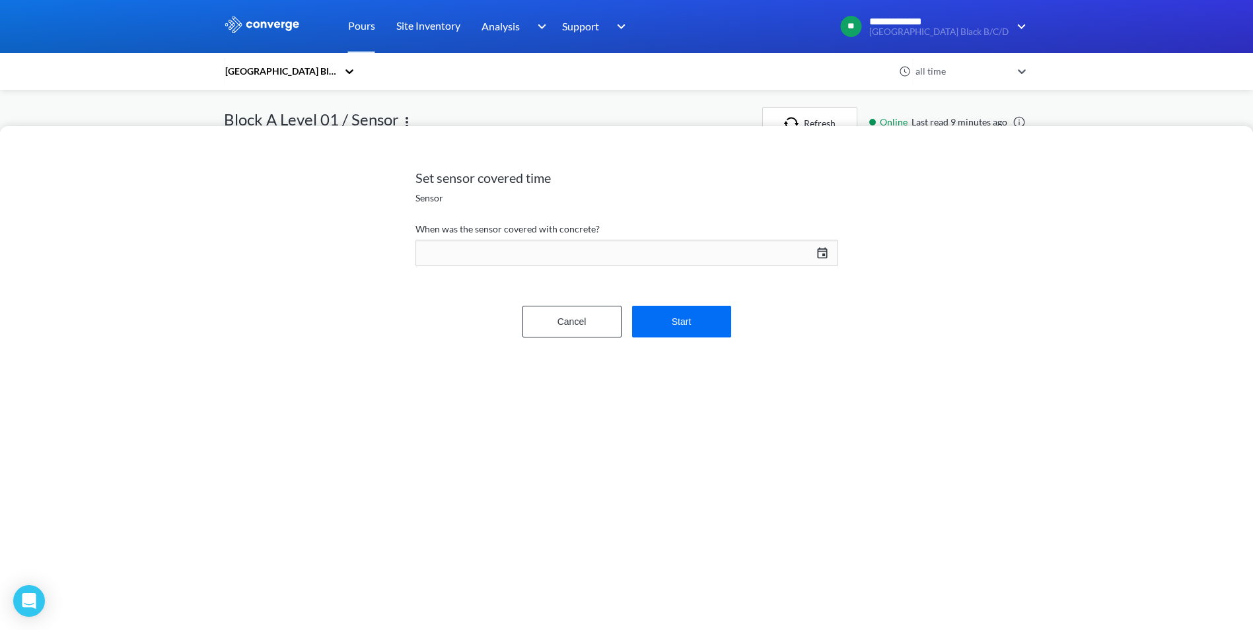
click at [506, 254] on div "[DATE] Press the down arrow key to interact with the calendar and select a date…" at bounding box center [626, 253] width 423 height 32
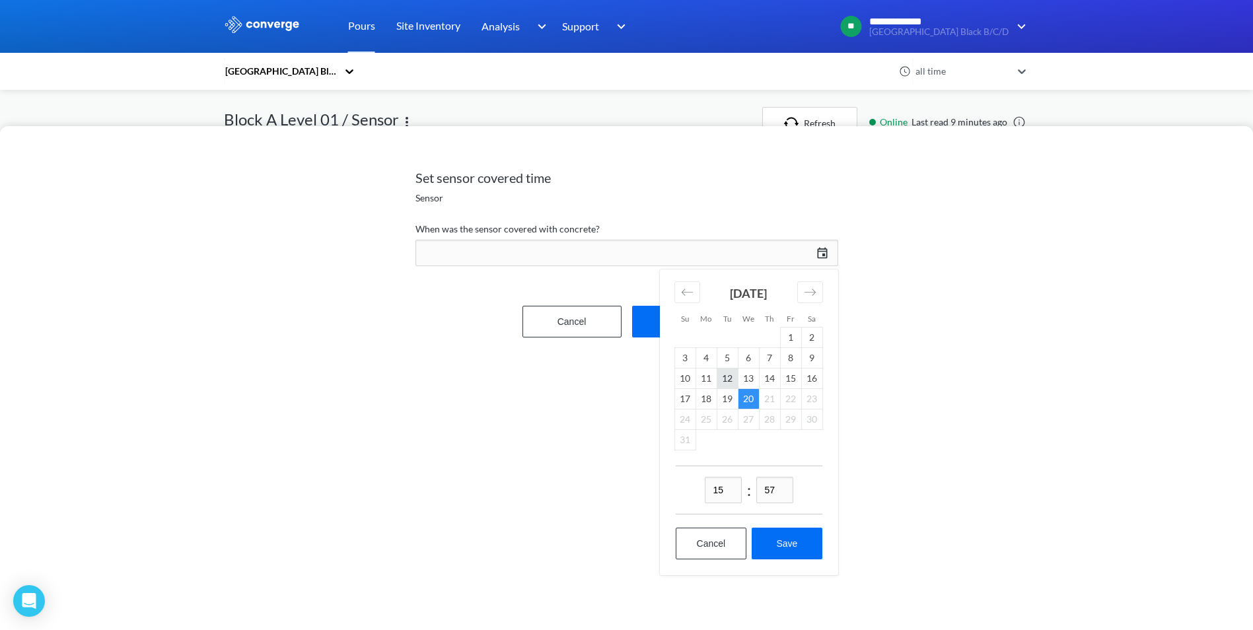
click at [729, 378] on td "12" at bounding box center [727, 378] width 21 height 20
click at [724, 489] on input "15" at bounding box center [723, 490] width 37 height 26
type input "13"
click at [810, 542] on button "Save" at bounding box center [787, 544] width 70 height 32
type input "13:57[DATE]"
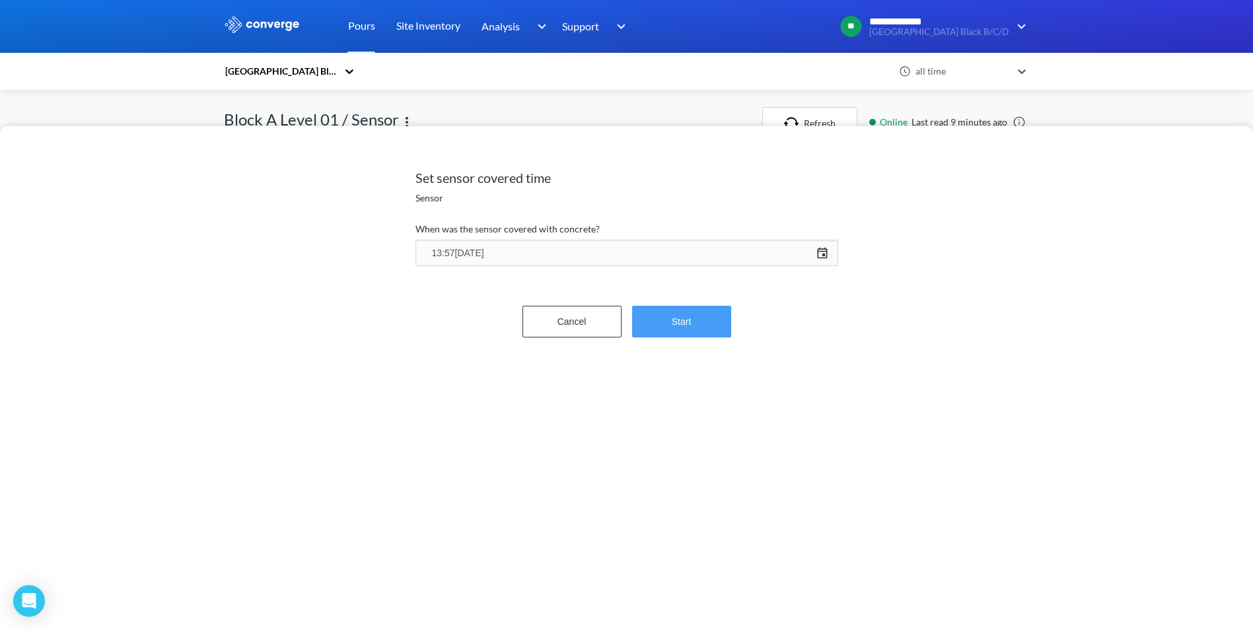
click at [682, 326] on button "Start" at bounding box center [681, 322] width 99 height 32
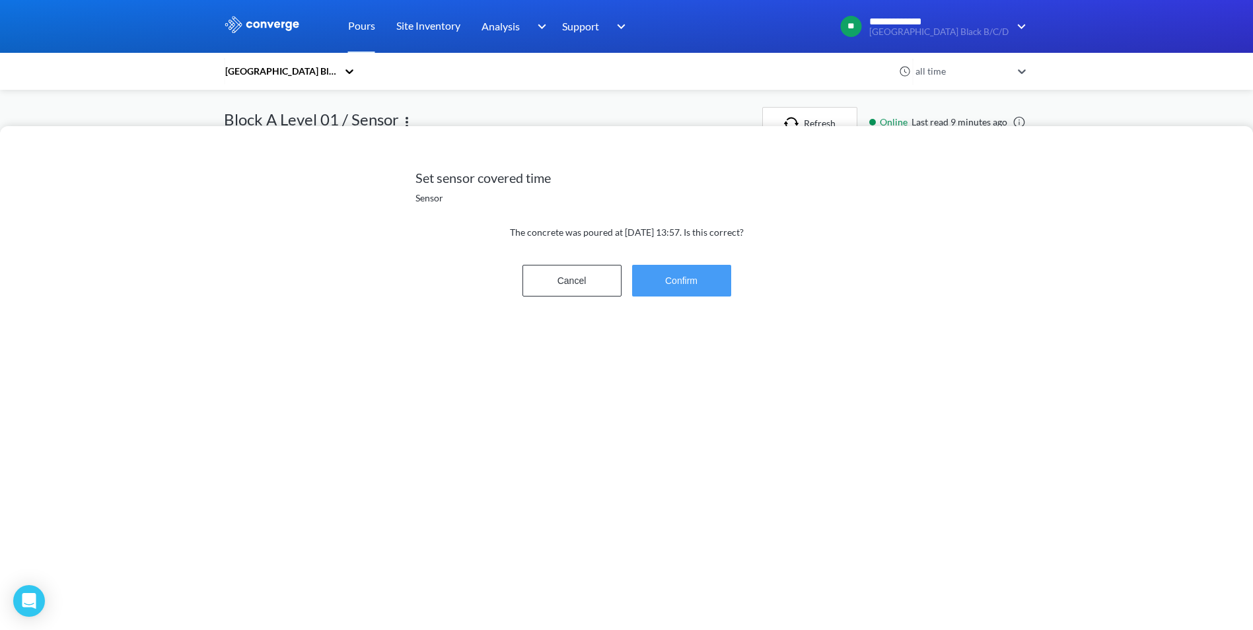
click at [666, 285] on button "Confirm" at bounding box center [681, 281] width 99 height 32
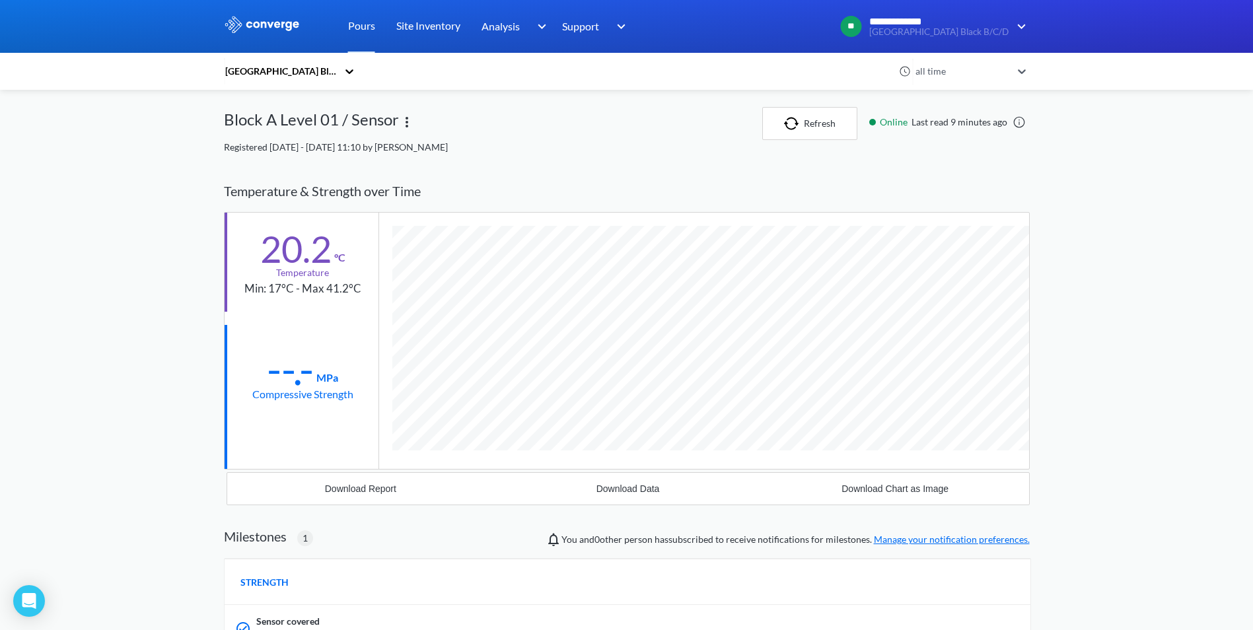
scroll to position [893, 806]
click at [818, 122] on button "Refresh" at bounding box center [809, 123] width 95 height 33
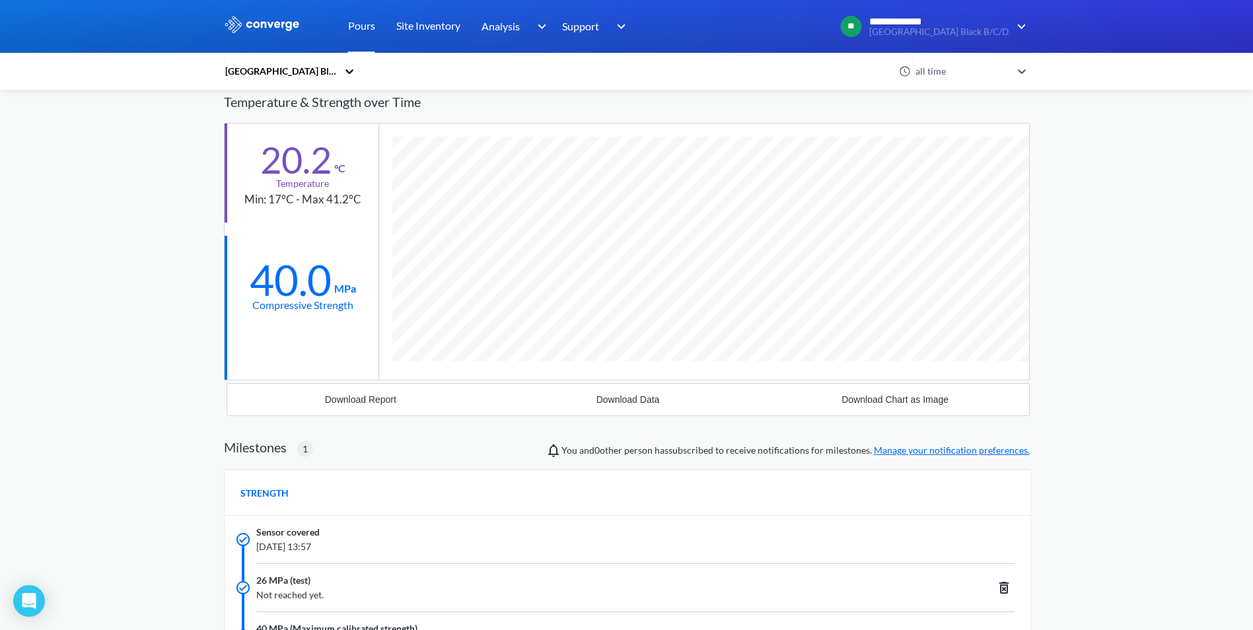
scroll to position [66, 0]
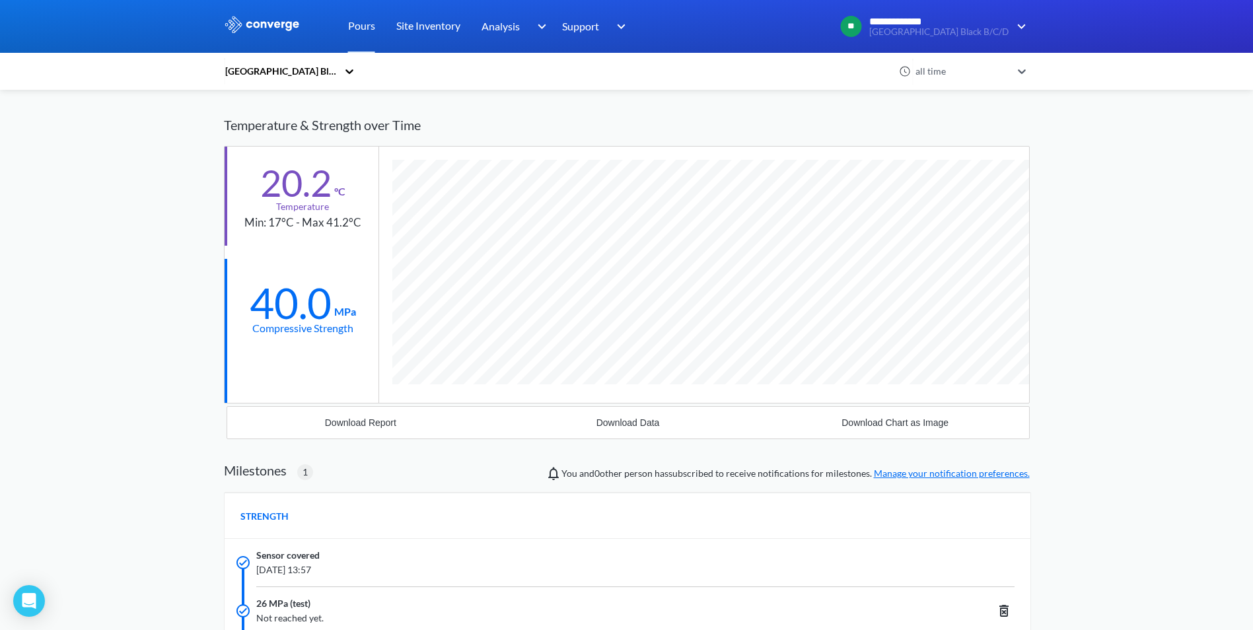
click at [87, 243] on div "**********" at bounding box center [626, 439] width 1253 height 1011
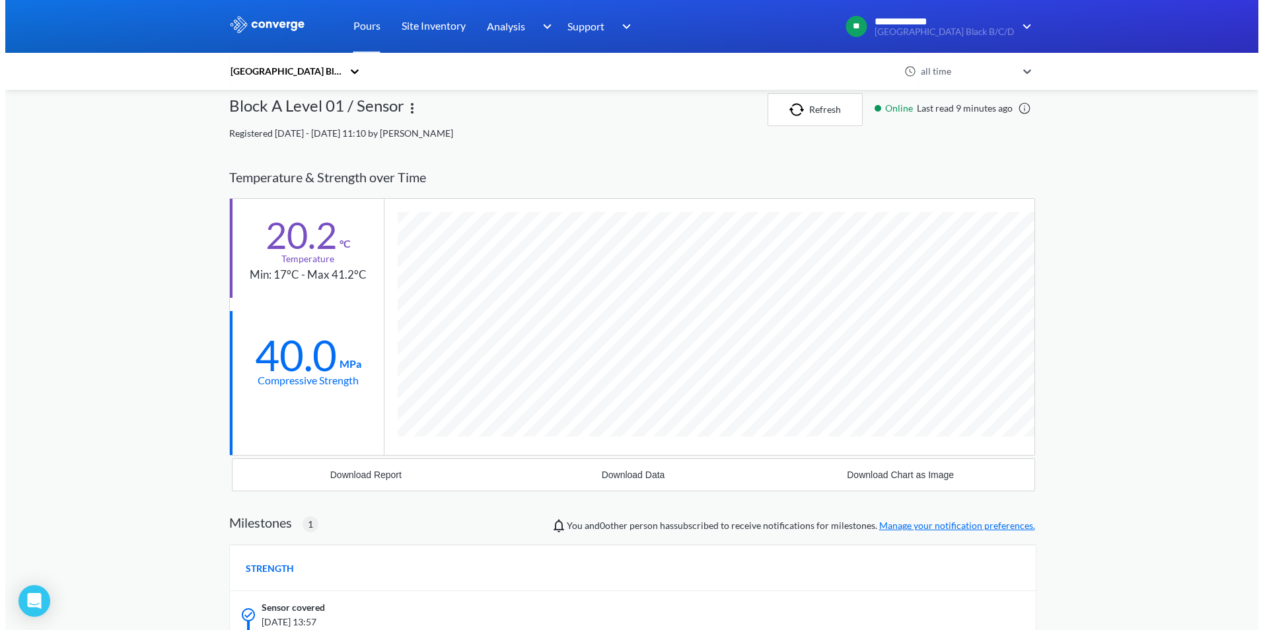
scroll to position [0, 0]
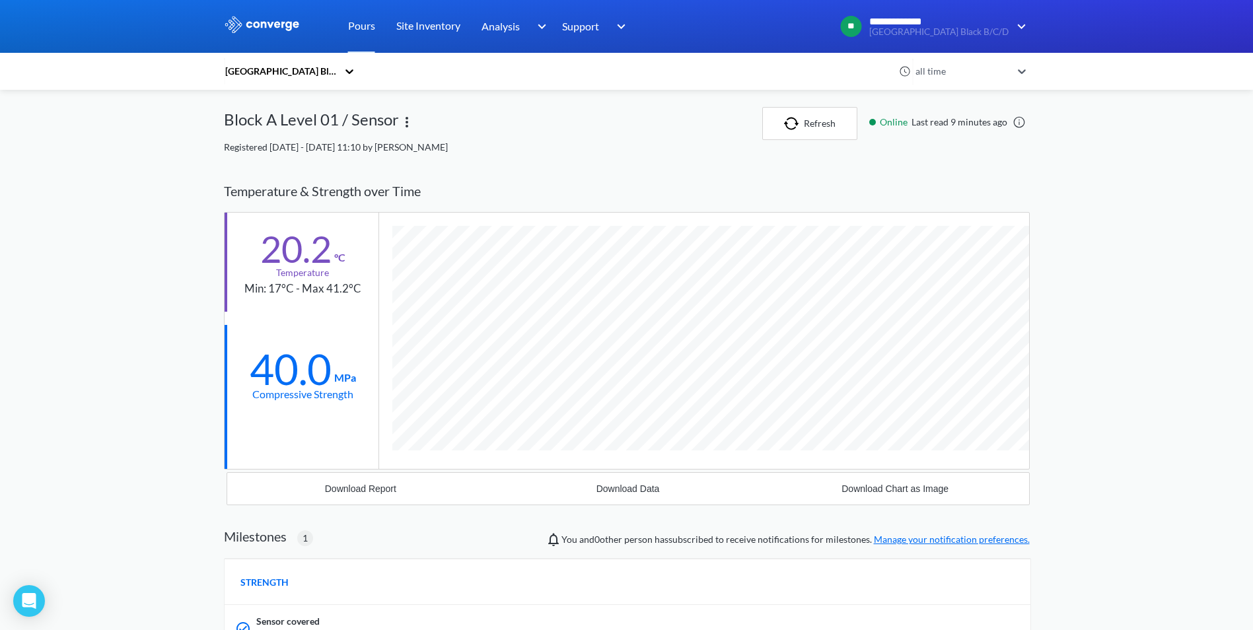
click at [279, 28] on img at bounding box center [262, 24] width 77 height 17
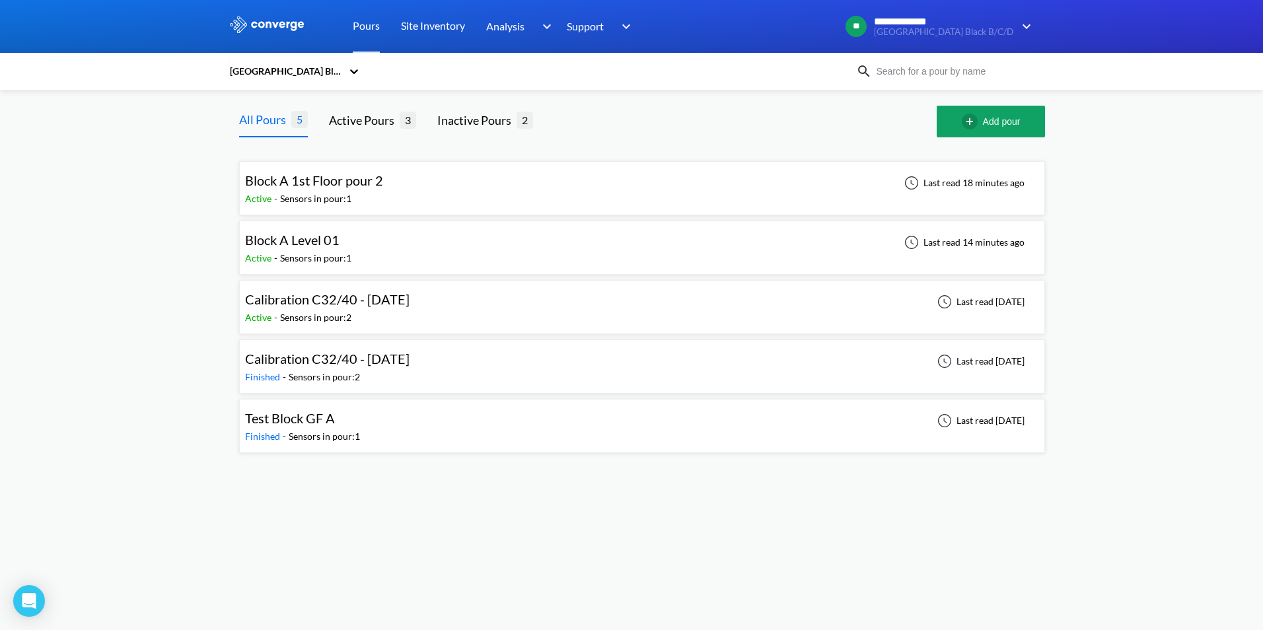
click at [277, 69] on div "[GEOGRAPHIC_DATA] Black B/C/D" at bounding box center [286, 71] width 114 height 15
click at [354, 73] on icon at bounding box center [354, 71] width 8 height 5
click at [34, 590] on div "Open Intercom Messenger" at bounding box center [29, 601] width 35 height 35
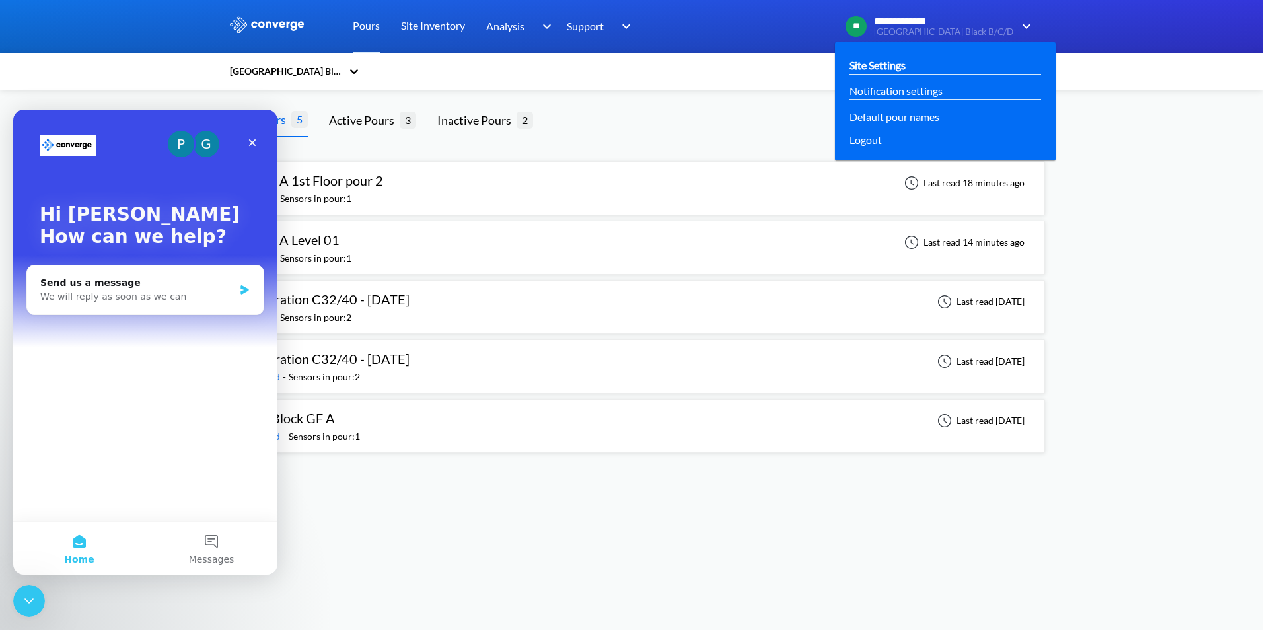
click at [900, 63] on link "Site Settings" at bounding box center [877, 65] width 56 height 17
